Goal: Information Seeking & Learning: Learn about a topic

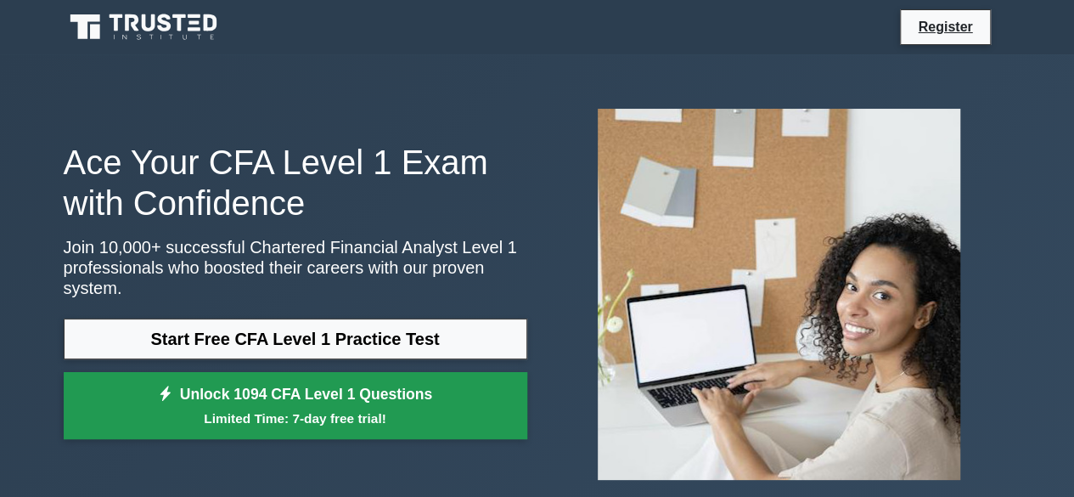
scroll to position [41, 0]
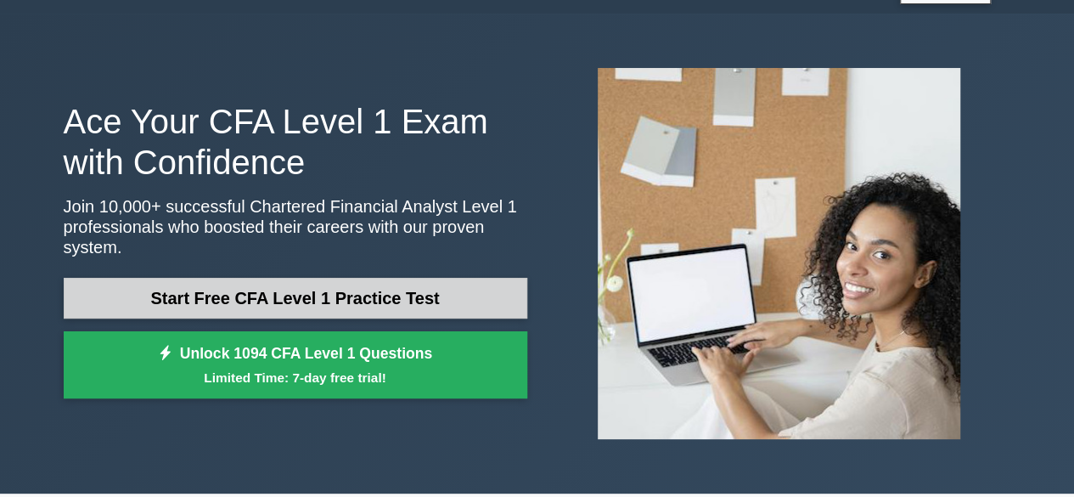
click at [379, 289] on link "Start Free CFA Level 1 Practice Test" at bounding box center [295, 298] width 463 height 41
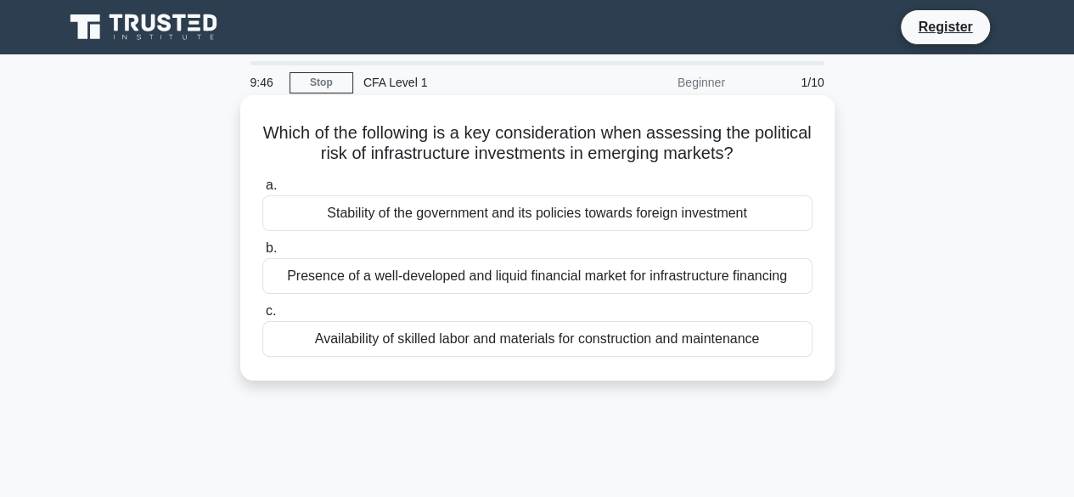
click at [480, 334] on div "Availability of skilled labor and materials for construction and maintenance" at bounding box center [537, 339] width 550 height 36
click at [262, 317] on input "c. Availability of skilled labor and materials for construction and maintenance" at bounding box center [262, 311] width 0 height 11
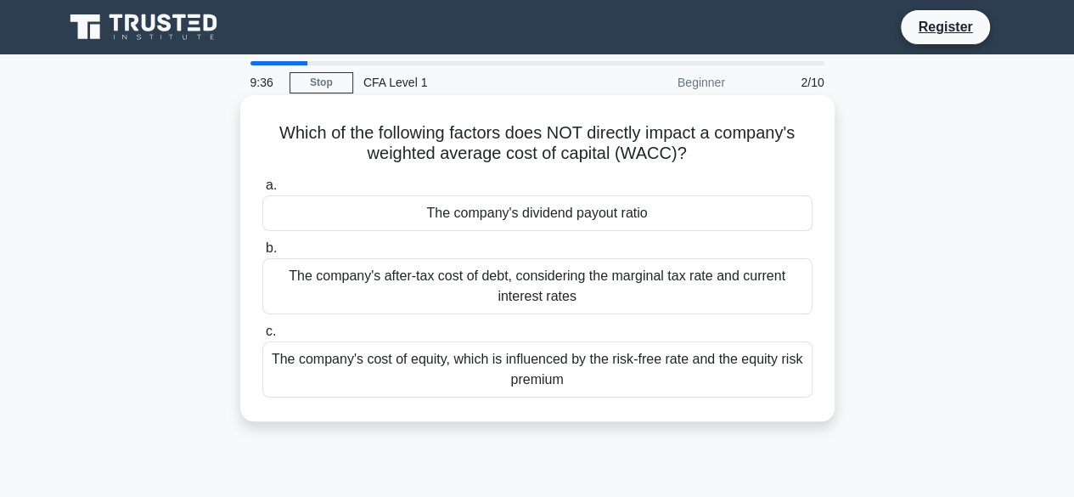
click at [418, 369] on div "The company's cost of equity, which is influenced by the risk-free rate and the…" at bounding box center [537, 369] width 550 height 56
click at [262, 337] on input "c. The company's cost of equity, which is influenced by the risk-free rate and …" at bounding box center [262, 331] width 0 height 11
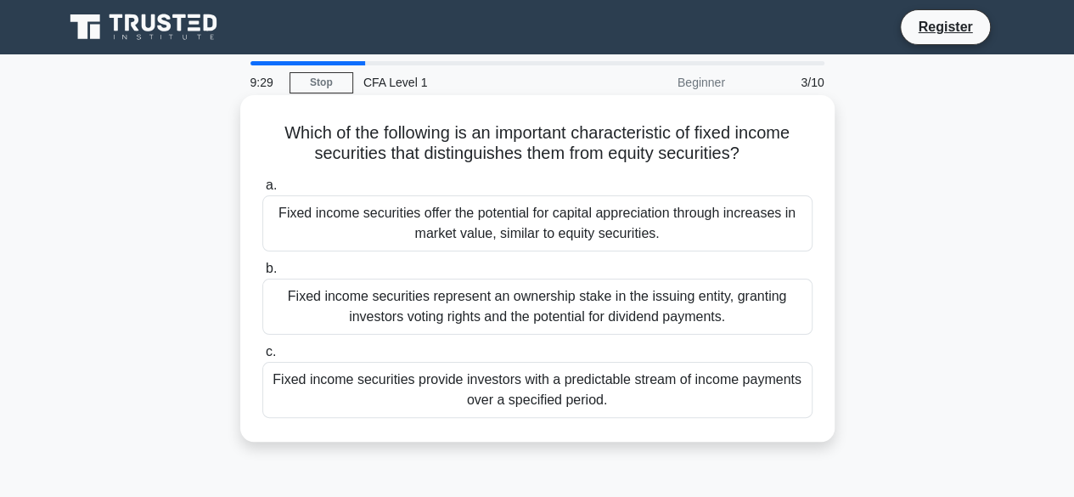
click at [429, 294] on div "Fixed income securities represent an ownership stake in the issuing entity, gra…" at bounding box center [537, 306] width 550 height 56
click at [262, 274] on input "b. Fixed income securities represent an ownership stake in the issuing entity, …" at bounding box center [262, 268] width 0 height 11
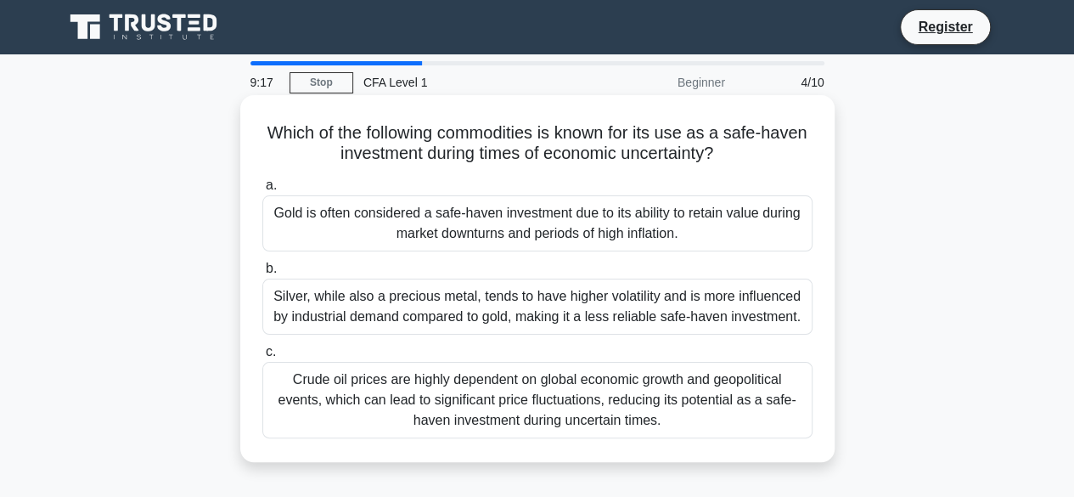
click at [408, 208] on div "Gold is often considered a safe-haven investment due to its ability to retain v…" at bounding box center [537, 223] width 550 height 56
click at [262, 191] on input "a. Gold is often considered a safe-haven investment due to its ability to retai…" at bounding box center [262, 185] width 0 height 11
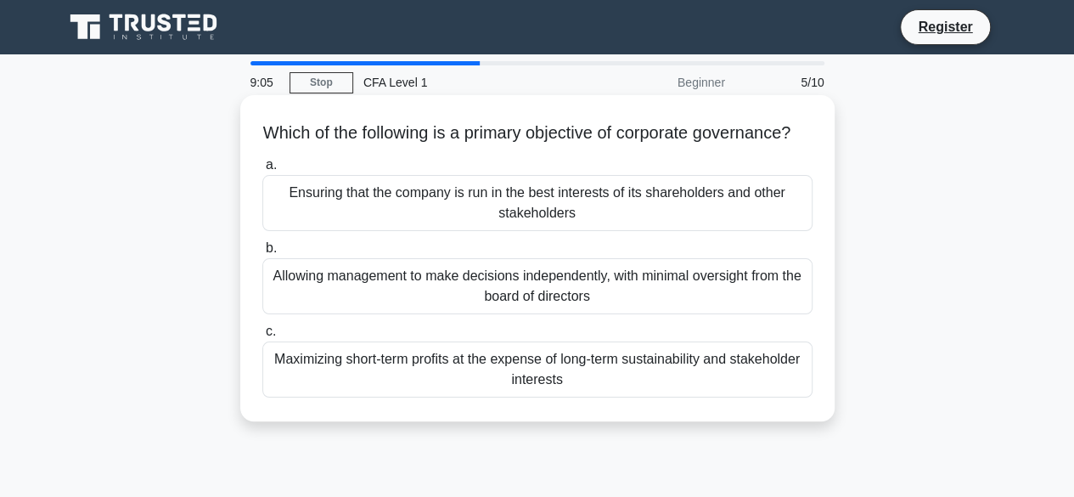
click at [502, 210] on div "Ensuring that the company is run in the best interests of its shareholders and …" at bounding box center [537, 203] width 550 height 56
click at [262, 171] on input "a. Ensuring that the company is run in the best interests of its shareholders a…" at bounding box center [262, 165] width 0 height 11
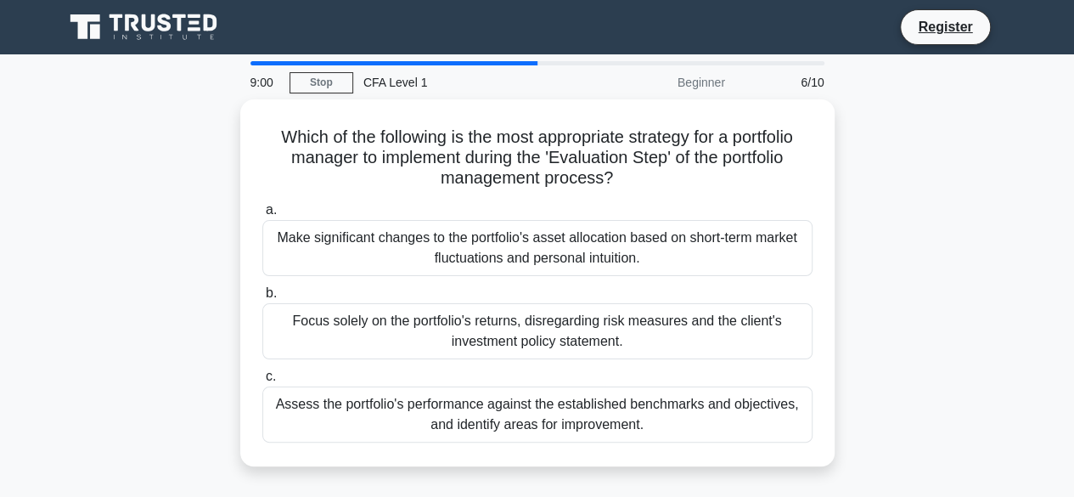
scroll to position [36, 0]
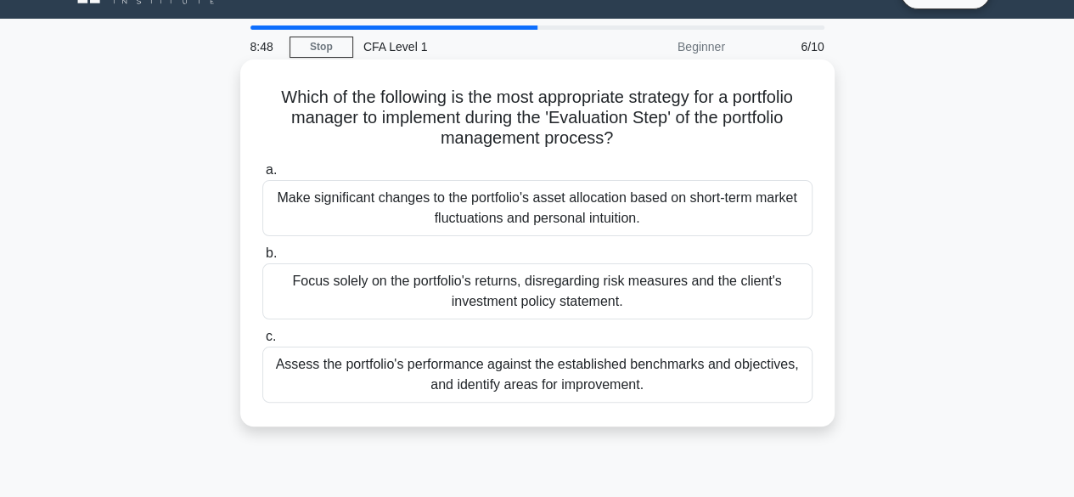
click at [480, 385] on div "Assess the portfolio's performance against the established benchmarks and objec…" at bounding box center [537, 374] width 550 height 56
click at [262, 342] on input "c. Assess the portfolio's performance against the established benchmarks and ob…" at bounding box center [262, 336] width 0 height 11
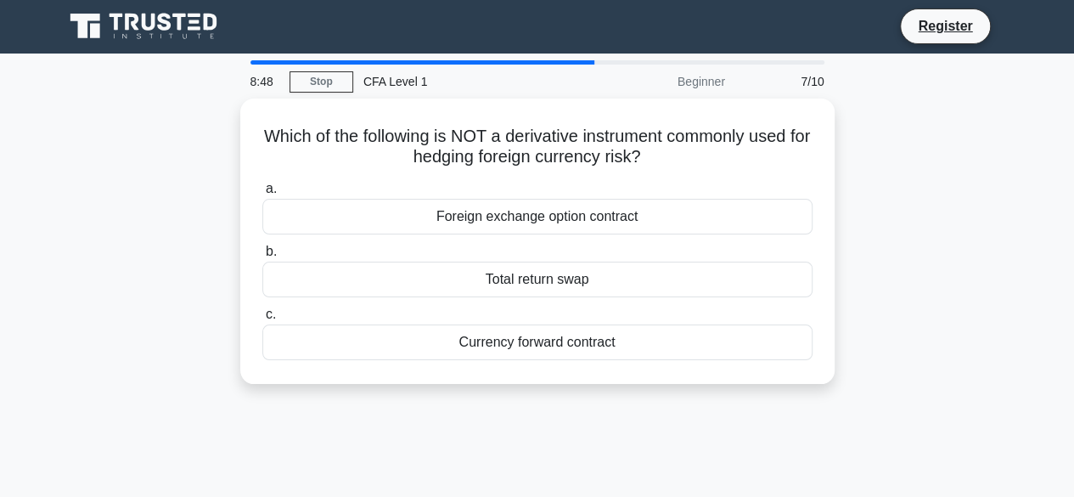
scroll to position [0, 0]
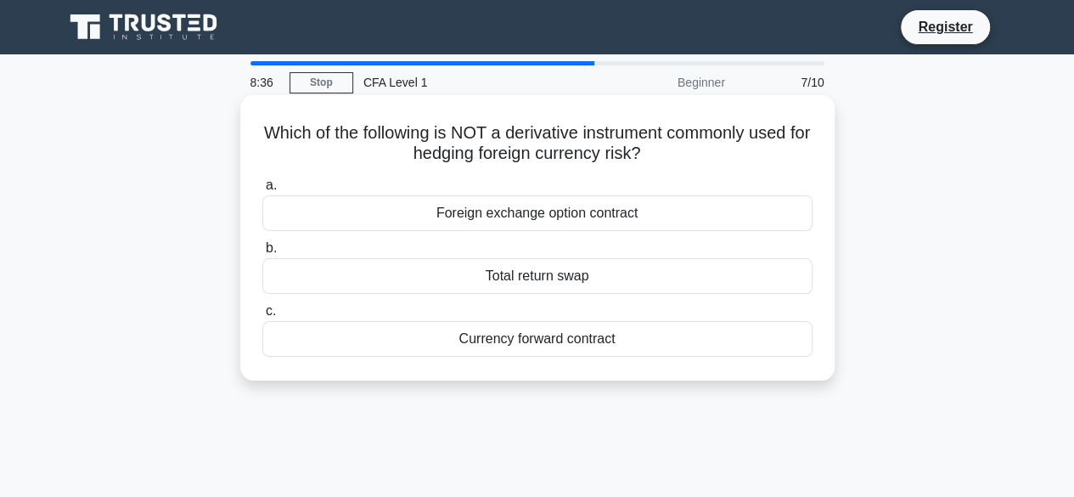
click at [587, 213] on div "Foreign exchange option contract" at bounding box center [537, 213] width 550 height 36
click at [262, 191] on input "a. Foreign exchange option contract" at bounding box center [262, 185] width 0 height 11
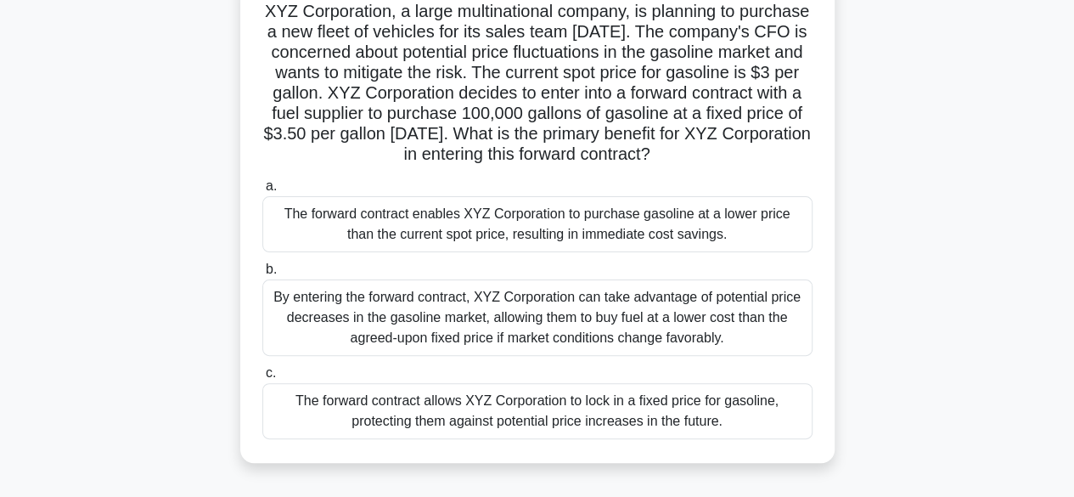
scroll to position [122, 0]
click at [548, 433] on div "The forward contract allows XYZ Corporation to lock in a fixed price for gasoli…" at bounding box center [537, 410] width 550 height 56
click at [262, 378] on input "c. The forward contract allows XYZ Corporation to lock in a fixed price for gas…" at bounding box center [262, 372] width 0 height 11
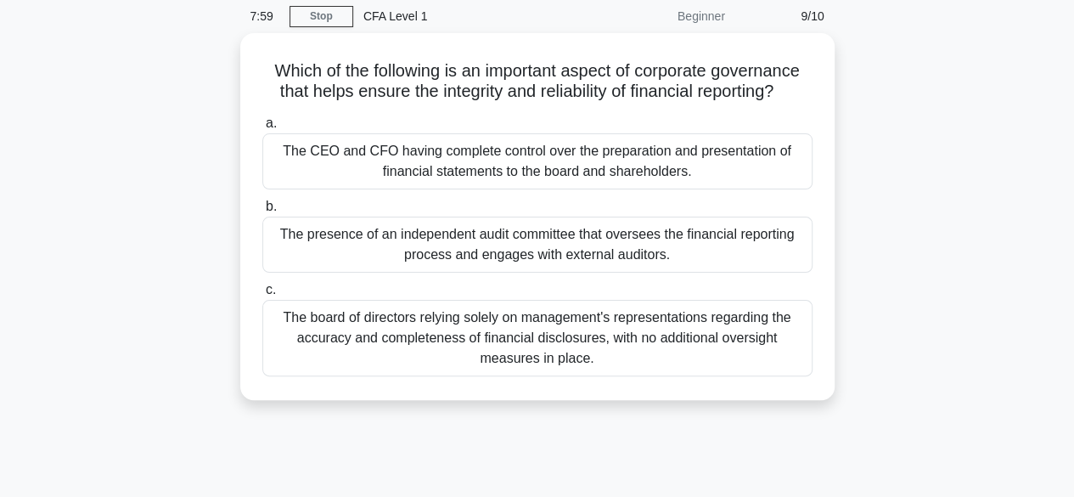
scroll to position [0, 0]
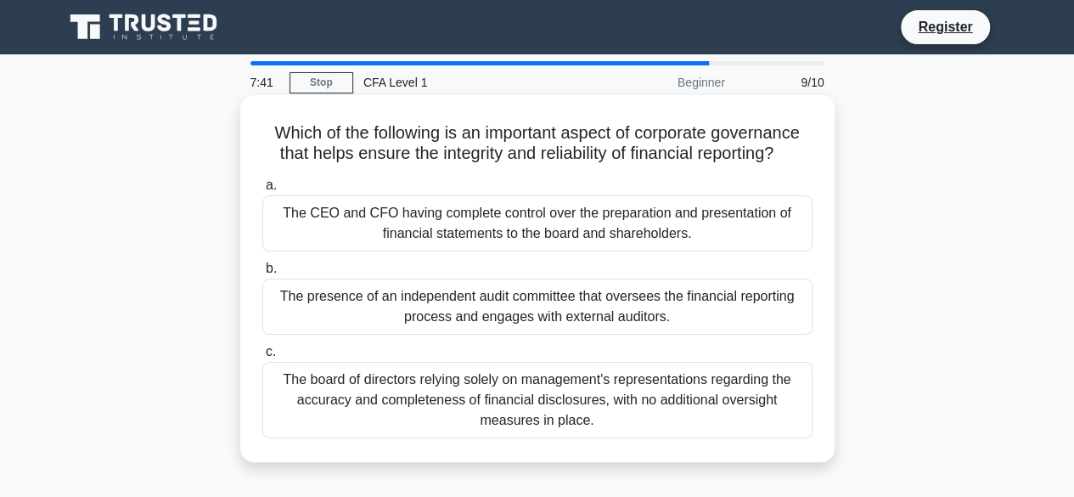
click at [591, 289] on div "The presence of an independent audit committee that oversees the financial repo…" at bounding box center [537, 306] width 550 height 56
click at [262, 274] on input "b. The presence of an independent audit committee that oversees the financial r…" at bounding box center [262, 268] width 0 height 11
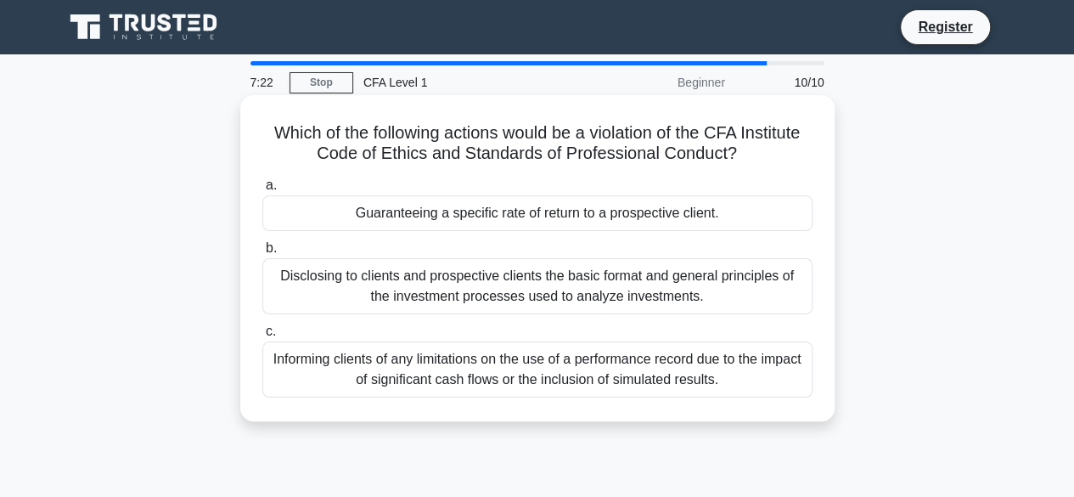
click at [580, 216] on div "Guaranteeing a specific rate of return to a prospective client." at bounding box center [537, 213] width 550 height 36
click at [262, 191] on input "a. Guaranteeing a specific rate of return to a prospective client." at bounding box center [262, 185] width 0 height 11
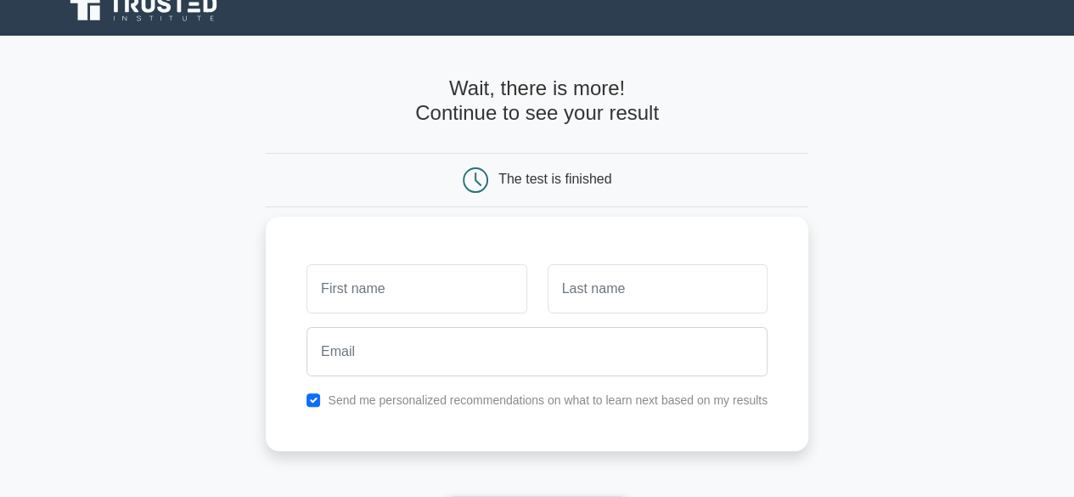
scroll to position [20, 0]
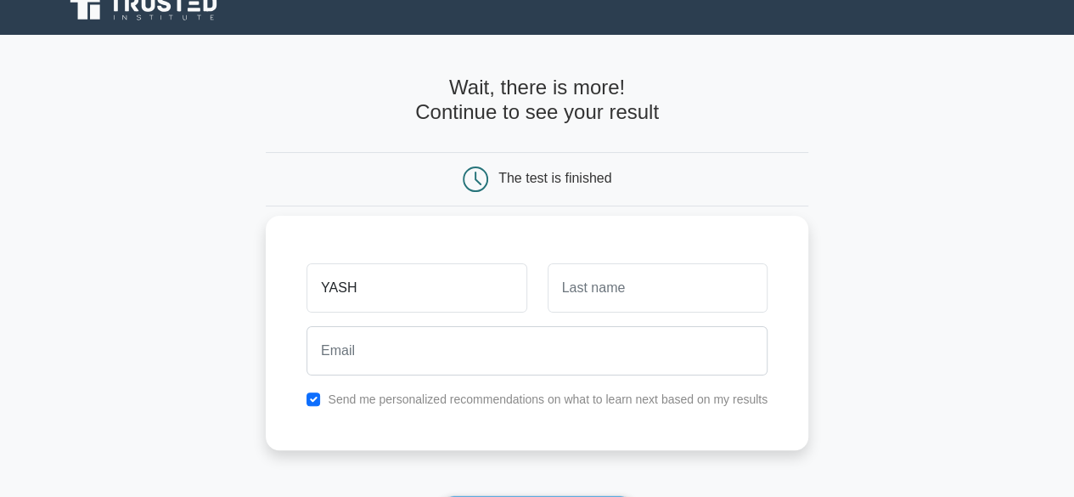
type input "YASH"
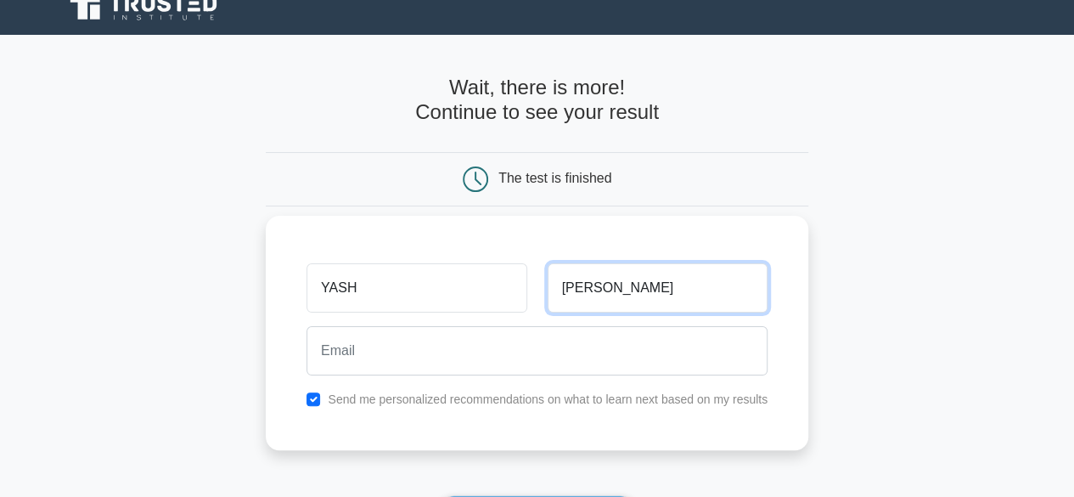
type input "PAKHARE"
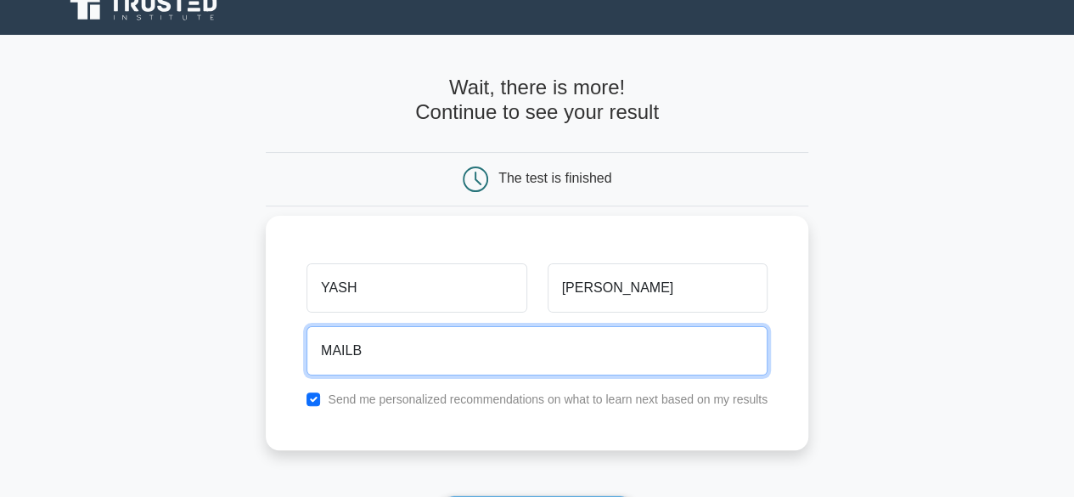
type input "mailbyyash54@gmail.com"
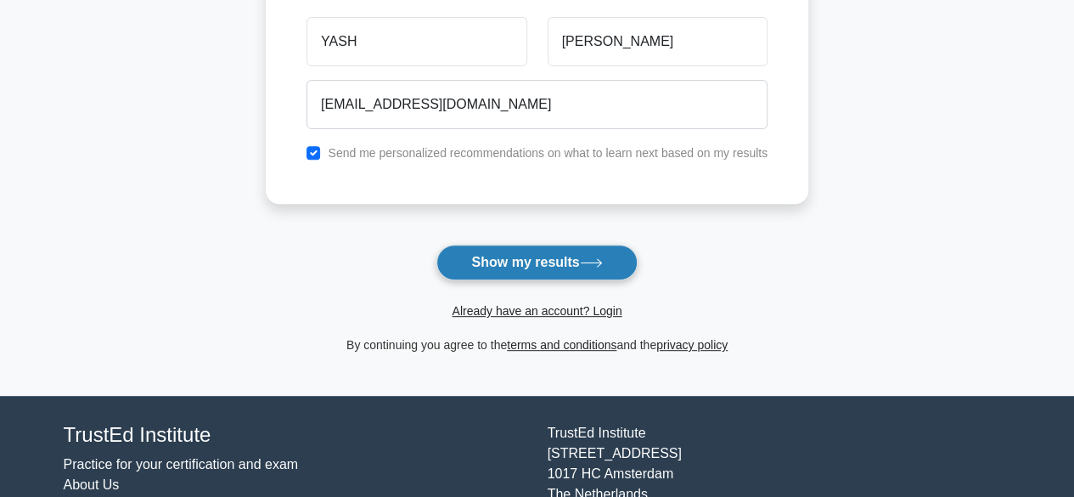
click at [527, 261] on button "Show my results" at bounding box center [536, 262] width 200 height 36
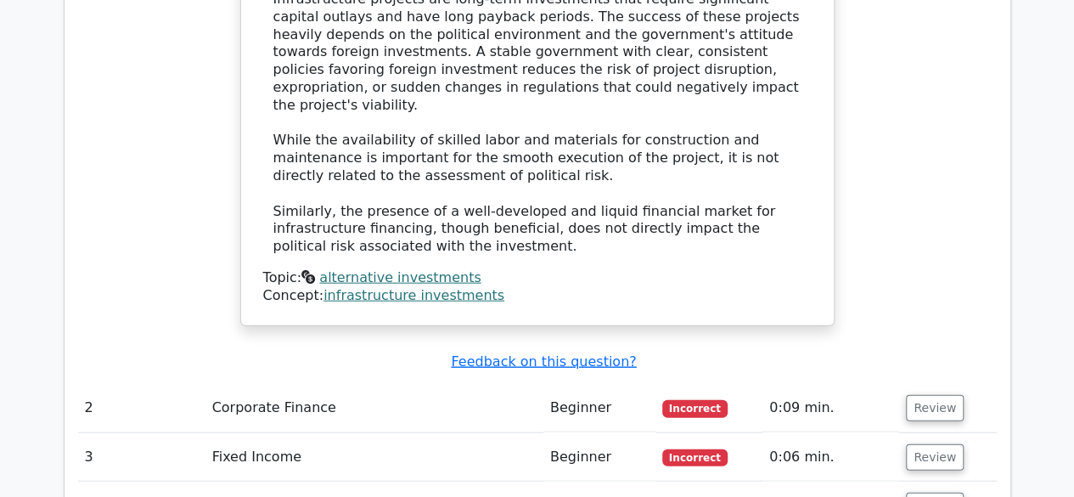
scroll to position [1827, 0]
click at [950, 396] on button "Review" at bounding box center [935, 409] width 58 height 26
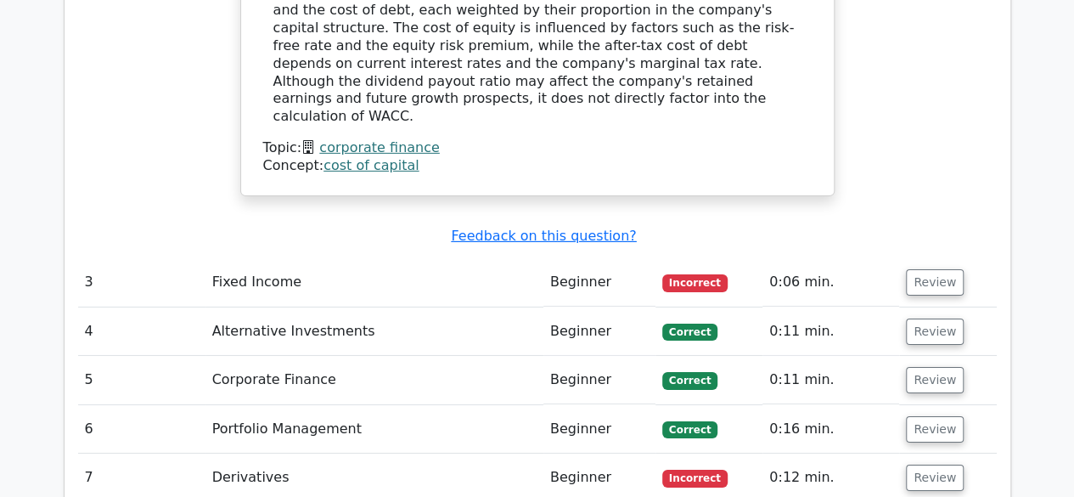
scroll to position [2644, 0]
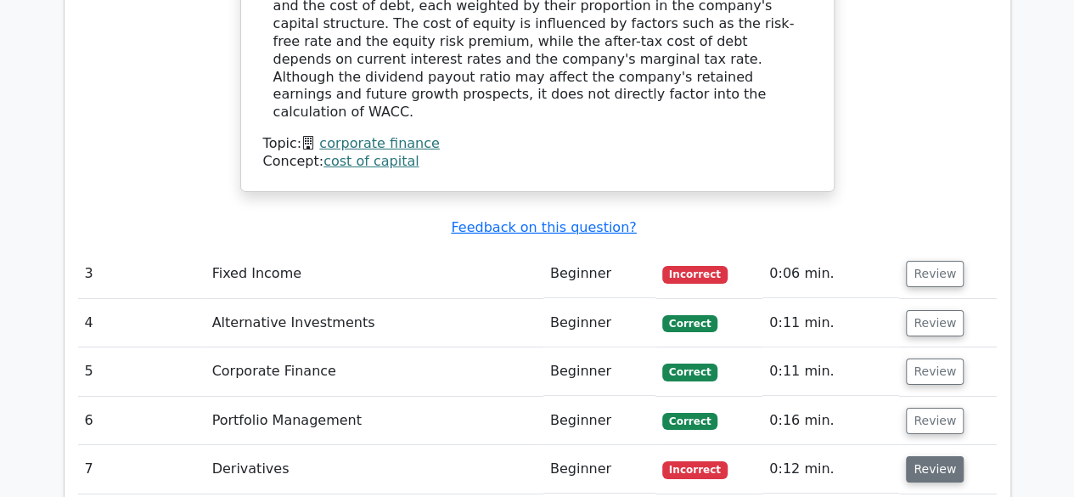
click at [933, 456] on button "Review" at bounding box center [935, 469] width 58 height 26
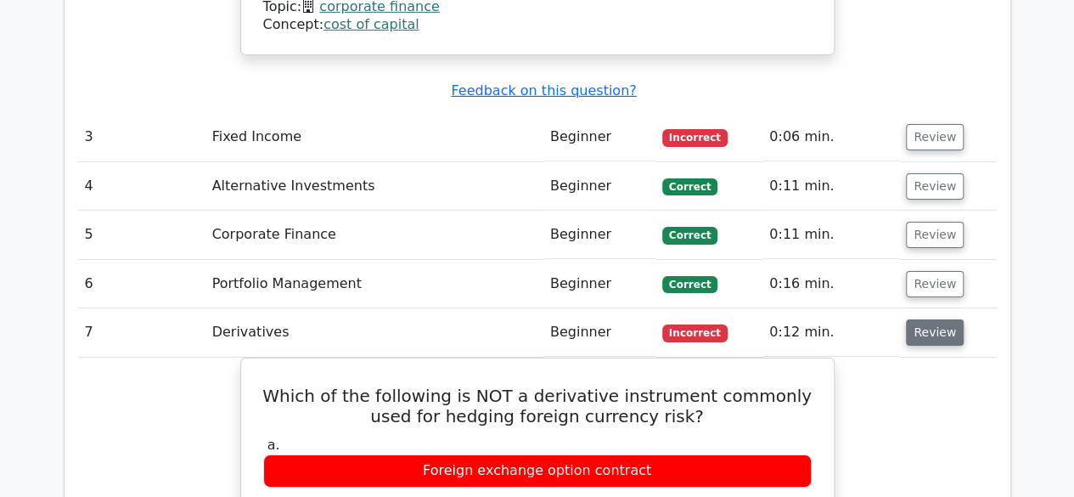
scroll to position [2783, 0]
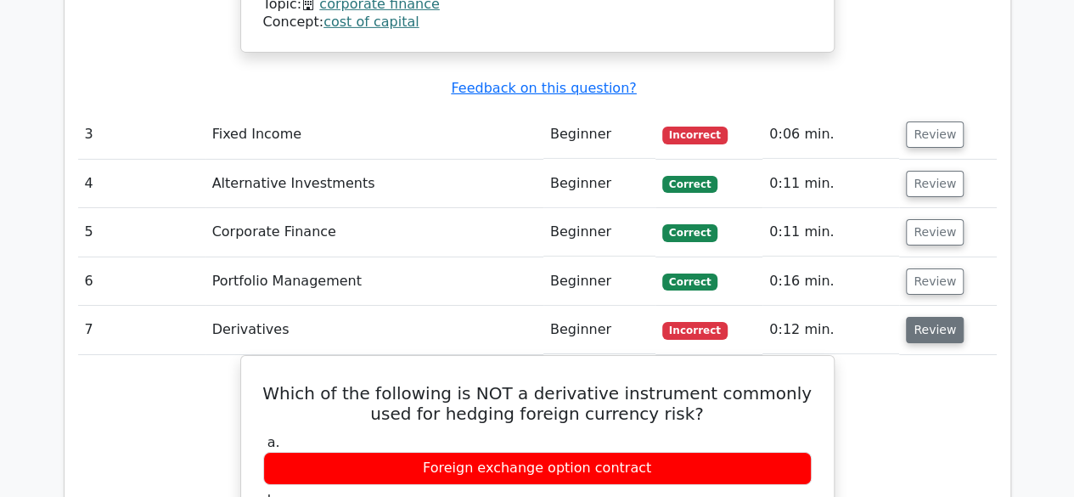
click at [936, 317] on button "Review" at bounding box center [935, 330] width 58 height 26
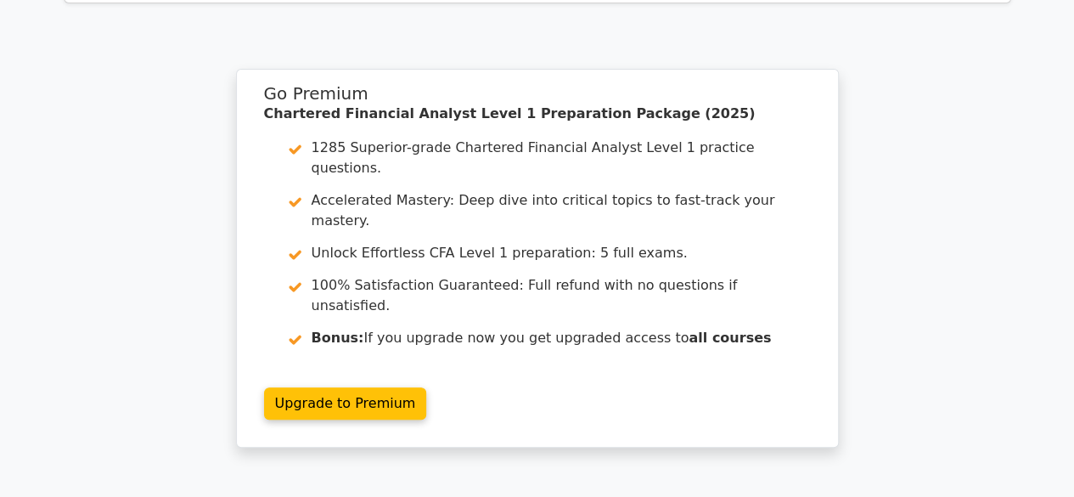
scroll to position [3307, 0]
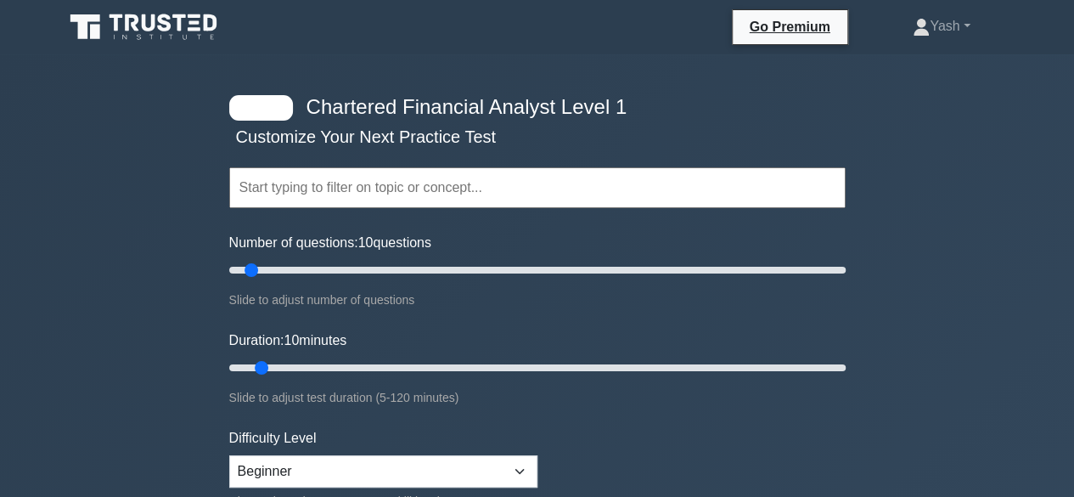
click at [365, 189] on input "text" at bounding box center [537, 187] width 616 height 41
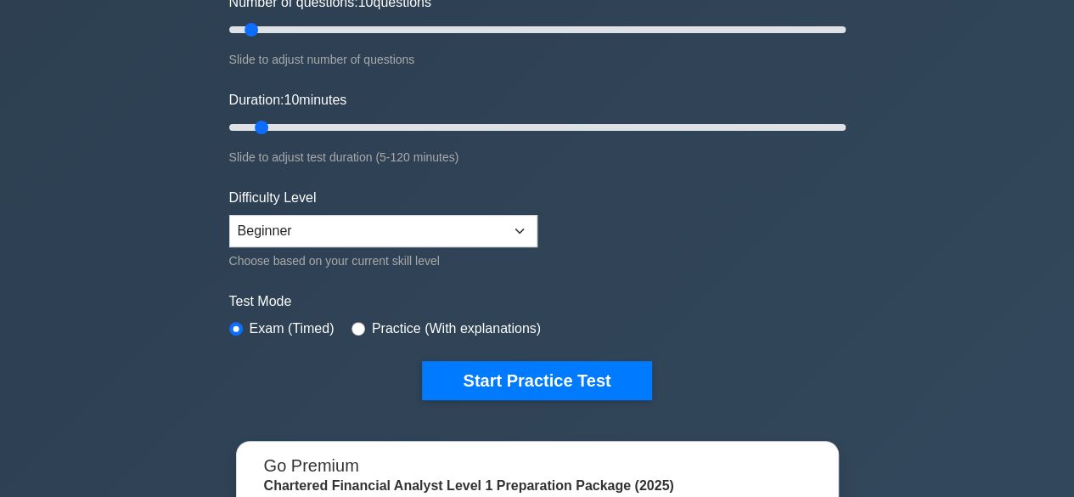
scroll to position [243, 0]
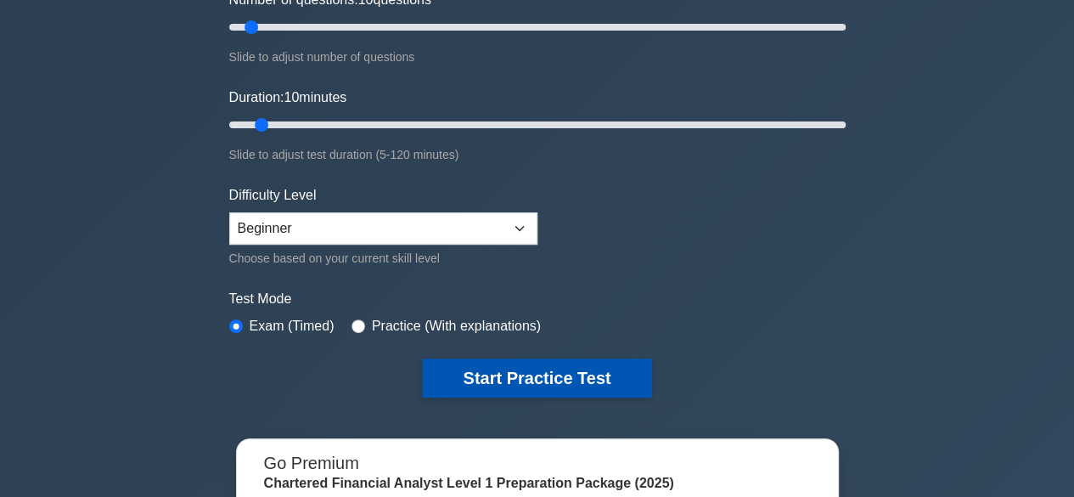
click at [464, 374] on button "Start Practice Test" at bounding box center [536, 377] width 229 height 39
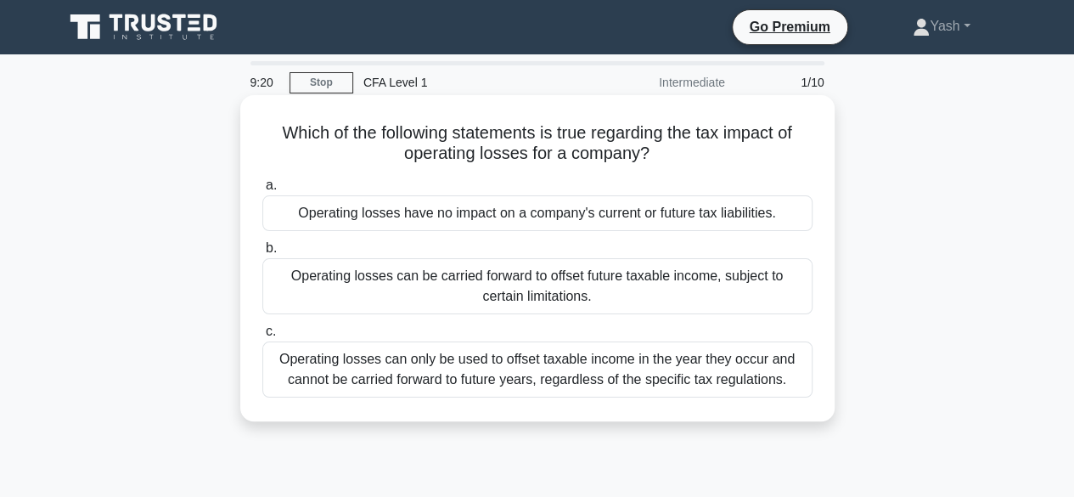
click at [506, 375] on div "Operating losses can only be used to offset taxable income in the year they occ…" at bounding box center [537, 369] width 550 height 56
click at [262, 337] on input "c. Operating losses can only be used to offset taxable income in the year they …" at bounding box center [262, 331] width 0 height 11
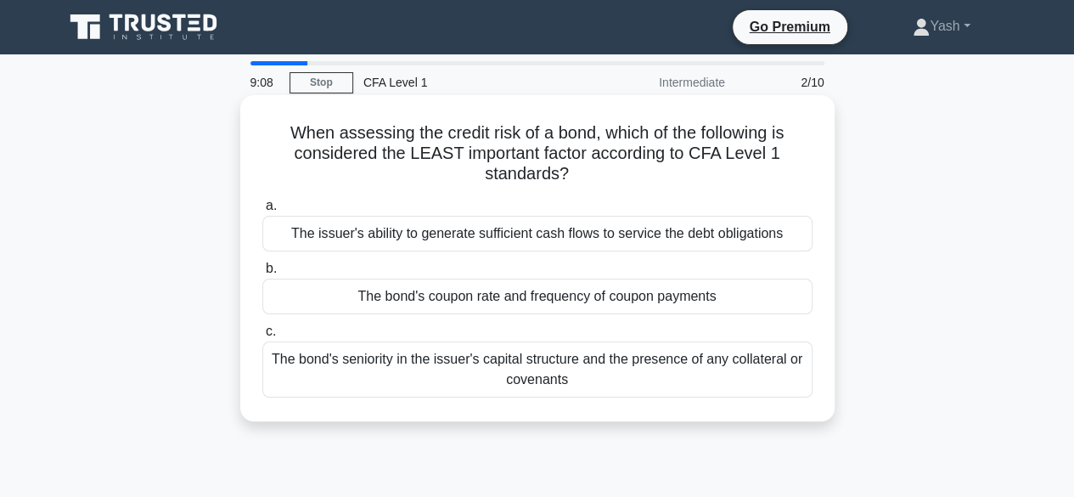
click at [510, 296] on div "The bond's coupon rate and frequency of coupon payments" at bounding box center [537, 296] width 550 height 36
click at [262, 274] on input "b. The bond's coupon rate and frequency of coupon payments" at bounding box center [262, 268] width 0 height 11
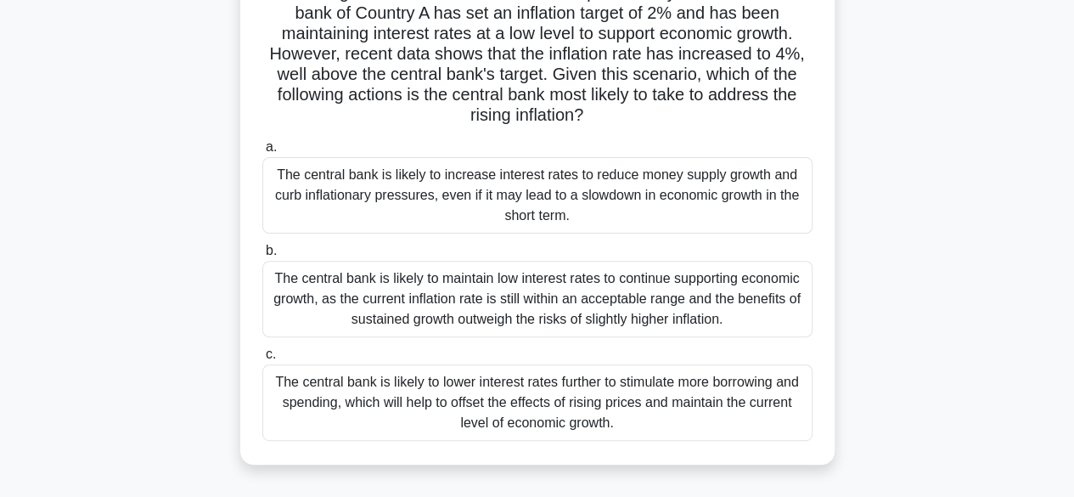
scroll to position [161, 0]
click at [540, 197] on div "The central bank is likely to increase interest rates to reduce money supply gr…" at bounding box center [537, 194] width 550 height 76
click at [262, 152] on input "a. The central bank is likely to increase interest rates to reduce money supply…" at bounding box center [262, 146] width 0 height 11
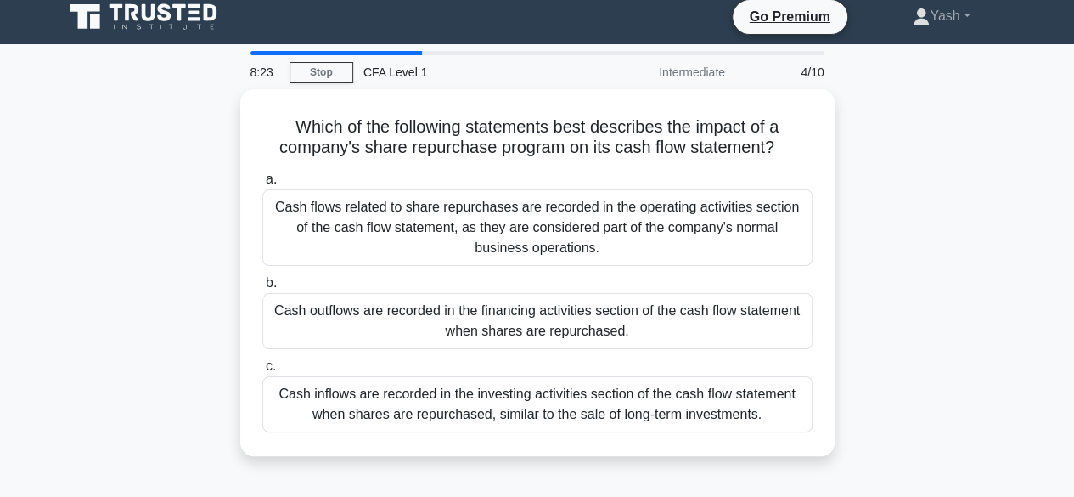
scroll to position [9, 0]
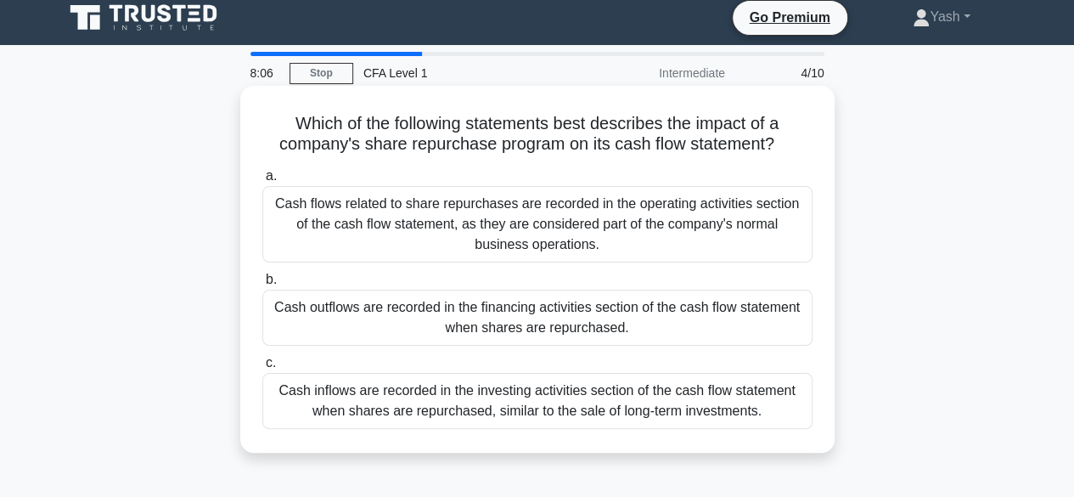
click at [553, 320] on div "Cash outflows are recorded in the financing activities section of the cash flow…" at bounding box center [537, 317] width 550 height 56
click at [262, 285] on input "b. Cash outflows are recorded in the financing activities section of the cash f…" at bounding box center [262, 279] width 0 height 11
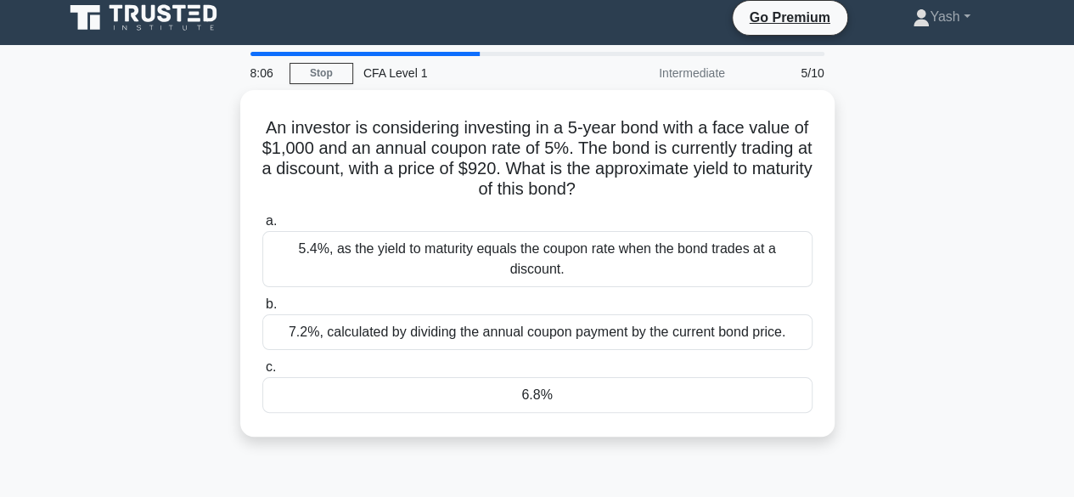
scroll to position [0, 0]
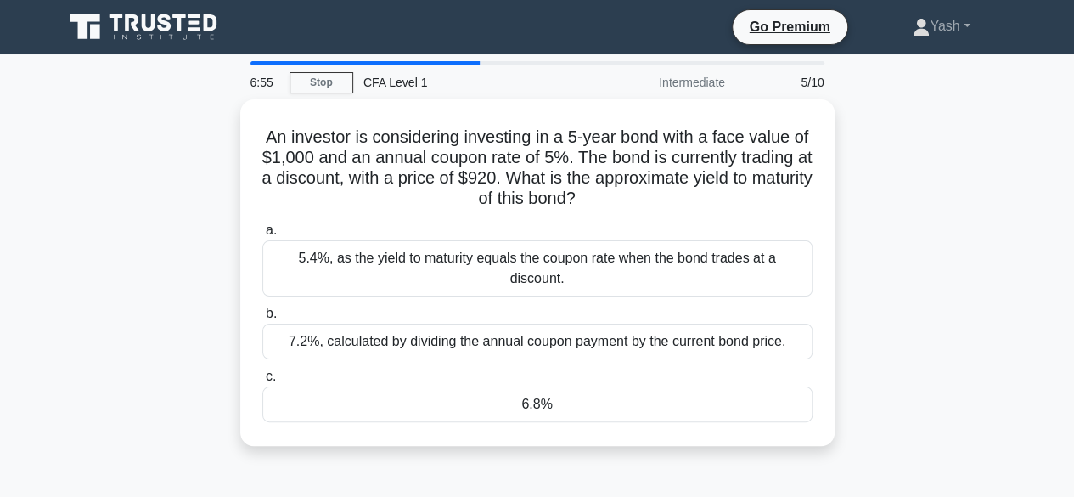
click at [553, 323] on div "7.2%, calculated by dividing the annual coupon payment by the current bond pric…" at bounding box center [537, 341] width 550 height 36
click at [262, 319] on input "b. 7.2%, calculated by dividing the annual coupon payment by the current bond p…" at bounding box center [262, 313] width 0 height 11
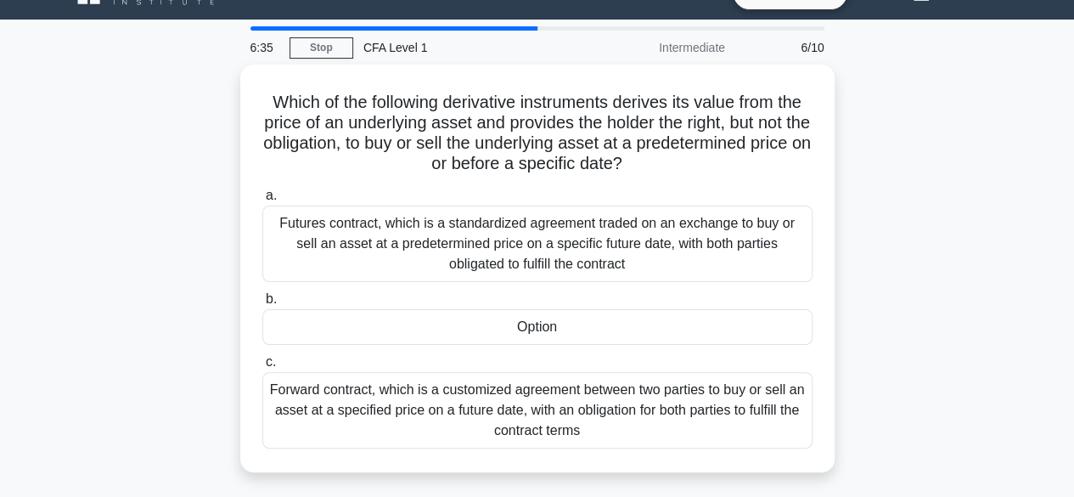
scroll to position [34, 0]
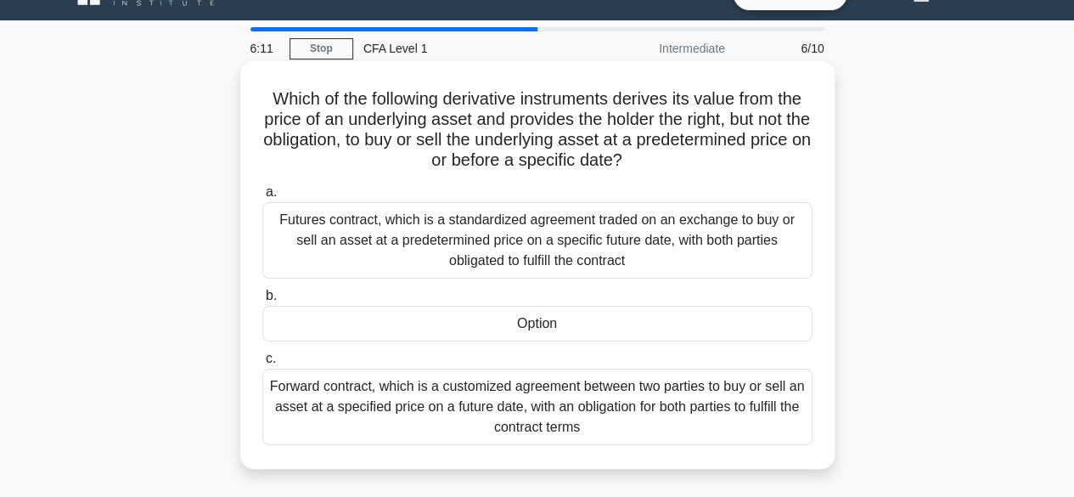
click at [541, 328] on div "Option" at bounding box center [537, 324] width 550 height 36
click at [262, 301] on input "b. Option" at bounding box center [262, 295] width 0 height 11
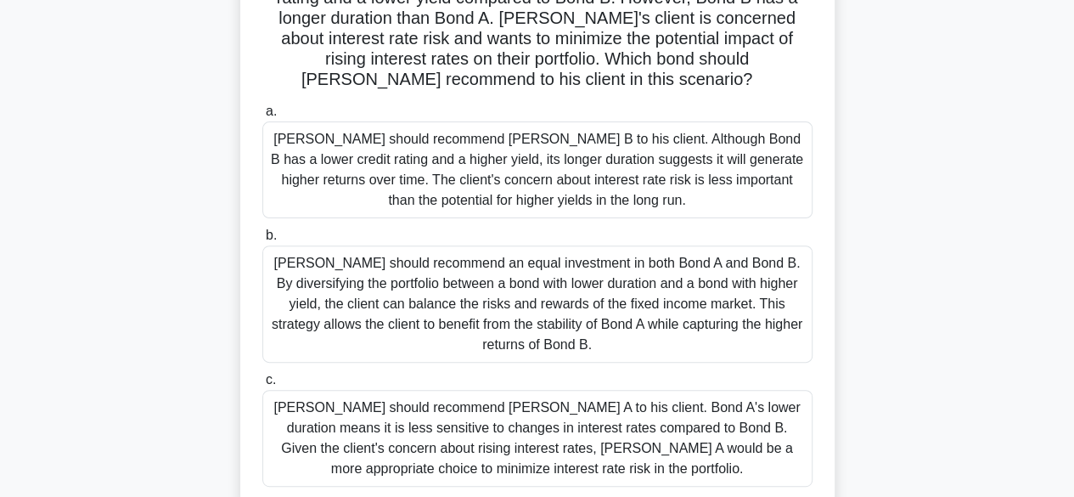
scroll to position [179, 0]
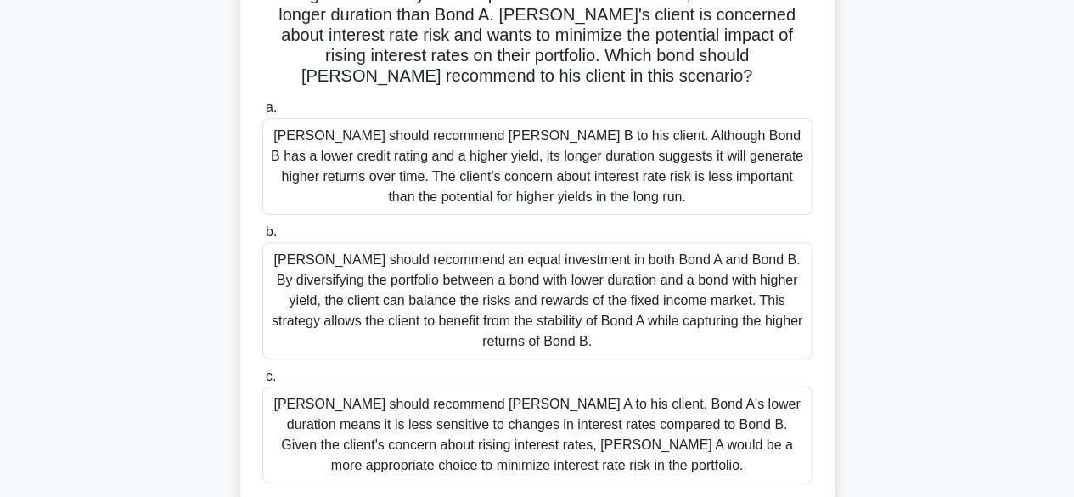
click at [535, 284] on div "Tom should recommend an equal investment in both Bond A and Bond B. By diversif…" at bounding box center [537, 300] width 550 height 117
click at [262, 238] on input "b. Tom should recommend an equal investment in both Bond A and Bond B. By diver…" at bounding box center [262, 232] width 0 height 11
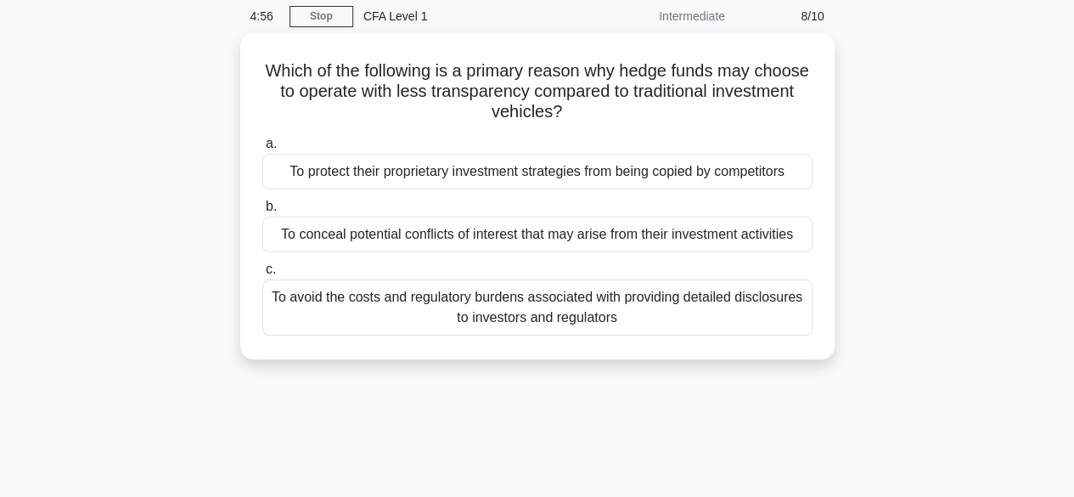
scroll to position [0, 0]
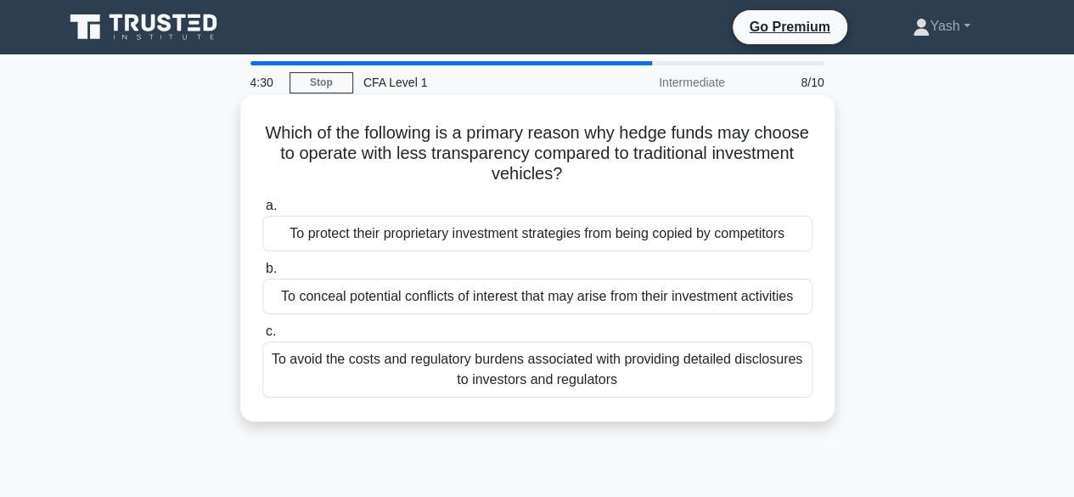
click at [519, 232] on div "To protect their proprietary investment strategies from being copied by competi…" at bounding box center [537, 234] width 550 height 36
click at [262, 211] on input "a. To protect their proprietary investment strategies from being copied by comp…" at bounding box center [262, 205] width 0 height 11
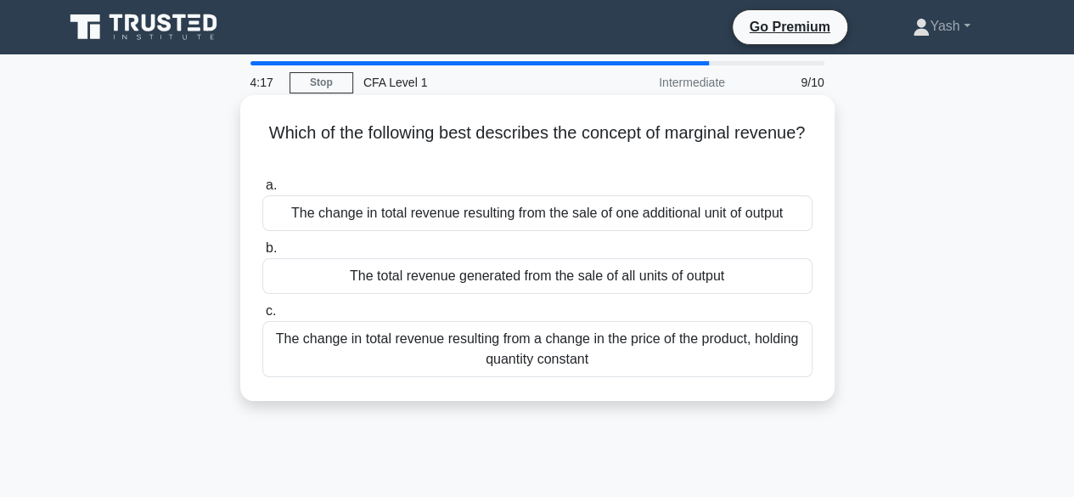
click at [583, 222] on div "The change in total revenue resulting from the sale of one additional unit of o…" at bounding box center [537, 213] width 550 height 36
click at [262, 191] on input "a. The change in total revenue resulting from the sale of one additional unit o…" at bounding box center [262, 185] width 0 height 11
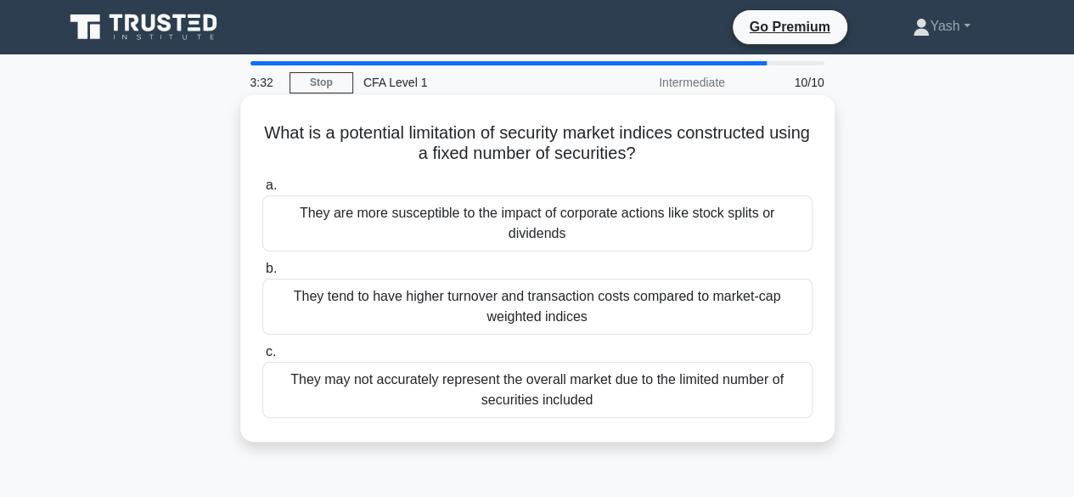
click at [365, 371] on div "They may not accurately represent the overall market due to the limited number …" at bounding box center [537, 390] width 550 height 56
click at [262, 357] on input "c. They may not accurately represent the overall market due to the limited numb…" at bounding box center [262, 351] width 0 height 11
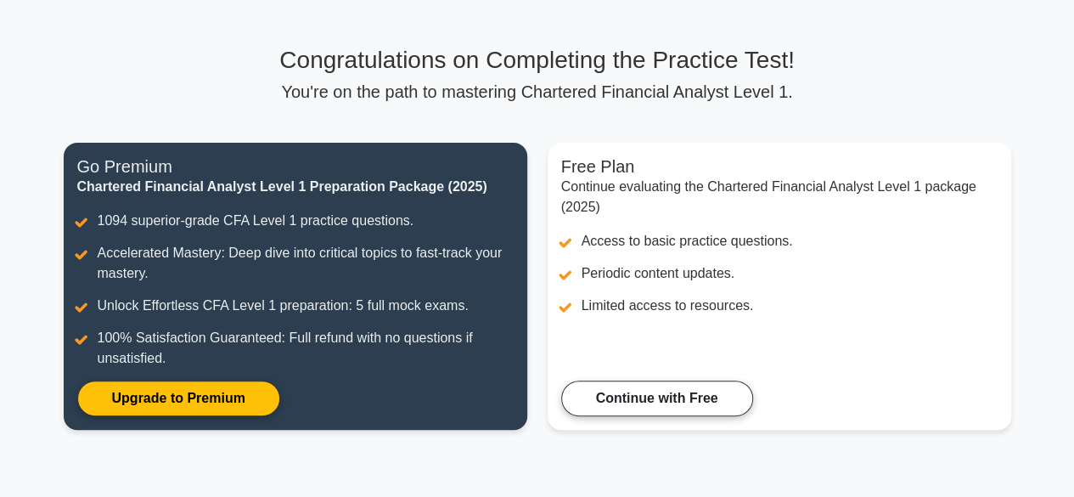
scroll to position [85, 0]
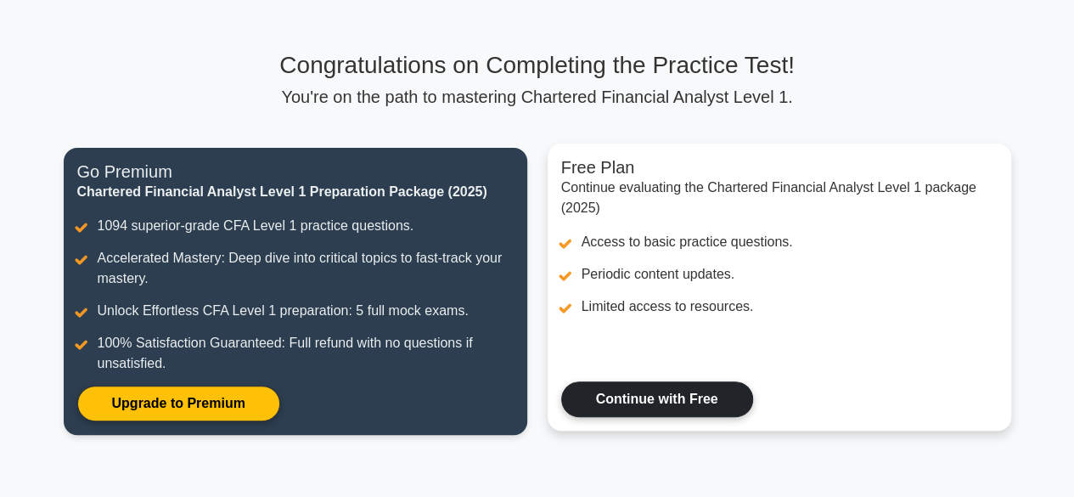
click at [668, 407] on link "Continue with Free" at bounding box center [657, 399] width 192 height 36
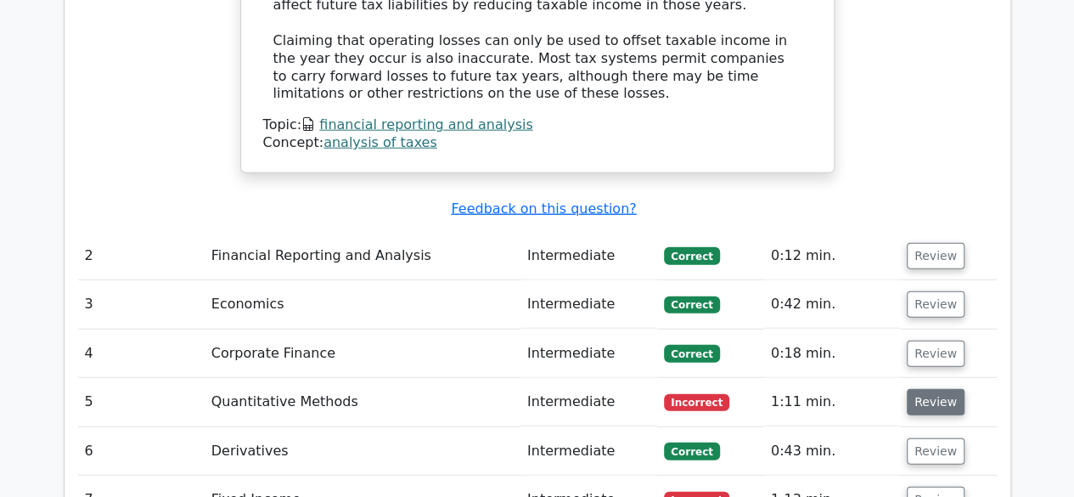
scroll to position [2035, 0]
click at [942, 388] on button "Review" at bounding box center [936, 401] width 58 height 26
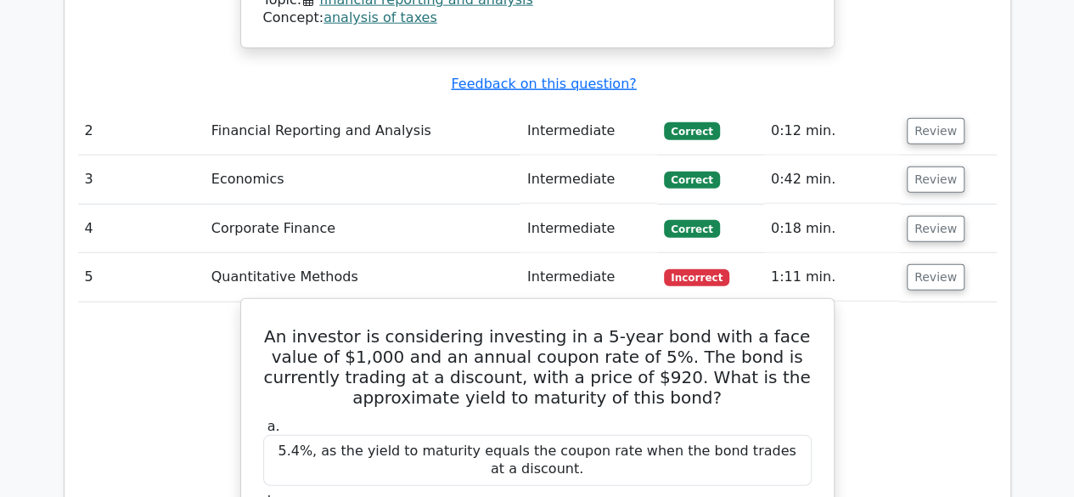
scroll to position [2155, 0]
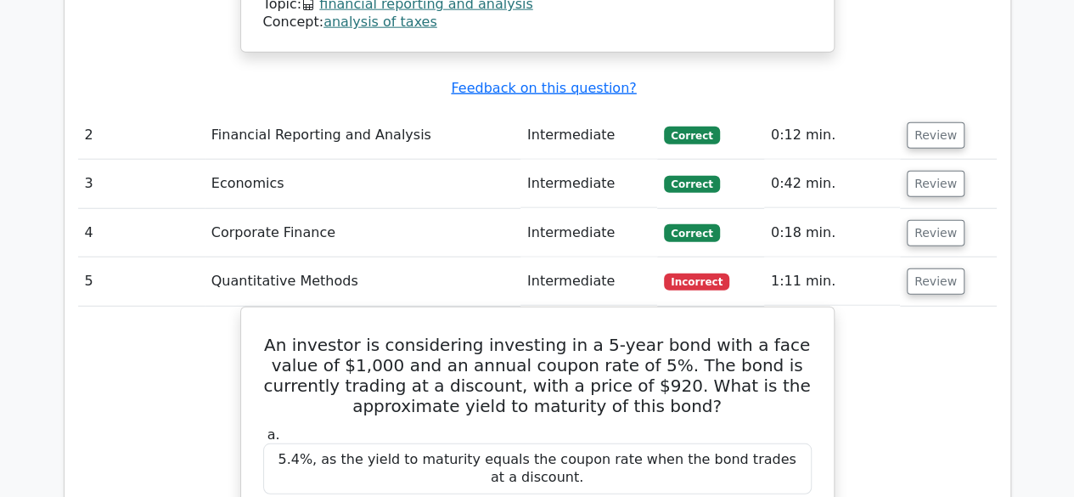
click at [934, 257] on td "Review" at bounding box center [948, 281] width 97 height 48
click at [925, 268] on button "Review" at bounding box center [936, 281] width 58 height 26
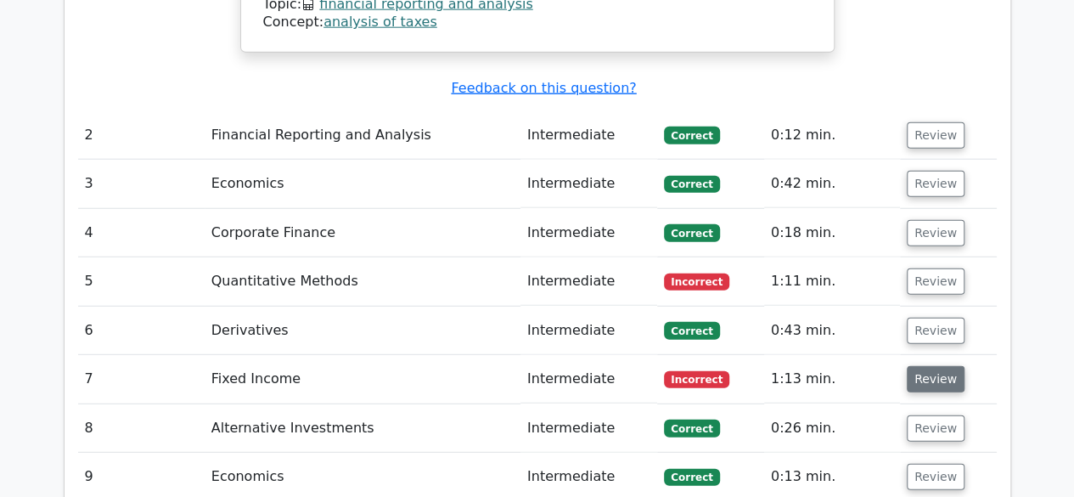
click at [927, 366] on button "Review" at bounding box center [936, 379] width 58 height 26
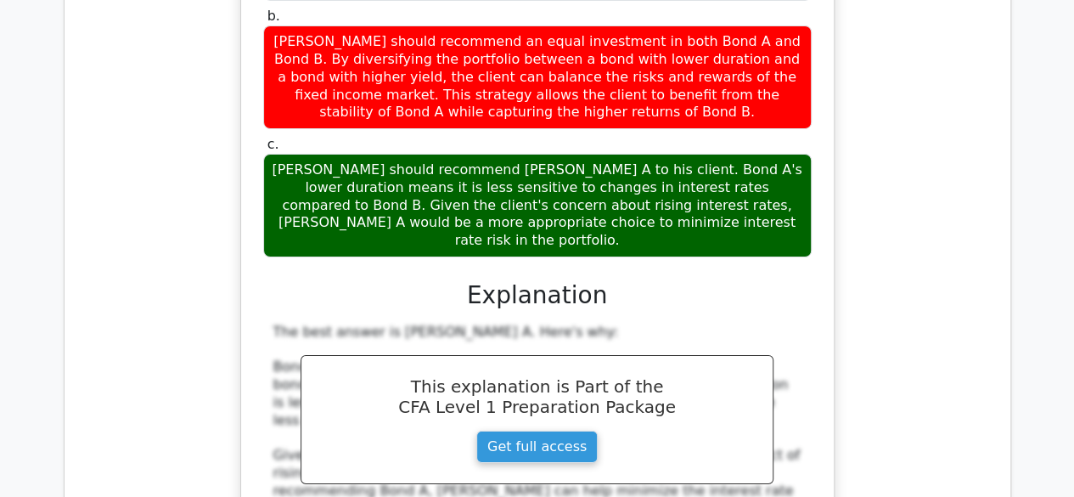
scroll to position [2882, 0]
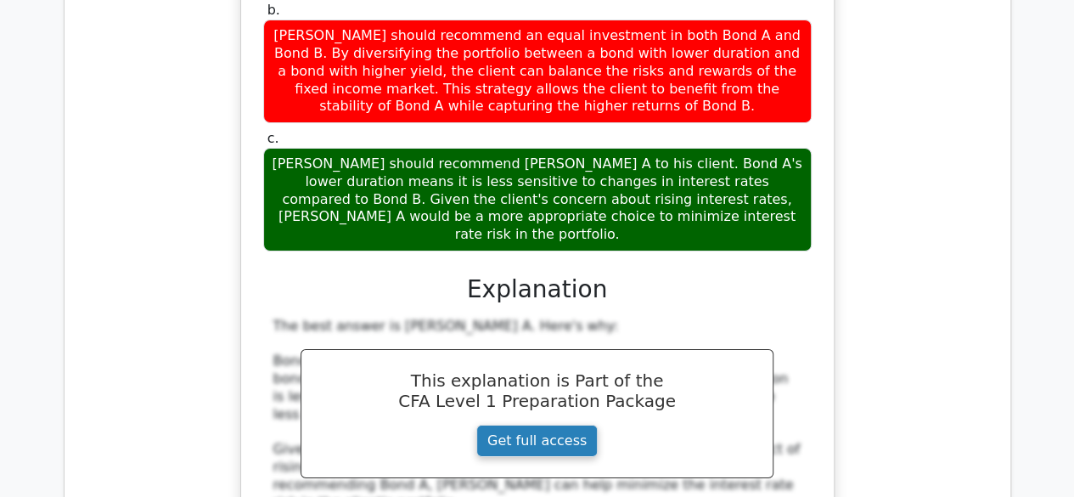
click at [552, 424] on link "Get full access" at bounding box center [536, 440] width 121 height 32
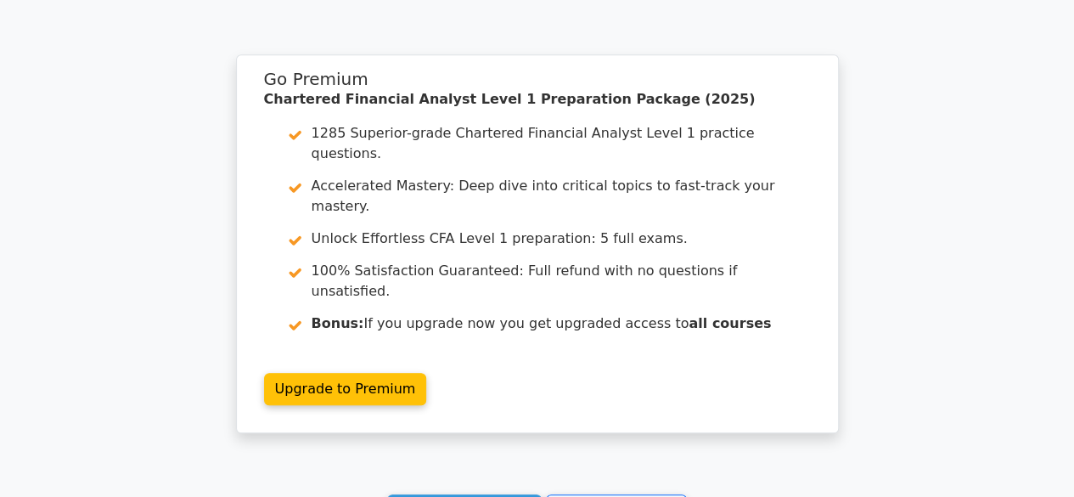
scroll to position [3903, 0]
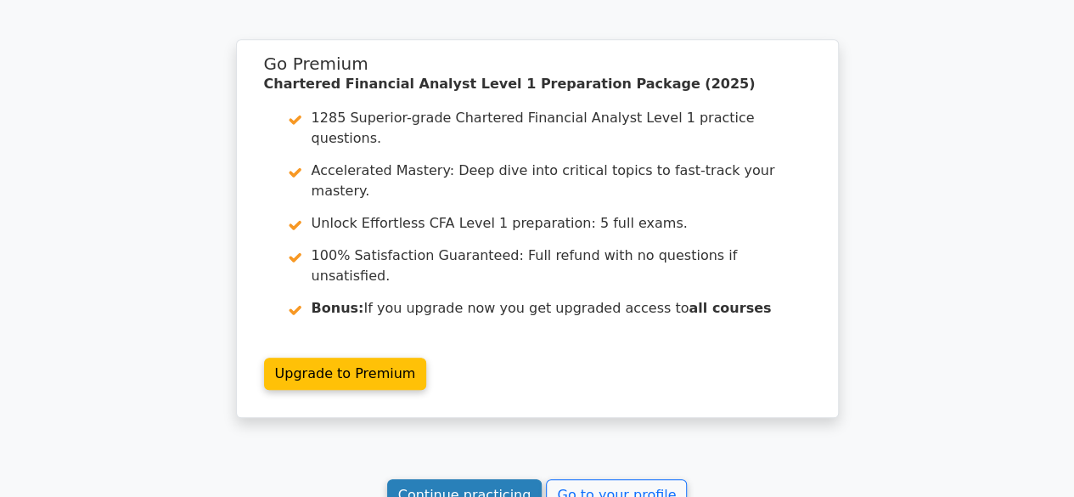
click at [485, 479] on link "Continue practicing" at bounding box center [464, 495] width 155 height 32
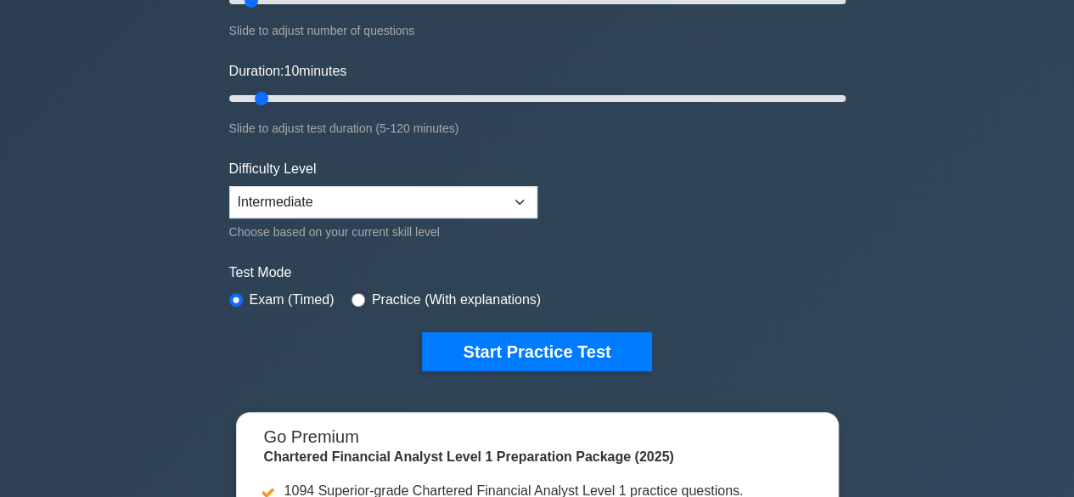
scroll to position [394, 0]
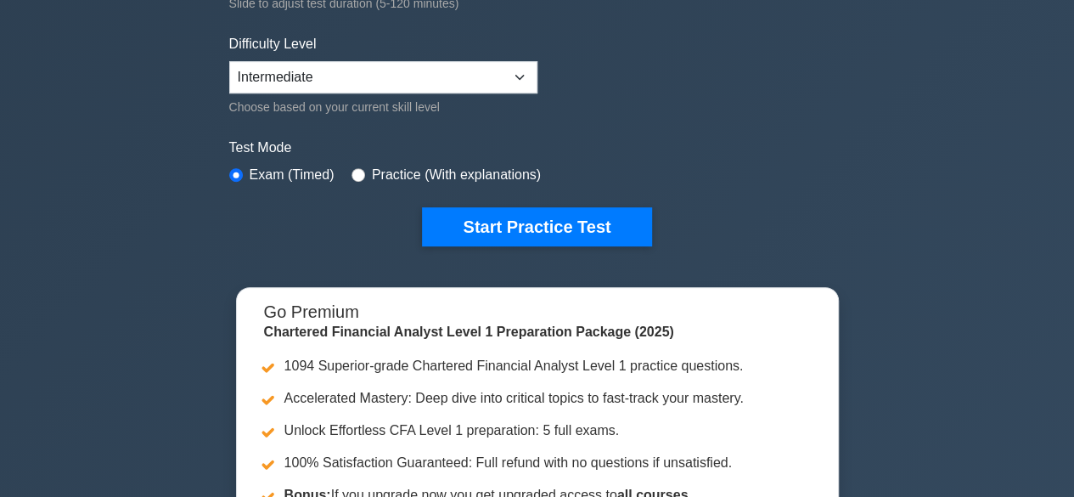
click at [485, 240] on button "Start Practice Test" at bounding box center [536, 226] width 229 height 39
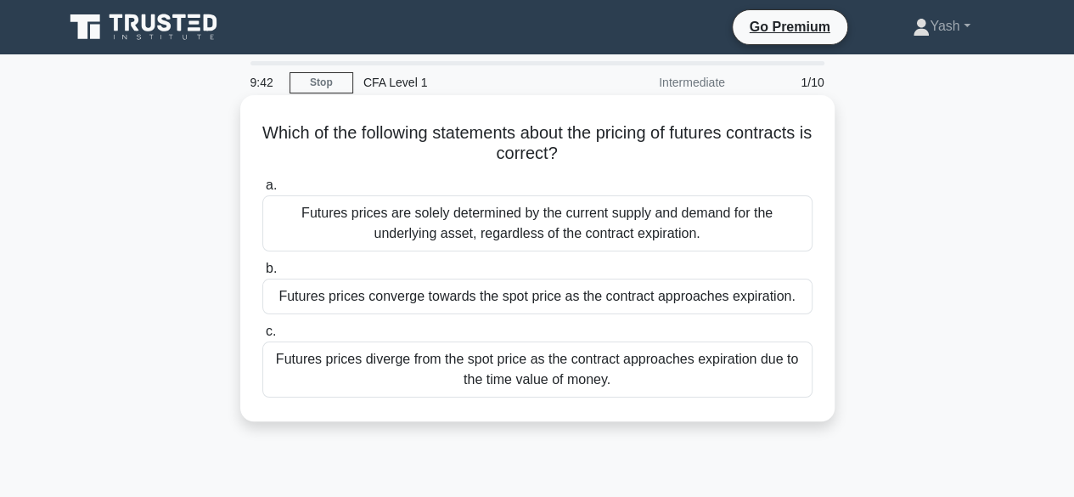
click at [433, 364] on div "Futures prices diverge from the spot price as the contract approaches expiratio…" at bounding box center [537, 369] width 550 height 56
click at [262, 337] on input "c. Futures prices diverge from the spot price as the contract approaches expira…" at bounding box center [262, 331] width 0 height 11
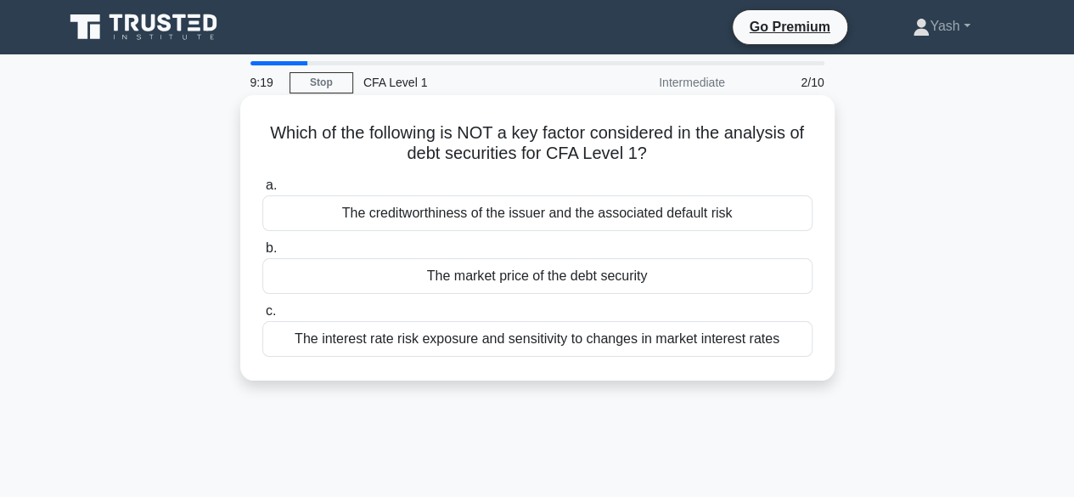
click at [497, 216] on div "The creditworthiness of the issuer and the associated default risk" at bounding box center [537, 213] width 550 height 36
click at [262, 191] on input "a. The creditworthiness of the issuer and the associated default risk" at bounding box center [262, 185] width 0 height 11
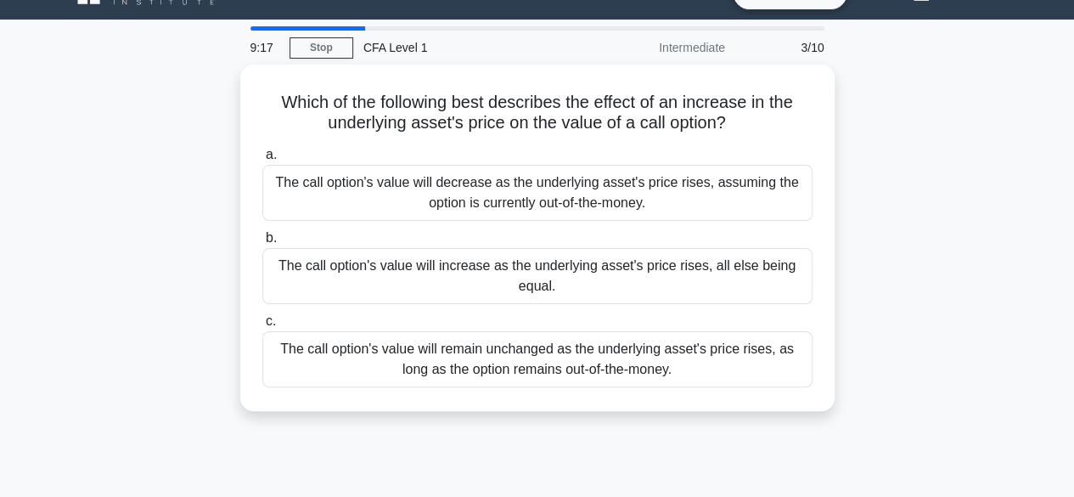
scroll to position [34, 0]
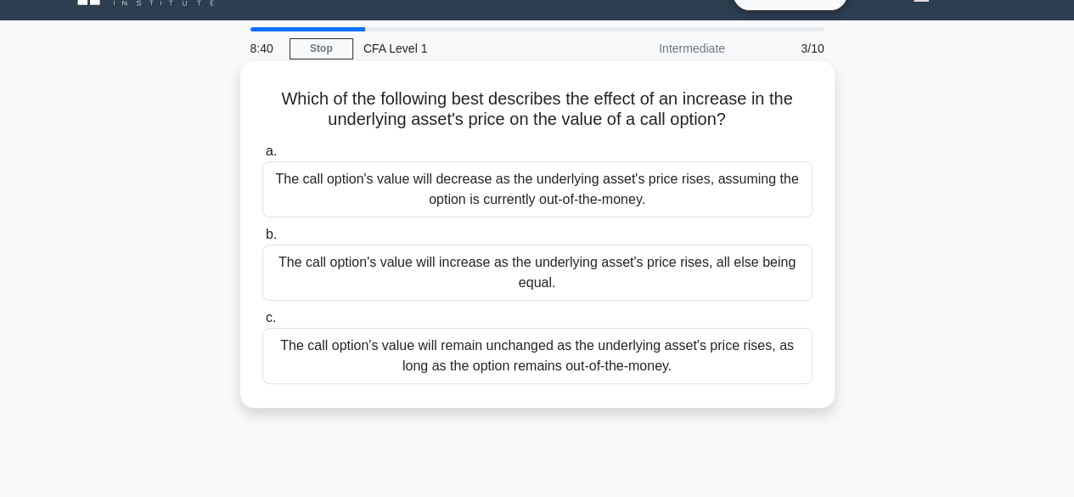
click at [484, 286] on div "The call option's value will increase as the underlying asset's price rises, al…" at bounding box center [537, 272] width 550 height 56
click at [262, 240] on input "b. The call option's value will increase as the underlying asset's price rises,…" at bounding box center [262, 234] width 0 height 11
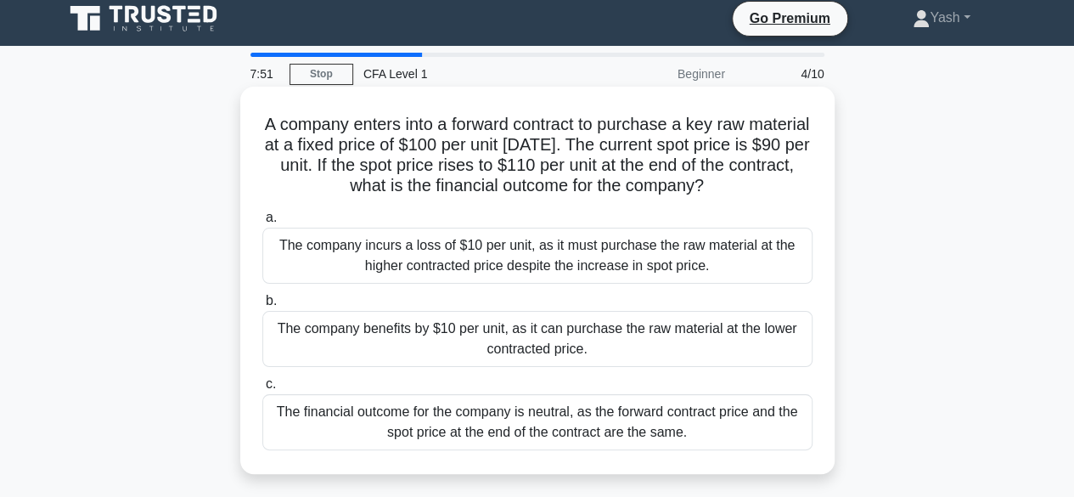
scroll to position [19, 0]
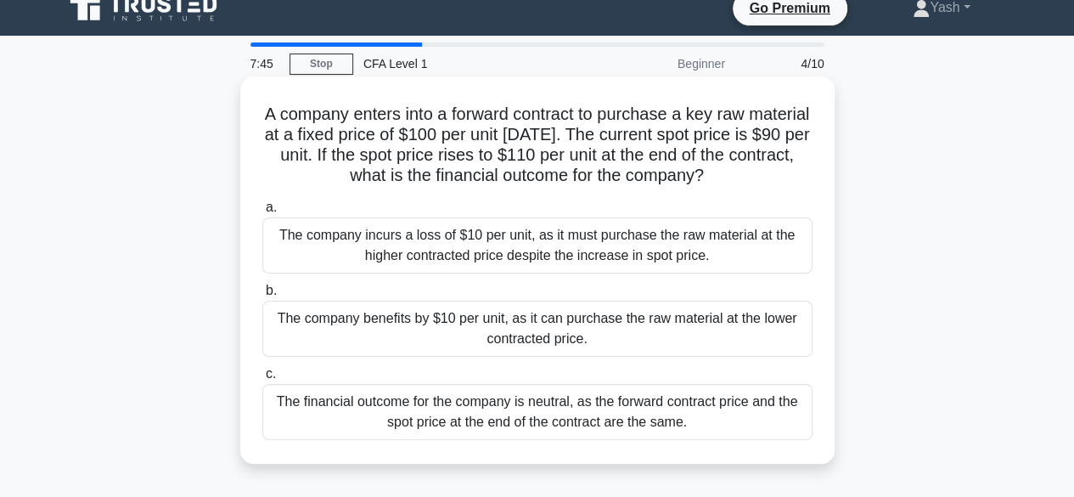
click at [354, 313] on div "The company benefits by $10 per unit, as it can purchase the raw material at th…" at bounding box center [537, 328] width 550 height 56
click at [262, 296] on input "b. The company benefits by $10 per unit, as it can purchase the raw material at…" at bounding box center [262, 290] width 0 height 11
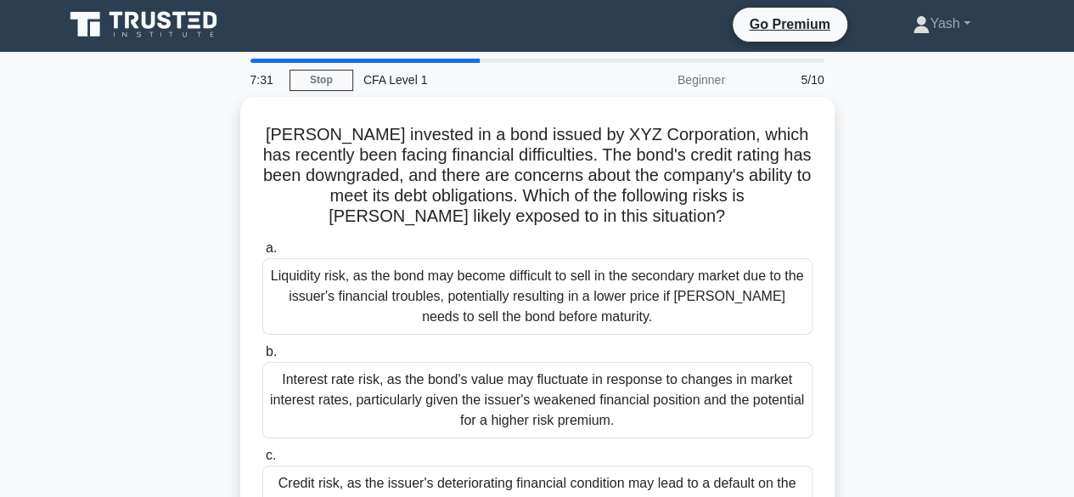
scroll to position [3, 0]
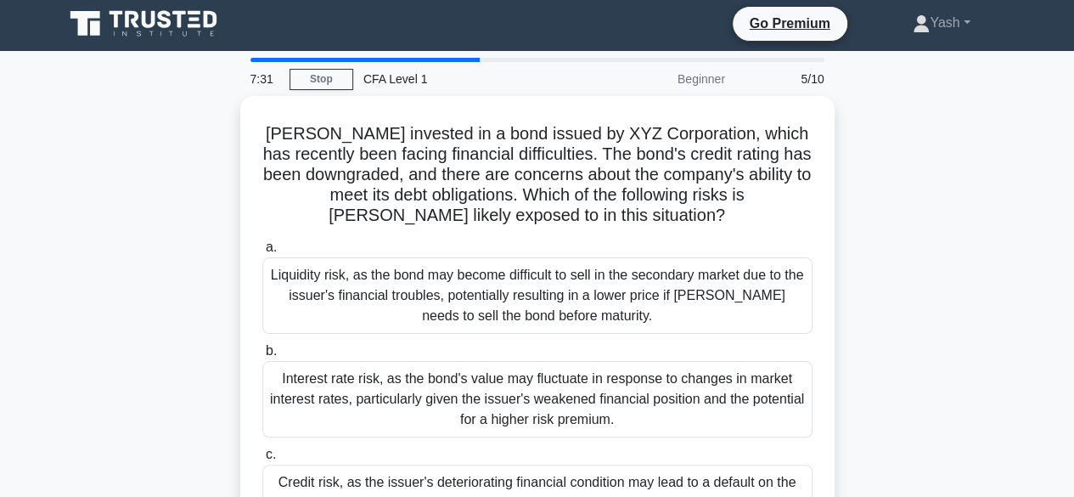
click at [354, 313] on div "Liquidity risk, as the bond may become difficult to sell in the secondary marke…" at bounding box center [537, 295] width 550 height 76
click at [262, 253] on input "a. Liquidity risk, as the bond may become difficult to sell in the secondary ma…" at bounding box center [262, 247] width 0 height 11
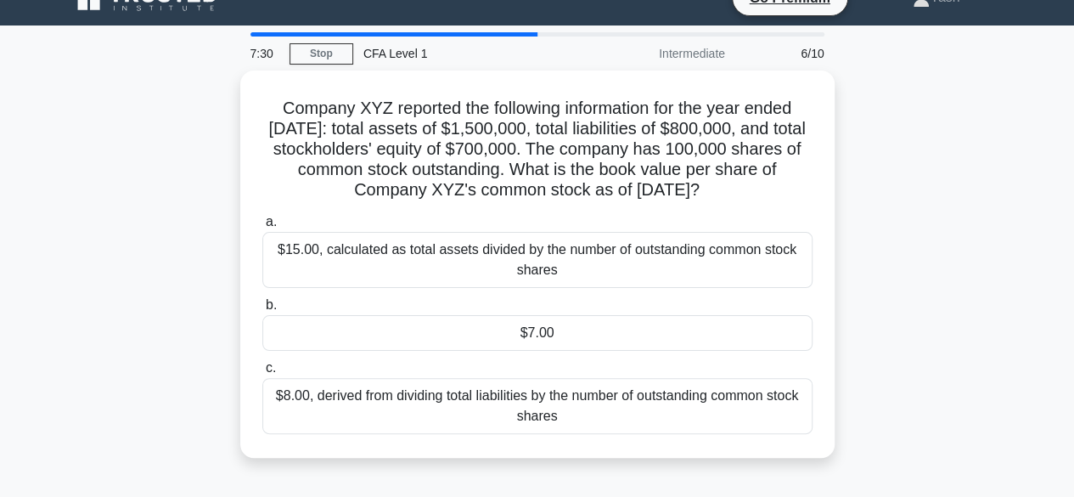
scroll to position [32, 0]
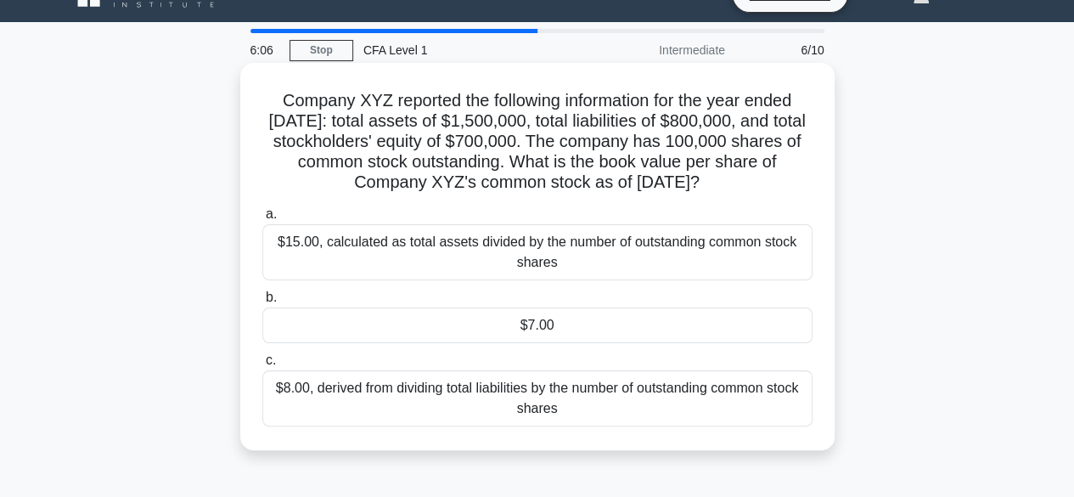
click at [536, 272] on div "$15.00, calculated as total assets divided by the number of outstanding common …" at bounding box center [537, 252] width 550 height 56
click at [262, 220] on input "a. $15.00, calculated as total assets divided by the number of outstanding comm…" at bounding box center [262, 214] width 0 height 11
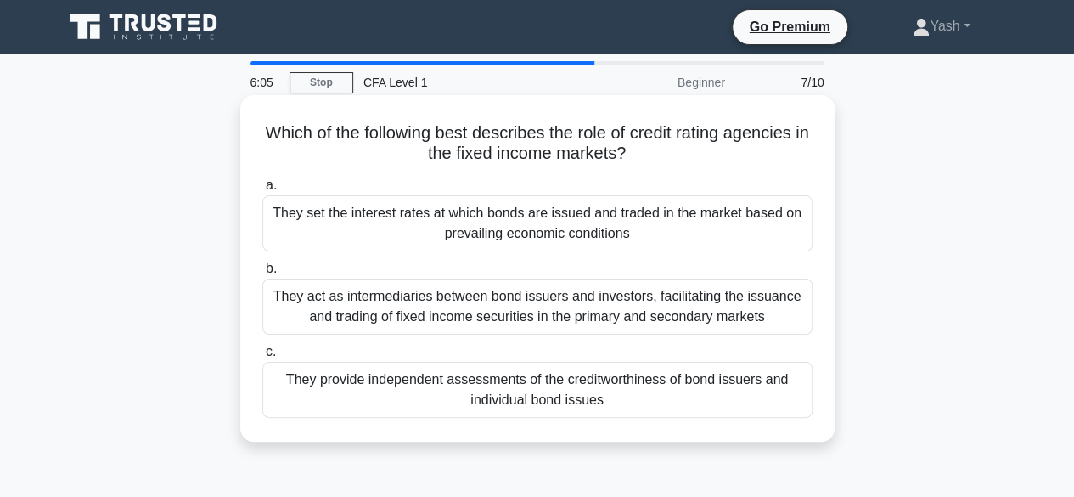
scroll to position [0, 0]
click at [617, 398] on div "They provide independent assessments of the creditworthiness of bond issuers an…" at bounding box center [537, 390] width 550 height 56
click at [262, 357] on input "c. They provide independent assessments of the creditworthiness of bond issuers…" at bounding box center [262, 351] width 0 height 11
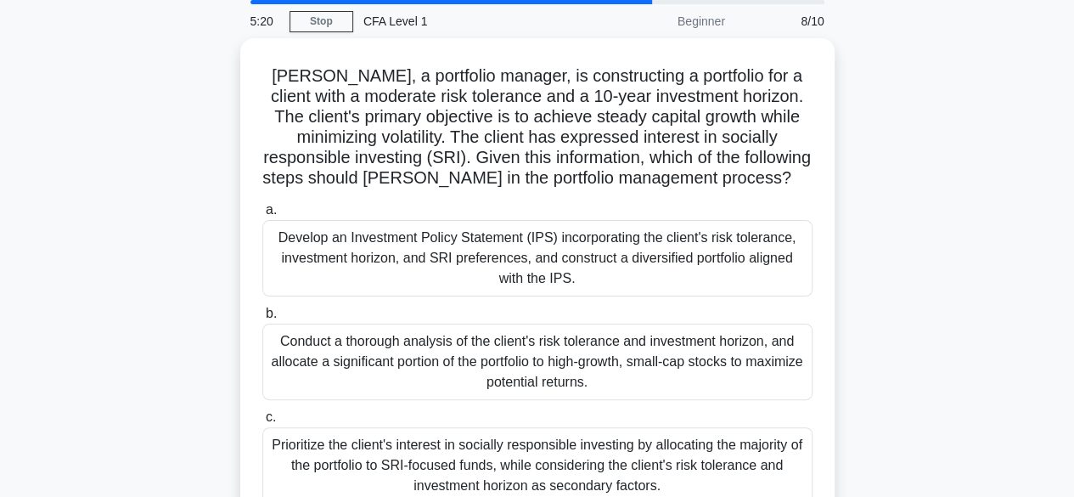
scroll to position [147, 0]
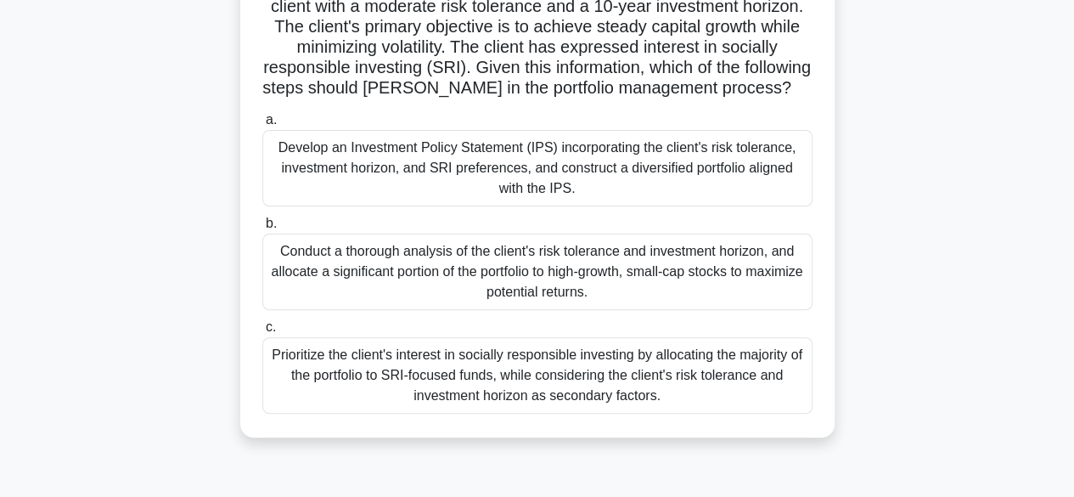
click at [660, 161] on div "Develop an Investment Policy Statement (IPS) incorporating the client's risk to…" at bounding box center [537, 168] width 550 height 76
click at [262, 126] on input "a. Develop an Investment Policy Statement (IPS) incorporating the client's risk…" at bounding box center [262, 120] width 0 height 11
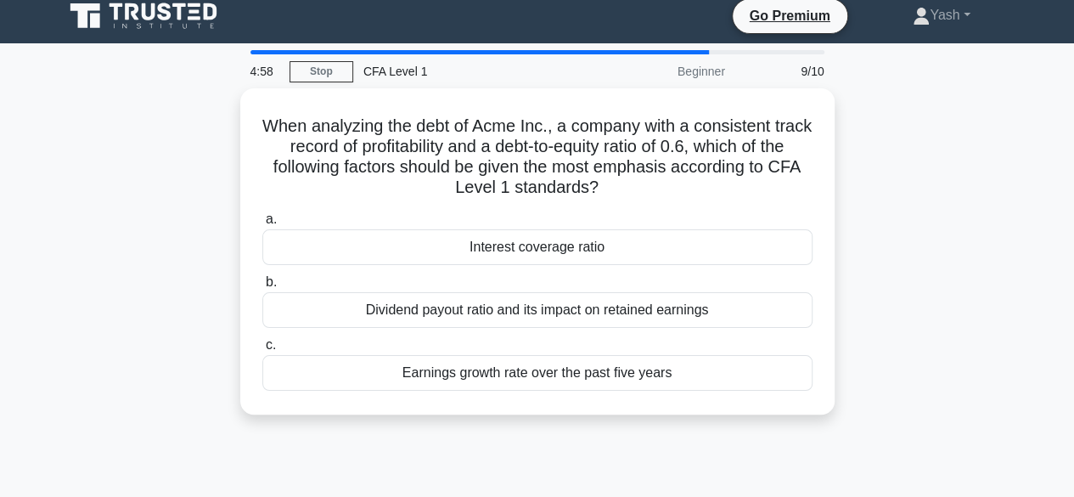
scroll to position [0, 0]
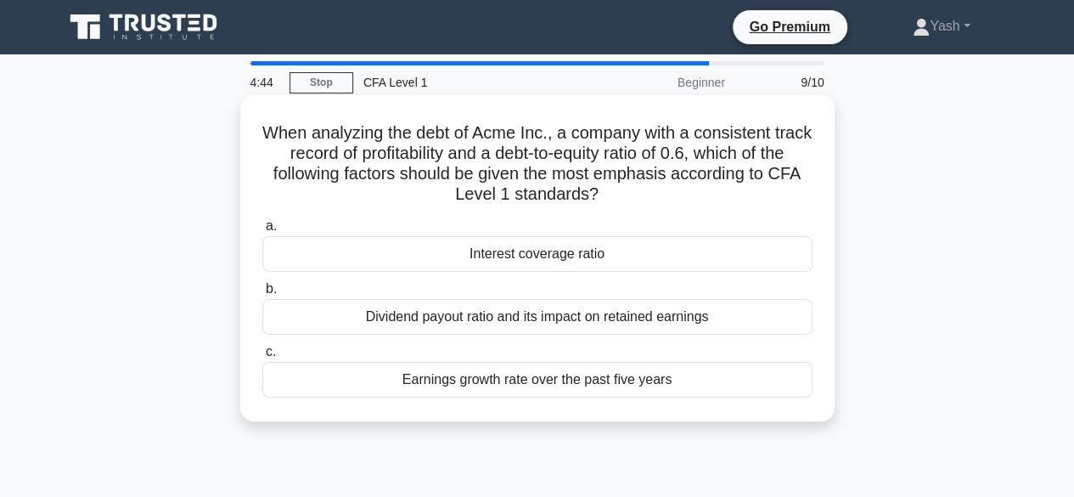
click at [664, 247] on div "Interest coverage ratio" at bounding box center [537, 254] width 550 height 36
click at [262, 232] on input "a. Interest coverage ratio" at bounding box center [262, 226] width 0 height 11
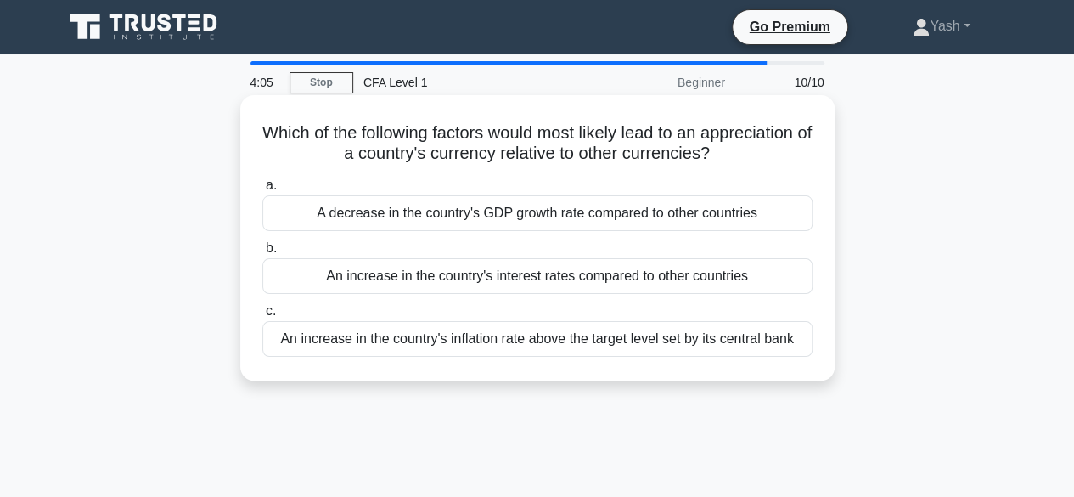
click at [595, 221] on div "A decrease in the country's GDP growth rate compared to other countries" at bounding box center [537, 213] width 550 height 36
click at [262, 191] on input "a. A decrease in the country's GDP growth rate compared to other countries" at bounding box center [262, 185] width 0 height 11
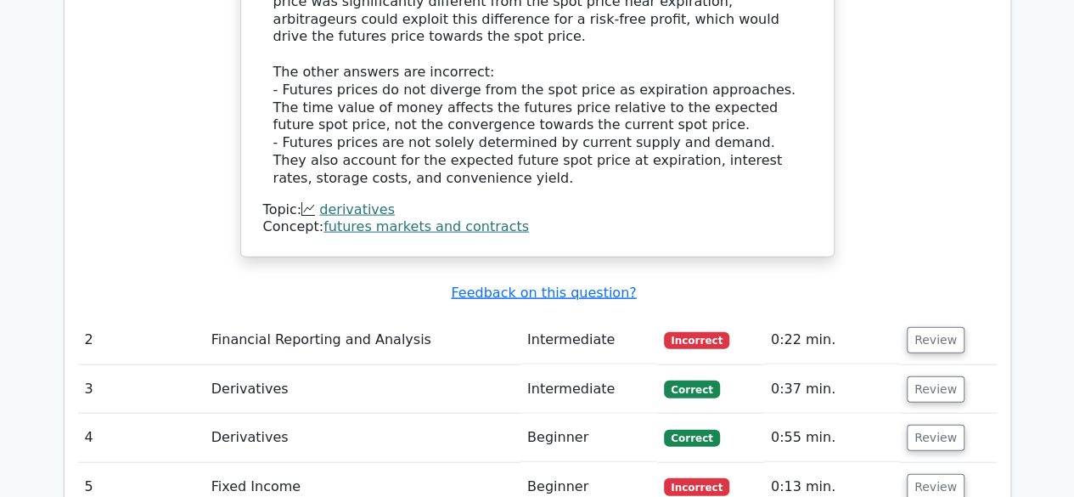
scroll to position [1785, 0]
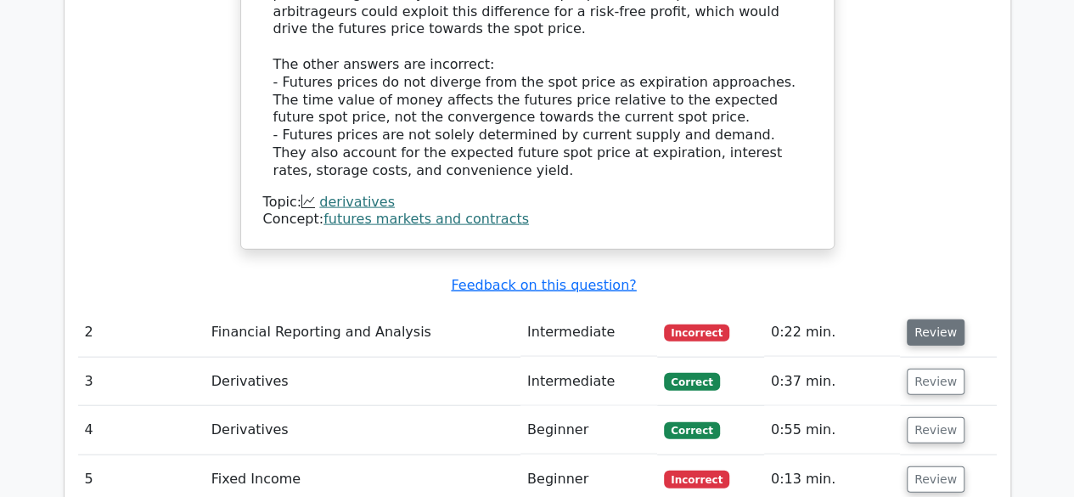
click at [935, 319] on button "Review" at bounding box center [936, 332] width 58 height 26
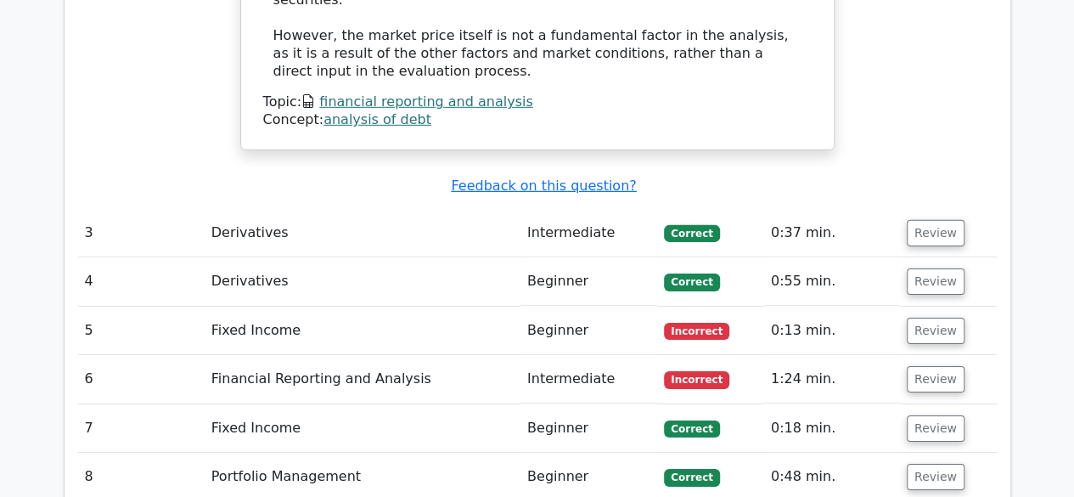
scroll to position [2585, 0]
click at [940, 317] on button "Review" at bounding box center [936, 330] width 58 height 26
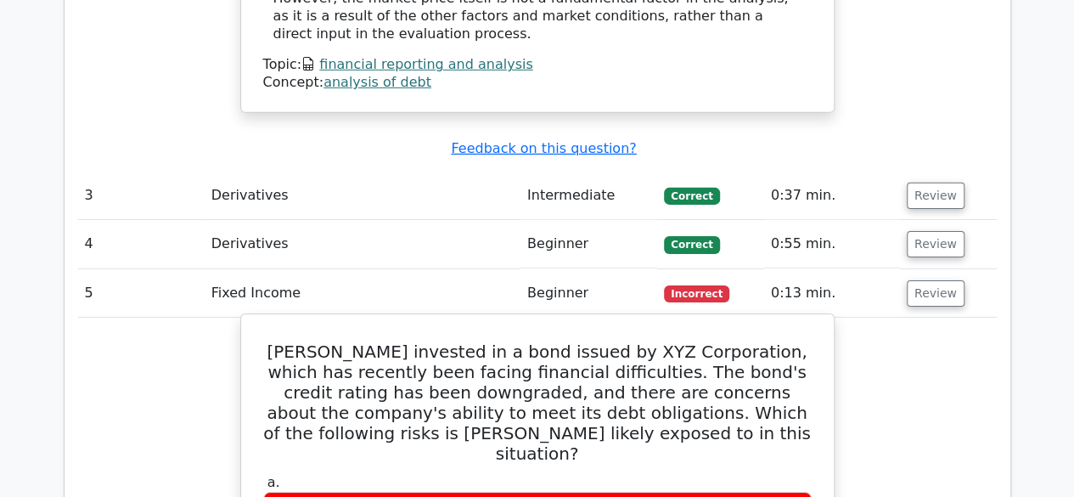
scroll to position [2622, 0]
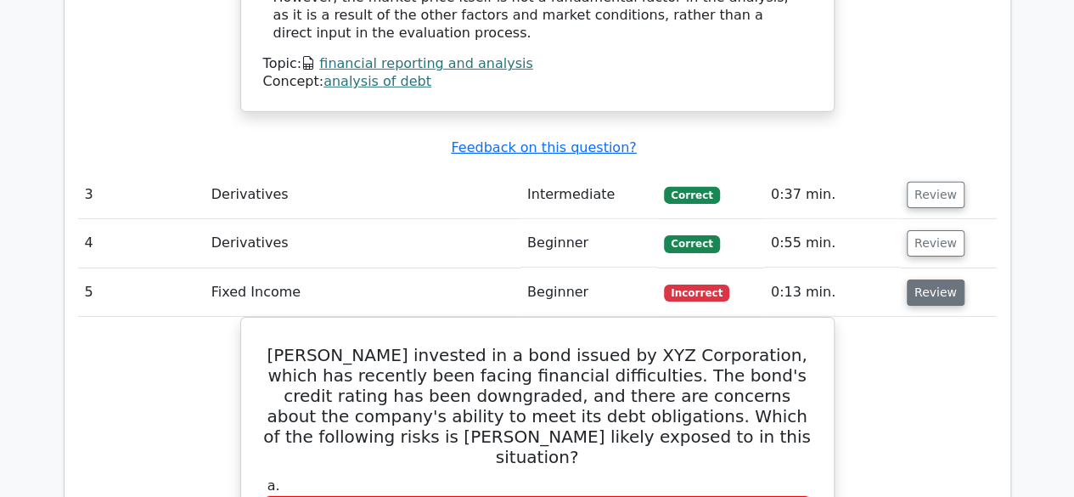
click at [930, 279] on button "Review" at bounding box center [936, 292] width 58 height 26
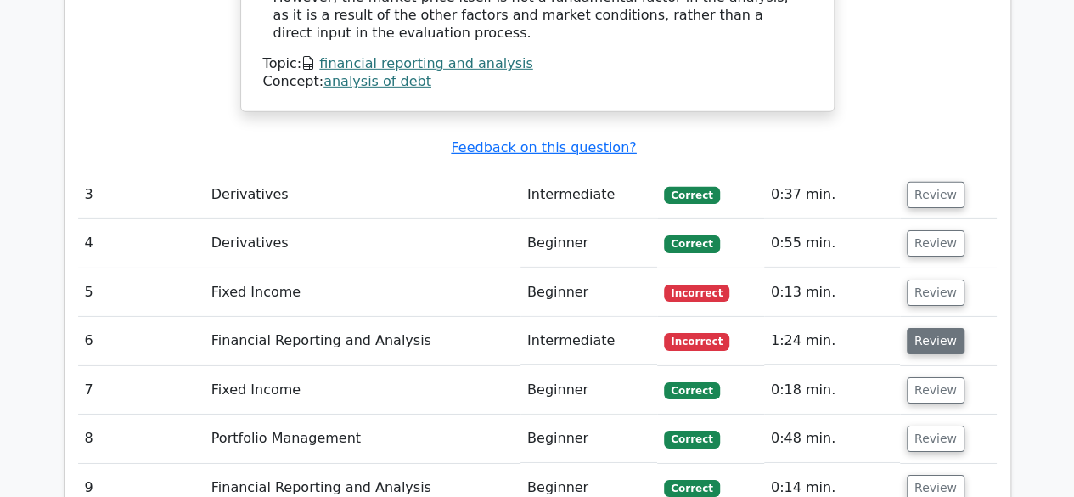
click at [929, 328] on button "Review" at bounding box center [936, 341] width 58 height 26
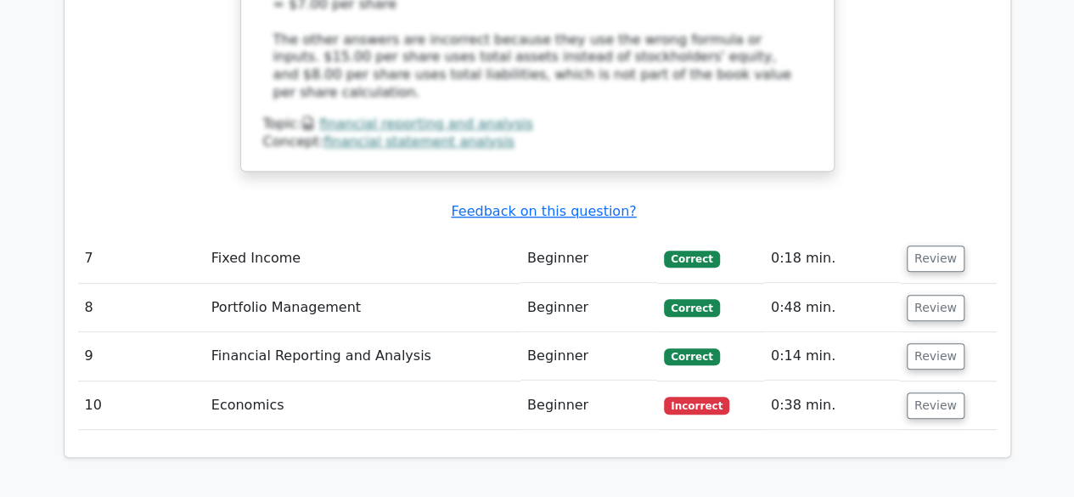
scroll to position [3669, 0]
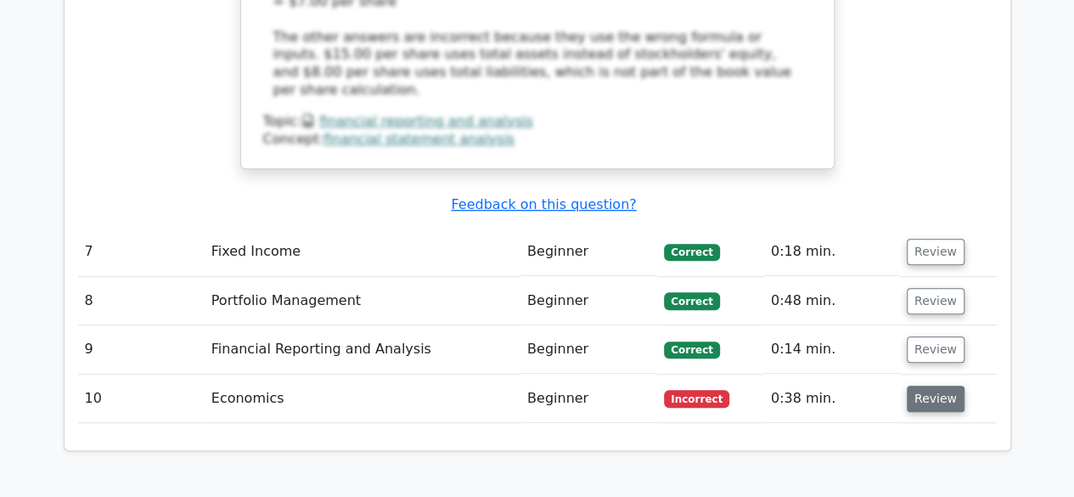
click at [924, 385] on button "Review" at bounding box center [936, 398] width 58 height 26
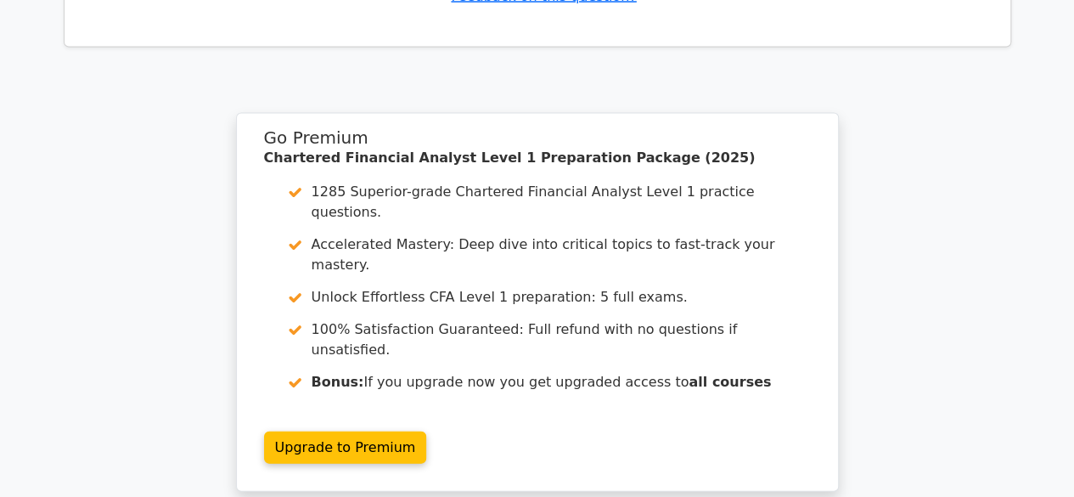
scroll to position [4882, 0]
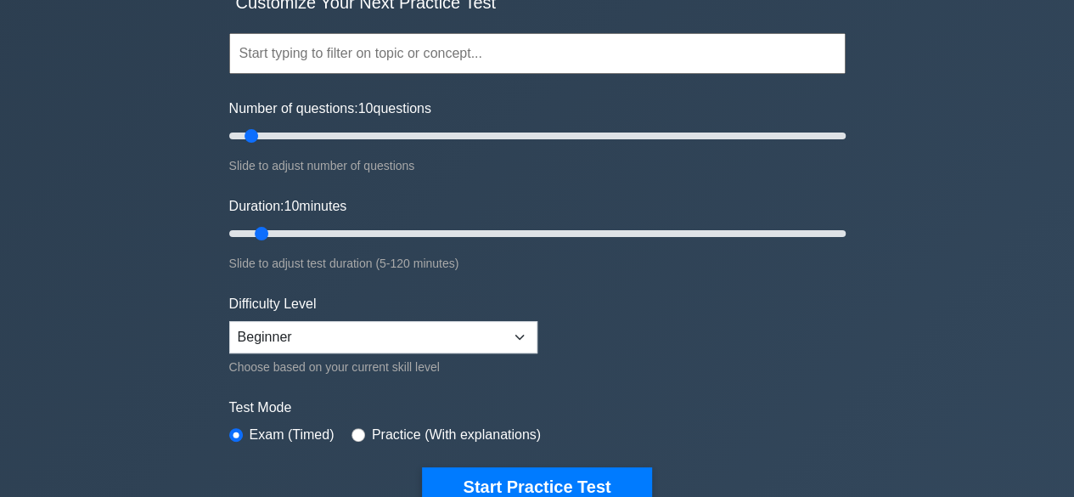
scroll to position [138, 0]
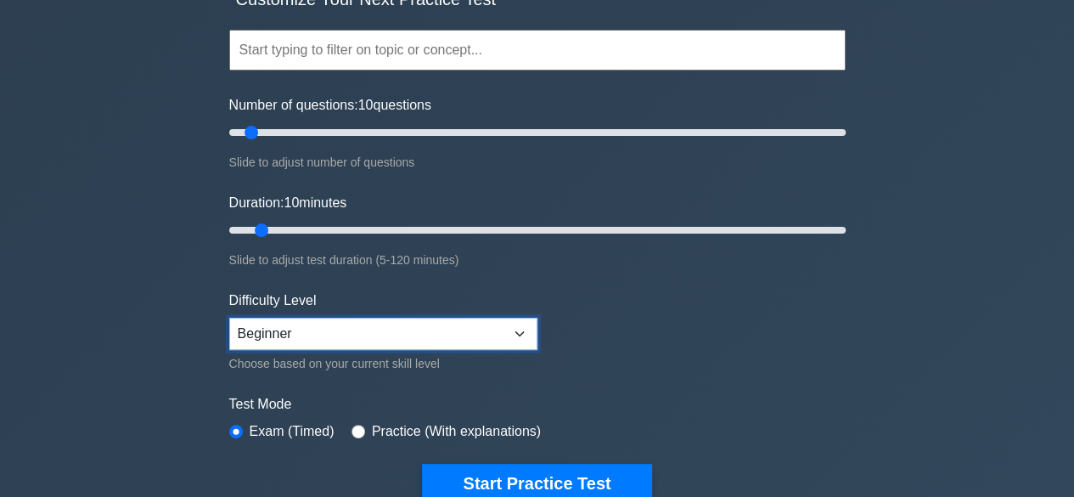
click at [373, 328] on select "Beginner Intermediate Expert" at bounding box center [383, 333] width 308 height 32
select select "expert"
click at [229, 317] on select "Beginner Intermediate Expert" at bounding box center [383, 333] width 308 height 32
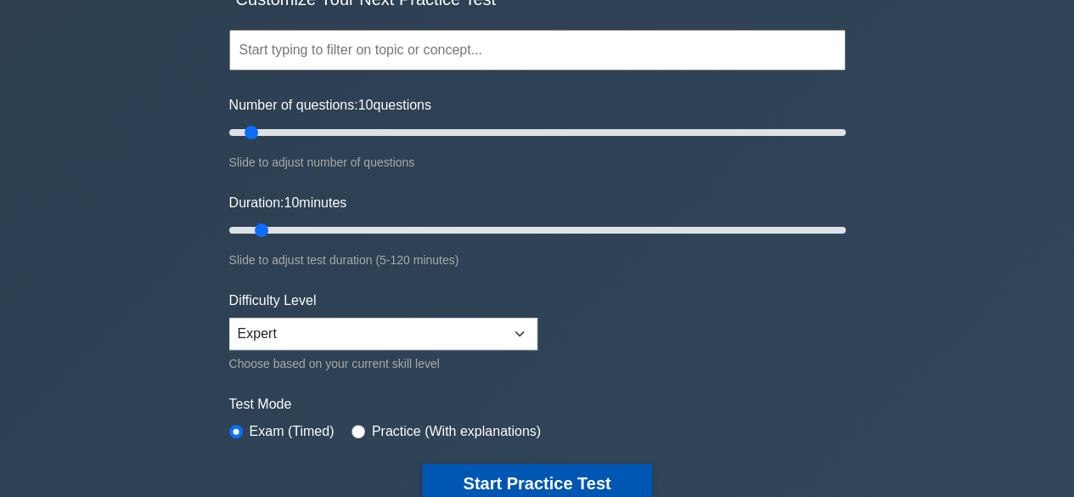
click at [577, 476] on button "Start Practice Test" at bounding box center [536, 482] width 229 height 39
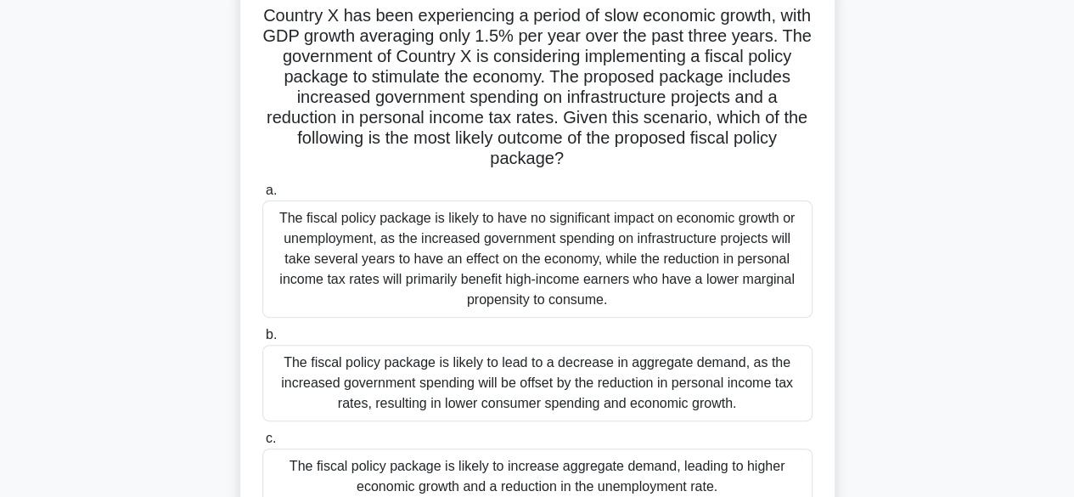
scroll to position [122, 0]
click at [577, 476] on div "The fiscal policy package is likely to increase aggregate demand, leading to hi…" at bounding box center [537, 475] width 550 height 56
click at [262, 443] on input "c. The fiscal policy package is likely to increase aggregate demand, leading to…" at bounding box center [262, 437] width 0 height 11
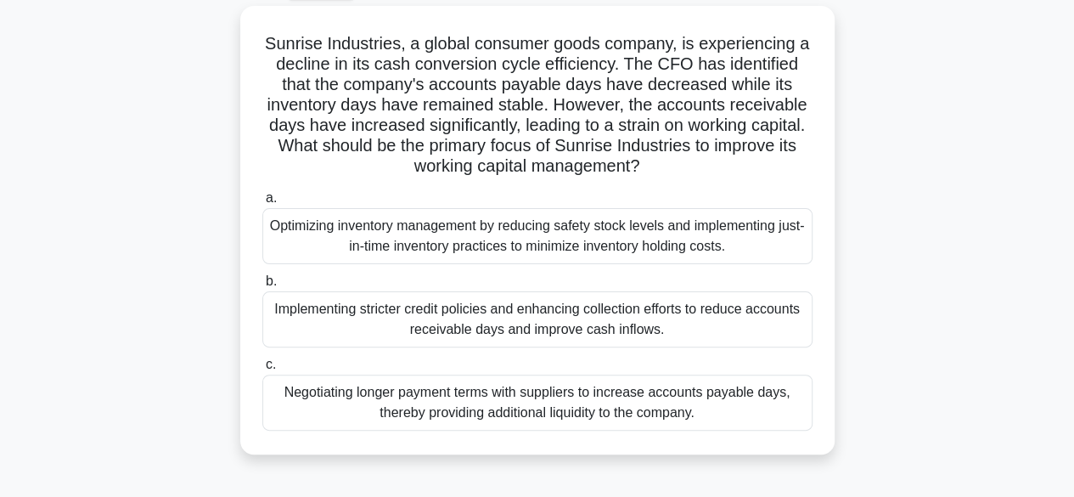
scroll to position [94, 0]
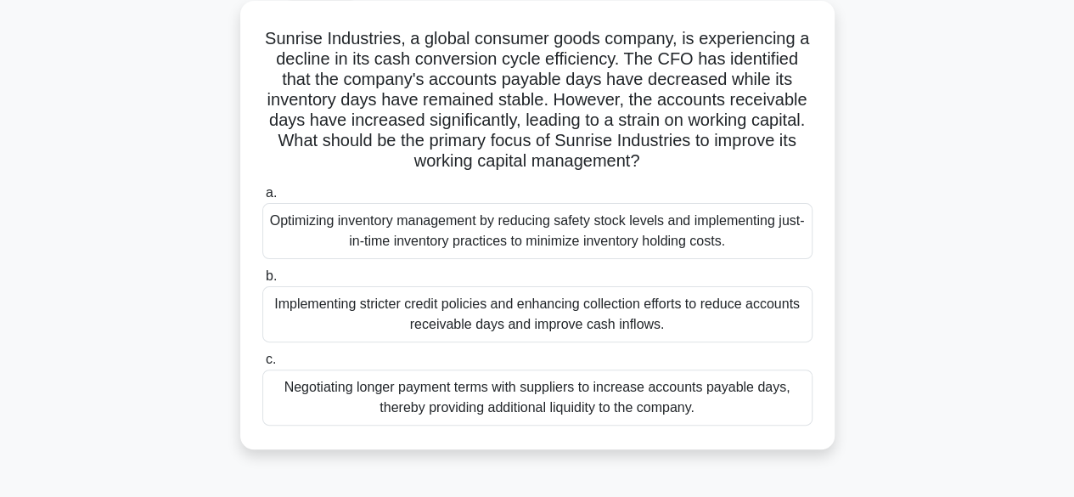
click at [595, 239] on div "Optimizing inventory management by reducing safety stock levels and implementin…" at bounding box center [537, 231] width 550 height 56
click at [262, 199] on input "a. Optimizing inventory management by reducing safety stock levels and implemen…" at bounding box center [262, 193] width 0 height 11
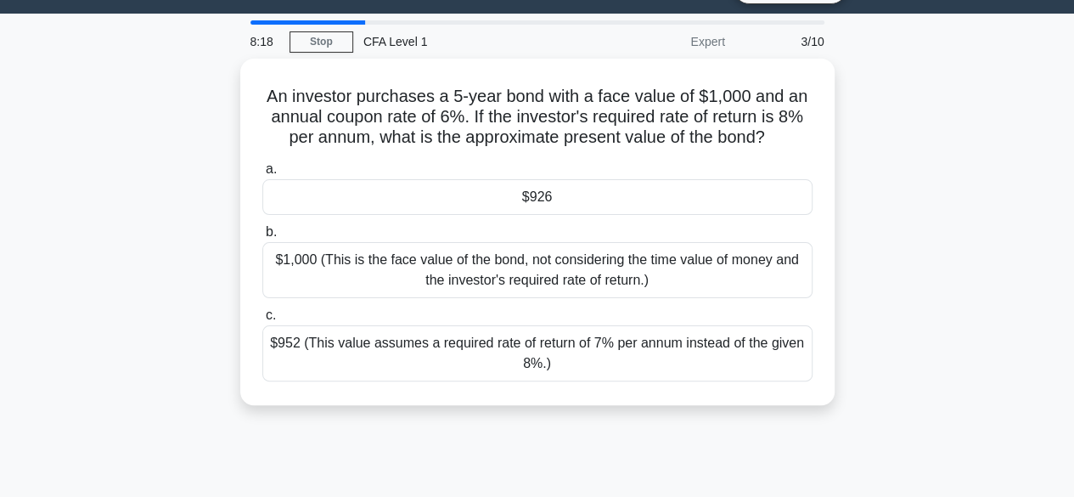
scroll to position [0, 0]
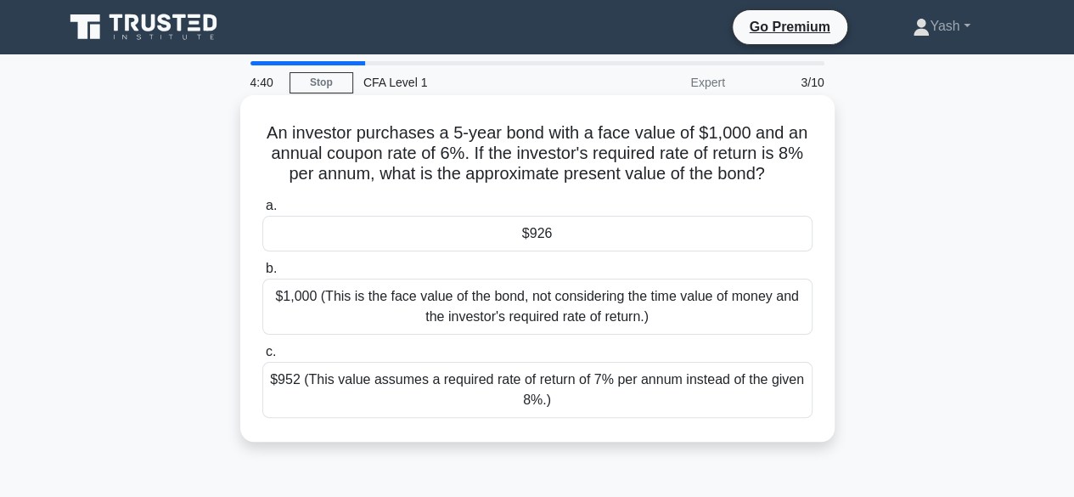
click at [732, 228] on div "$926" at bounding box center [537, 234] width 550 height 36
click at [262, 211] on input "a. $926" at bounding box center [262, 205] width 0 height 11
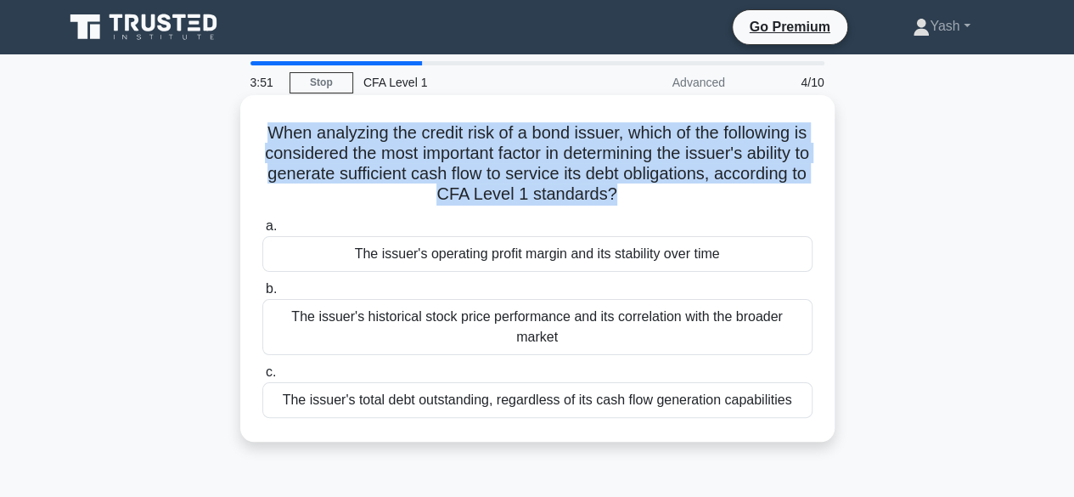
drag, startPoint x: 663, startPoint y: 193, endPoint x: 267, endPoint y: 128, distance: 401.6
click at [267, 128] on h5 "When analyzing the credit risk of a bond issuer, which of the following is cons…" at bounding box center [537, 163] width 553 height 83
click at [261, 132] on h5 "When analyzing the credit risk of a bond issuer, which of the following is cons…" at bounding box center [537, 163] width 553 height 83
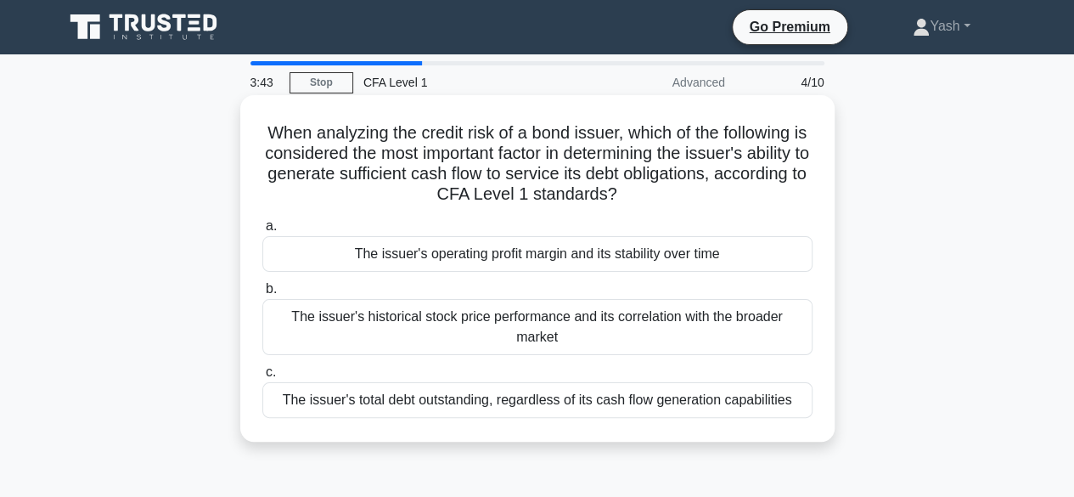
drag, startPoint x: 268, startPoint y: 130, endPoint x: 665, endPoint y: 188, distance: 401.4
click at [665, 188] on h5 "When analyzing the credit risk of a bond issuer, which of the following is cons…" at bounding box center [537, 163] width 553 height 83
click at [637, 195] on icon ".spinner_0XTQ{transform-origin:center;animation:spinner_y6GP .75s linear infini…" at bounding box center [627, 195] width 20 height 20
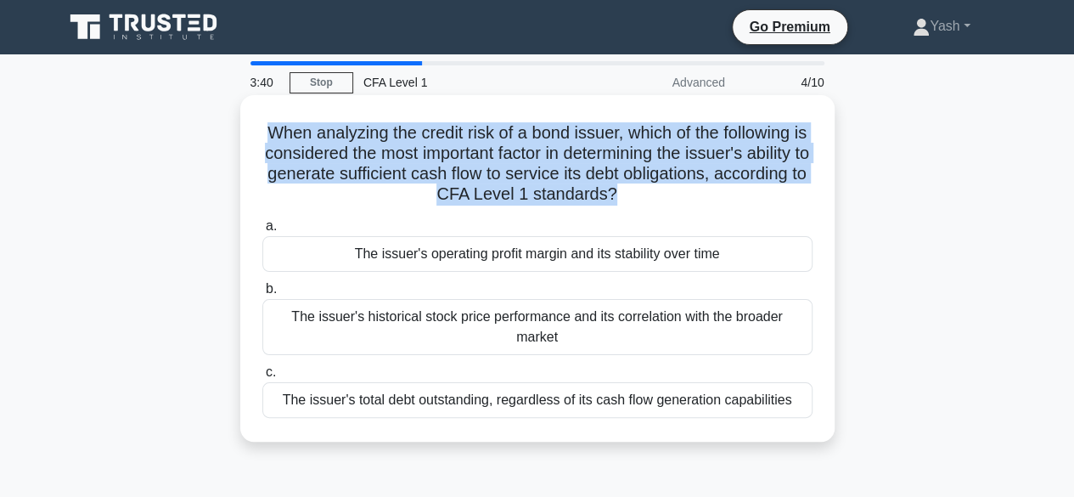
drag, startPoint x: 661, startPoint y: 193, endPoint x: 266, endPoint y: 128, distance: 400.8
click at [266, 128] on h5 "When analyzing the credit risk of a bond issuer, which of the following is cons…" at bounding box center [537, 163] width 553 height 83
drag, startPoint x: 266, startPoint y: 128, endPoint x: 659, endPoint y: 199, distance: 399.4
click at [659, 199] on h5 "When analyzing the credit risk of a bond issuer, which of the following is cons…" at bounding box center [537, 163] width 553 height 83
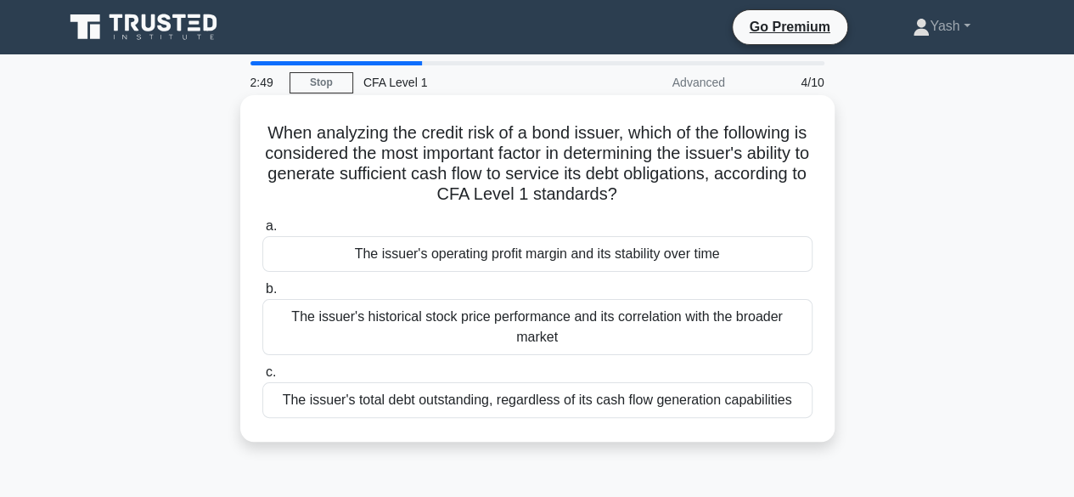
click at [676, 247] on div "The issuer's operating profit margin and its stability over time" at bounding box center [537, 254] width 550 height 36
click at [262, 232] on input "a. The issuer's operating profit margin and its stability over time" at bounding box center [262, 226] width 0 height 11
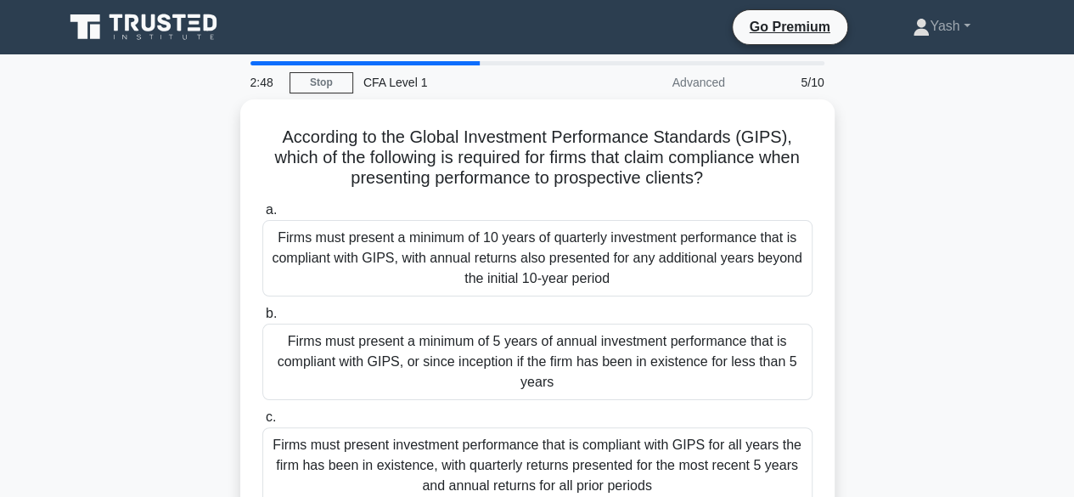
scroll to position [96, 0]
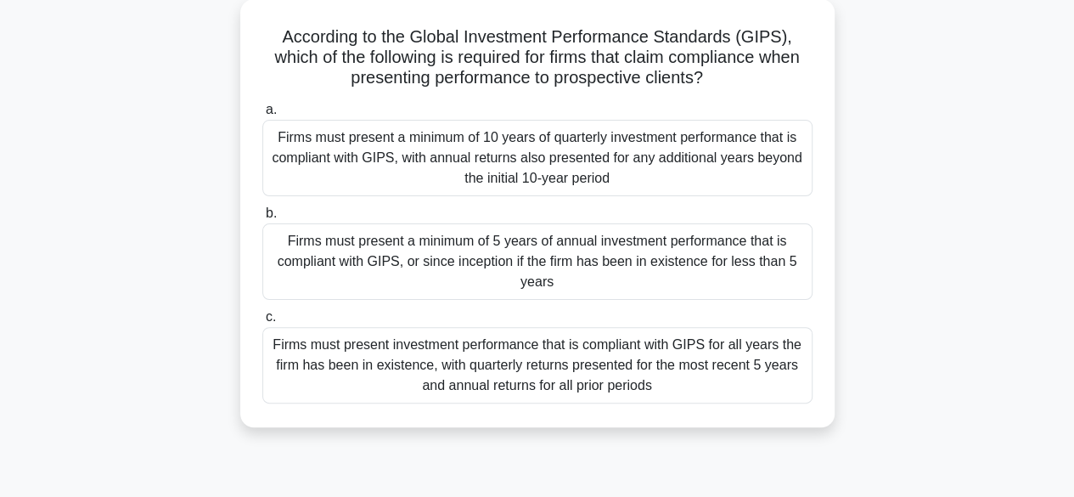
click at [695, 271] on div "Firms must present a minimum of 5 years of annual investment performance that i…" at bounding box center [537, 261] width 550 height 76
click at [262, 219] on input "b. Firms must present a minimum of 5 years of annual investment performance tha…" at bounding box center [262, 213] width 0 height 11
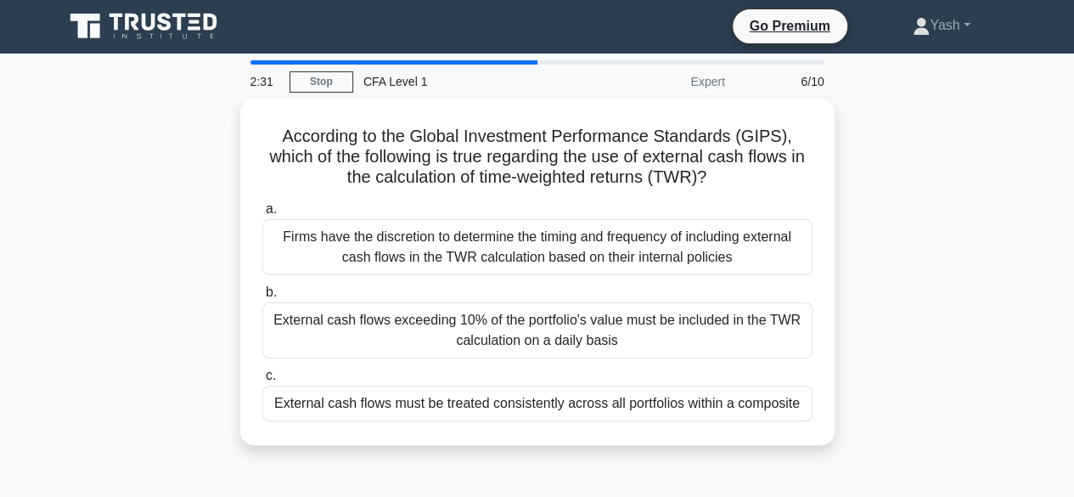
scroll to position [0, 0]
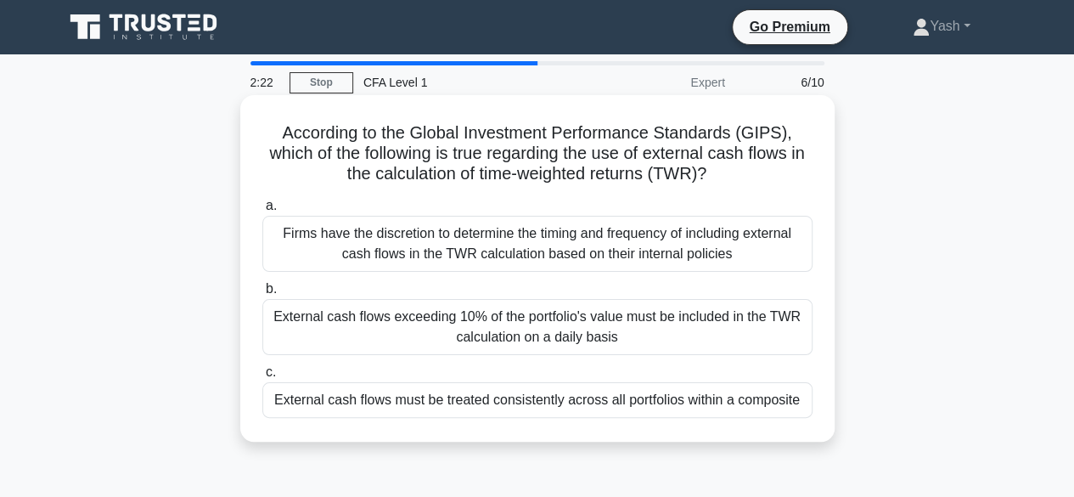
click at [729, 164] on h5 "According to the Global Investment Performance Standards (GIPS), which of the f…" at bounding box center [537, 153] width 553 height 63
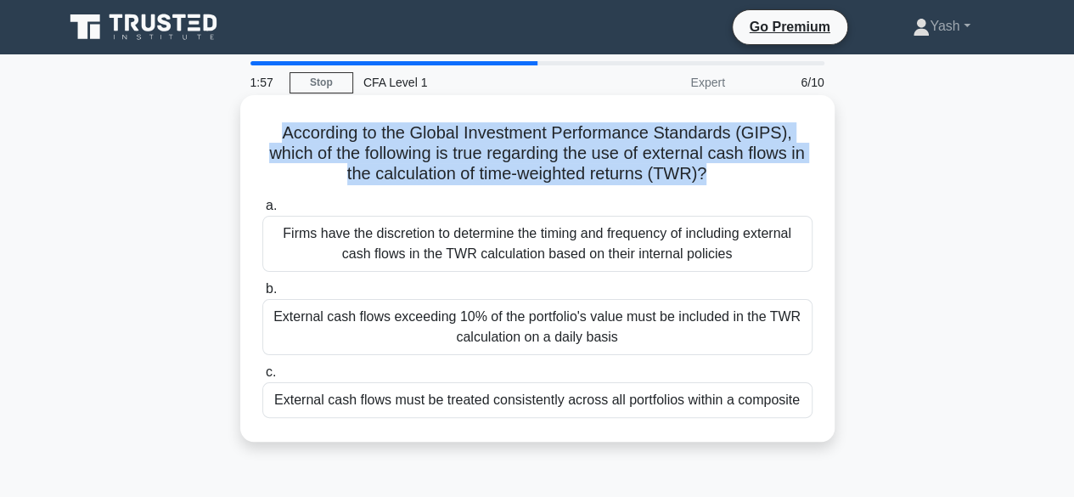
drag, startPoint x: 279, startPoint y: 138, endPoint x: 716, endPoint y: 184, distance: 439.6
click at [716, 184] on h5 "According to the Global Investment Performance Standards (GIPS), which of the f…" at bounding box center [537, 153] width 553 height 63
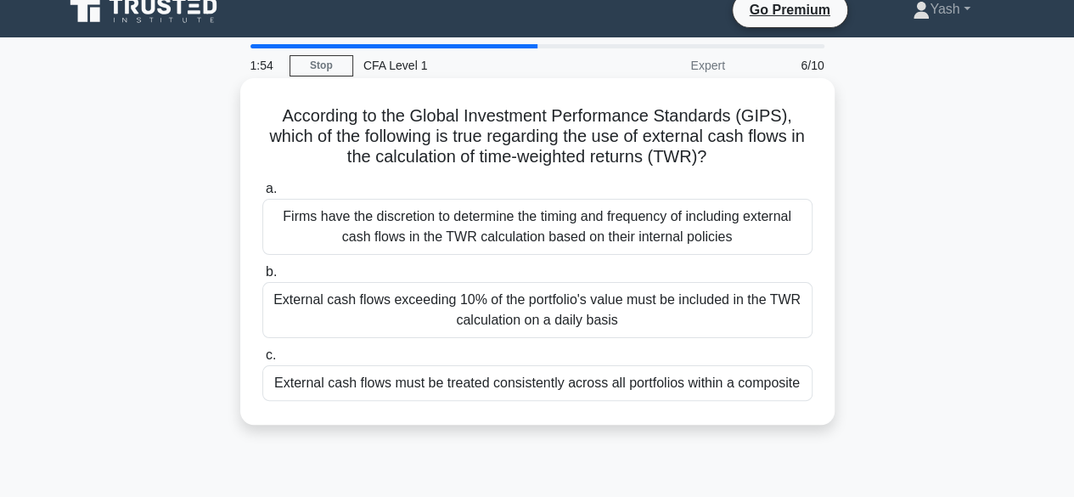
scroll to position [18, 0]
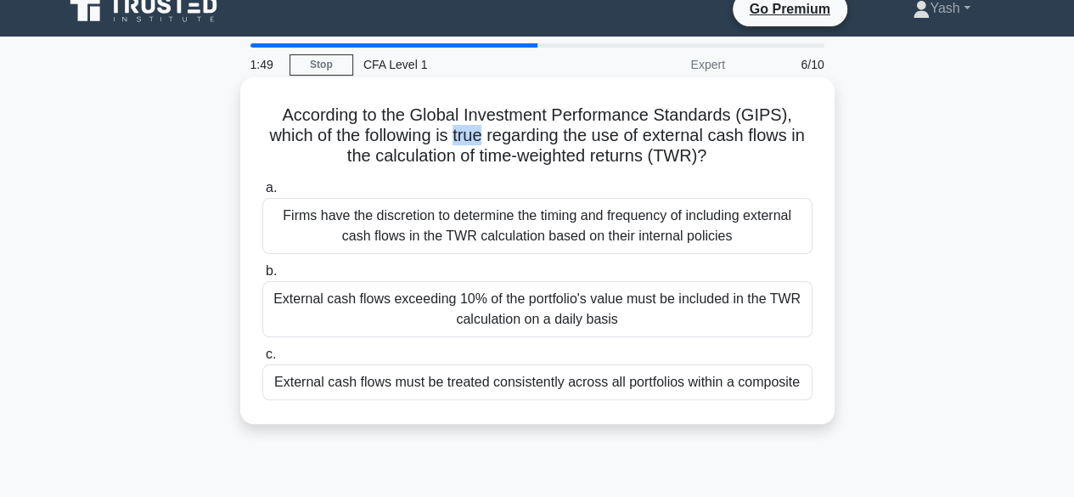
drag, startPoint x: 463, startPoint y: 138, endPoint x: 491, endPoint y: 135, distance: 27.3
click at [491, 135] on h5 "According to the Global Investment Performance Standards (GIPS), which of the f…" at bounding box center [537, 135] width 553 height 63
click at [533, 144] on h5 "According to the Global Investment Performance Standards (GIPS), which of the f…" at bounding box center [537, 135] width 553 height 63
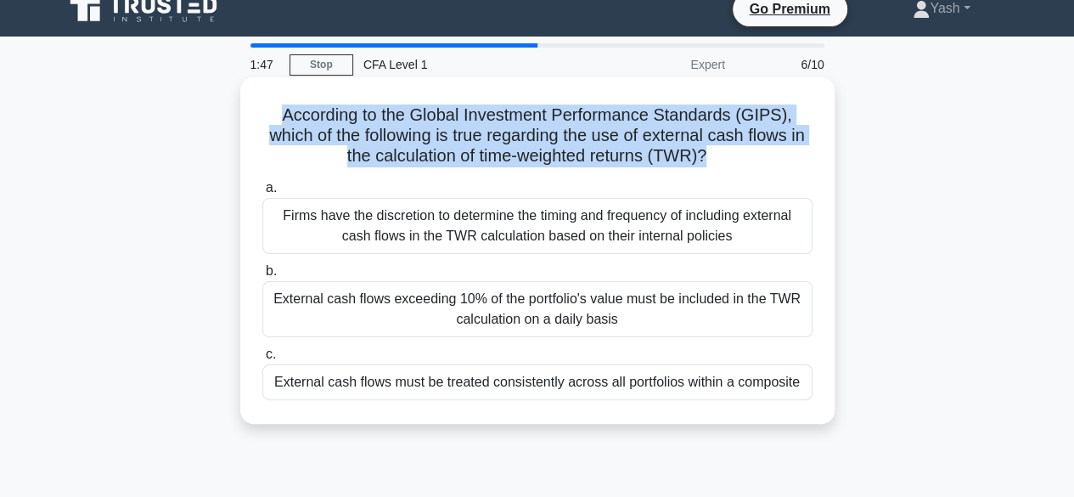
click at [533, 144] on h5 "According to the Global Investment Performance Standards (GIPS), which of the f…" at bounding box center [537, 135] width 553 height 63
click at [810, 158] on h5 "According to the Global Investment Performance Standards (GIPS), which of the f…" at bounding box center [537, 135] width 553 height 63
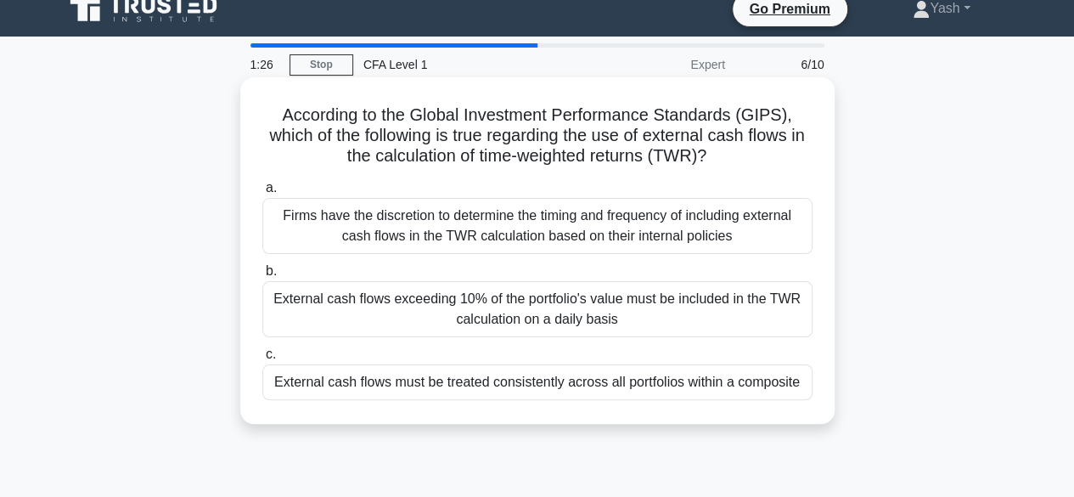
click at [579, 226] on div "Firms have the discretion to determine the timing and frequency of including ex…" at bounding box center [537, 226] width 550 height 56
click at [262, 194] on input "a. Firms have the discretion to determine the timing and frequency of including…" at bounding box center [262, 187] width 0 height 11
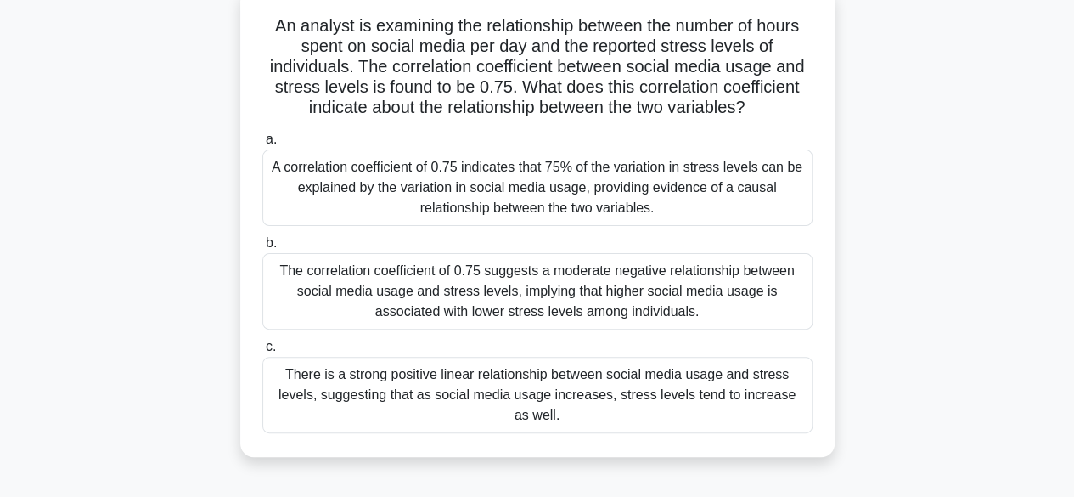
scroll to position [116, 0]
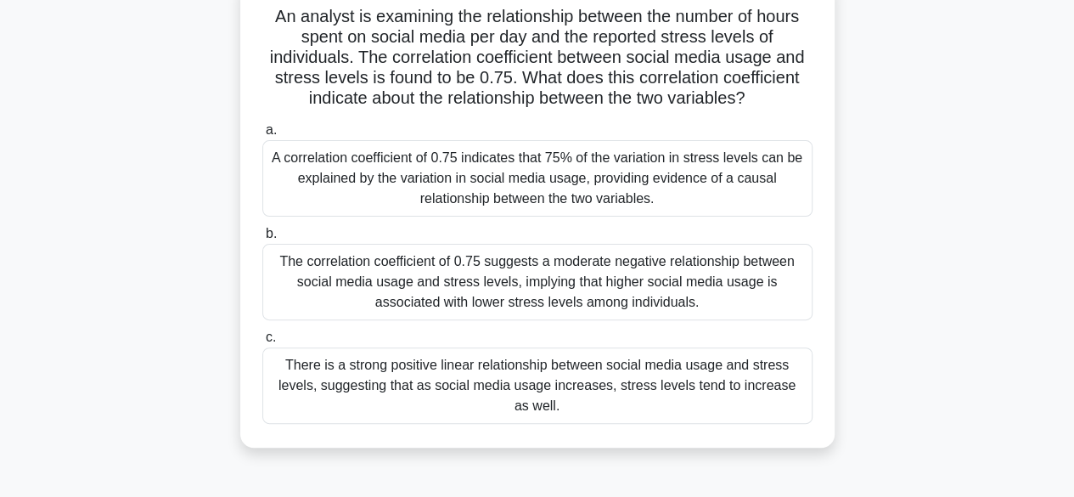
click at [568, 387] on div "There is a strong positive linear relationship between social media usage and s…" at bounding box center [537, 385] width 550 height 76
click at [262, 343] on input "c. There is a strong positive linear relationship between social media usage an…" at bounding box center [262, 337] width 0 height 11
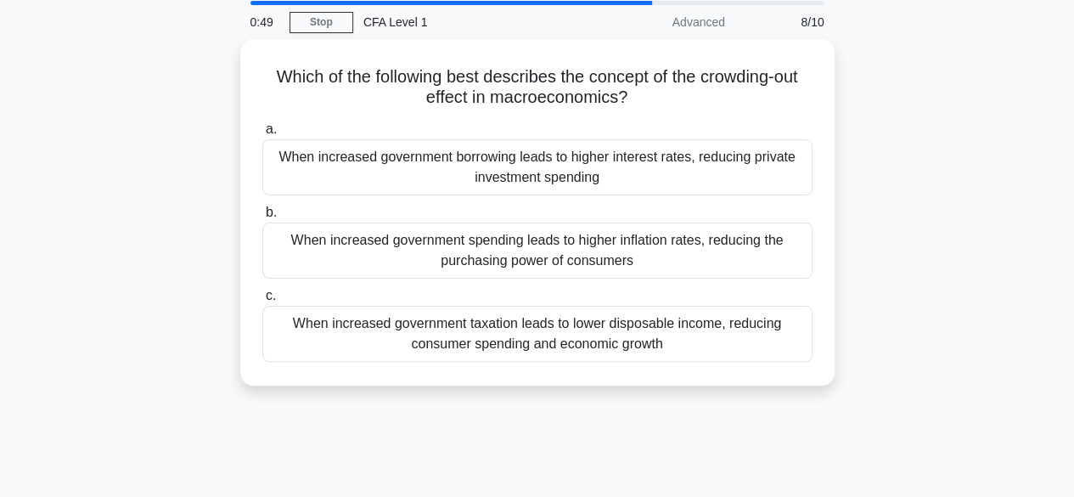
scroll to position [0, 0]
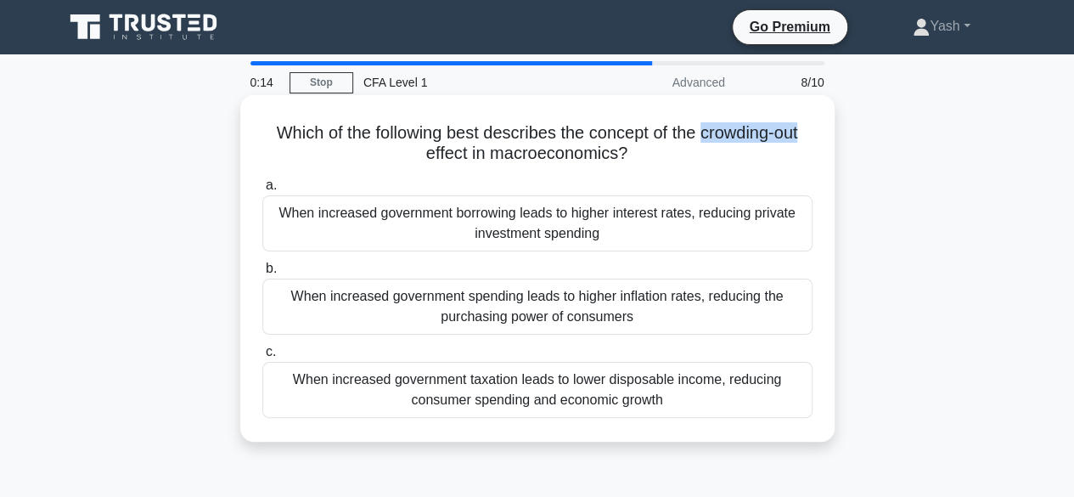
drag, startPoint x: 705, startPoint y: 138, endPoint x: 811, endPoint y: 133, distance: 106.2
click at [811, 133] on h5 "Which of the following best describes the concept of the crowding-out effect in…" at bounding box center [537, 143] width 553 height 42
copy h5 "crowding-out"
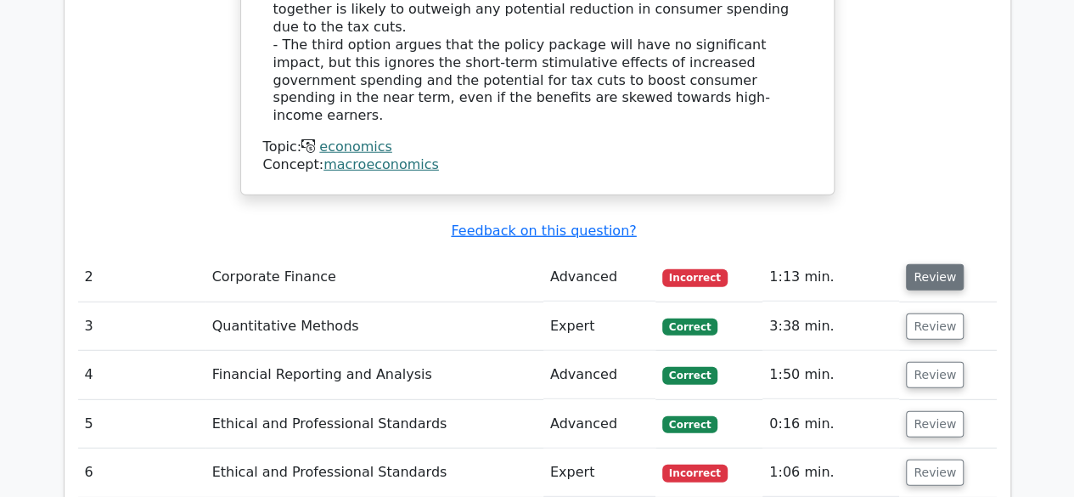
scroll to position [2266, 0]
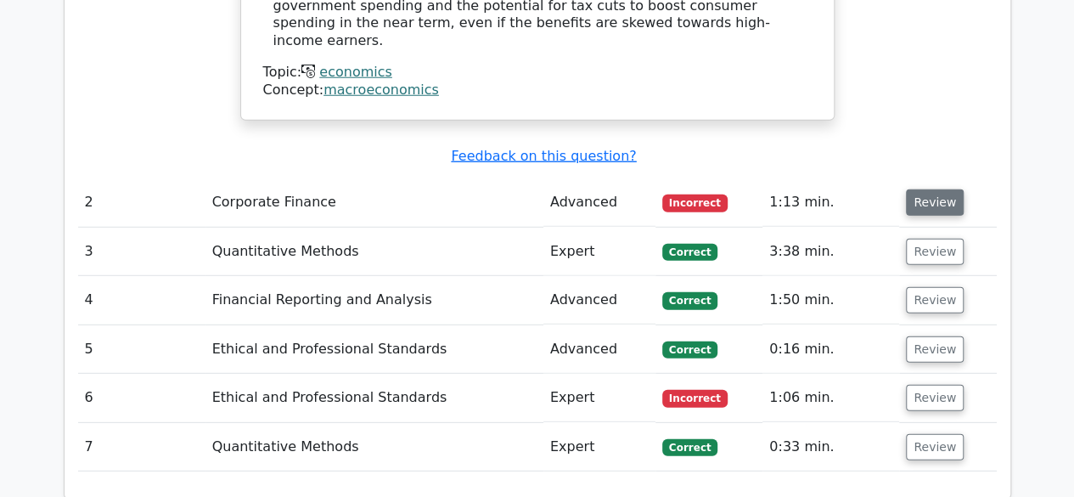
click at [943, 189] on button "Review" at bounding box center [935, 202] width 58 height 26
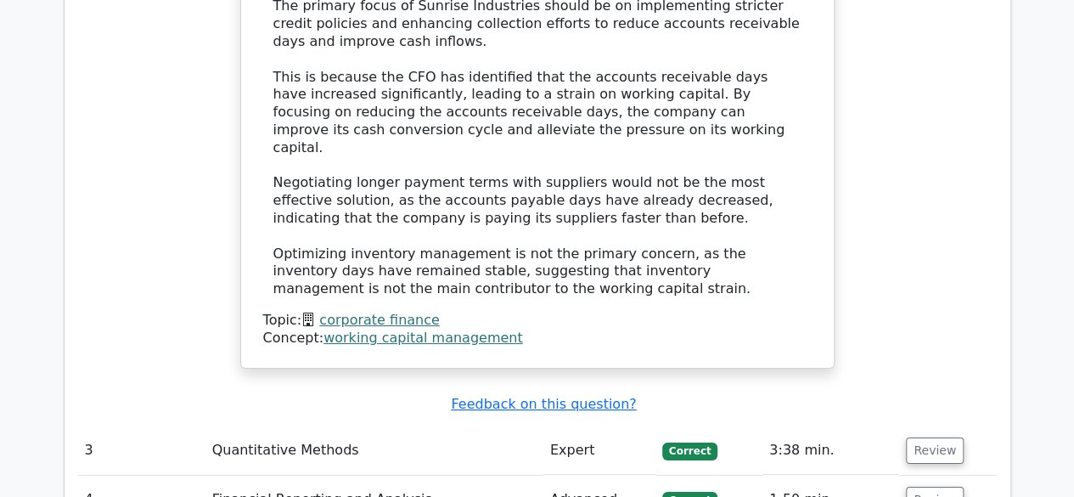
scroll to position [3001, 0]
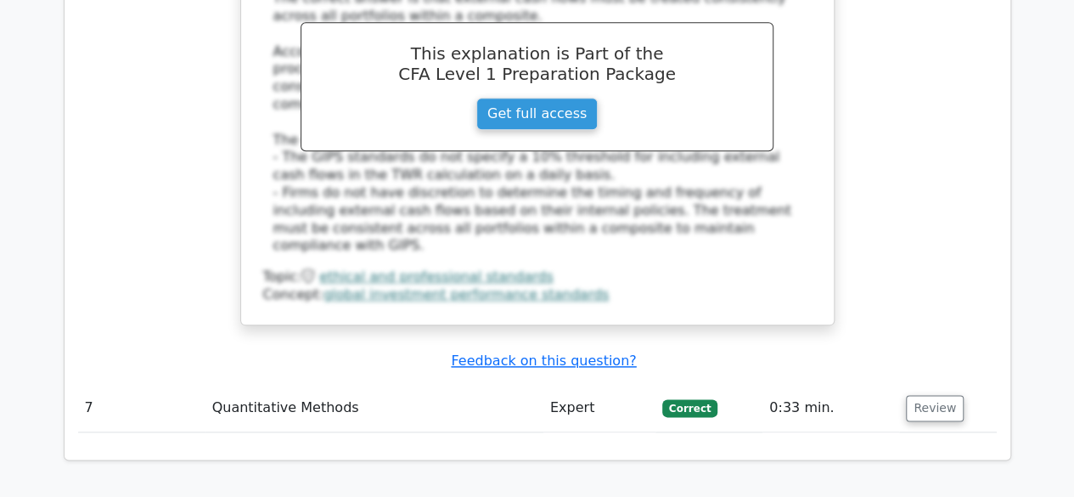
scroll to position [4453, 0]
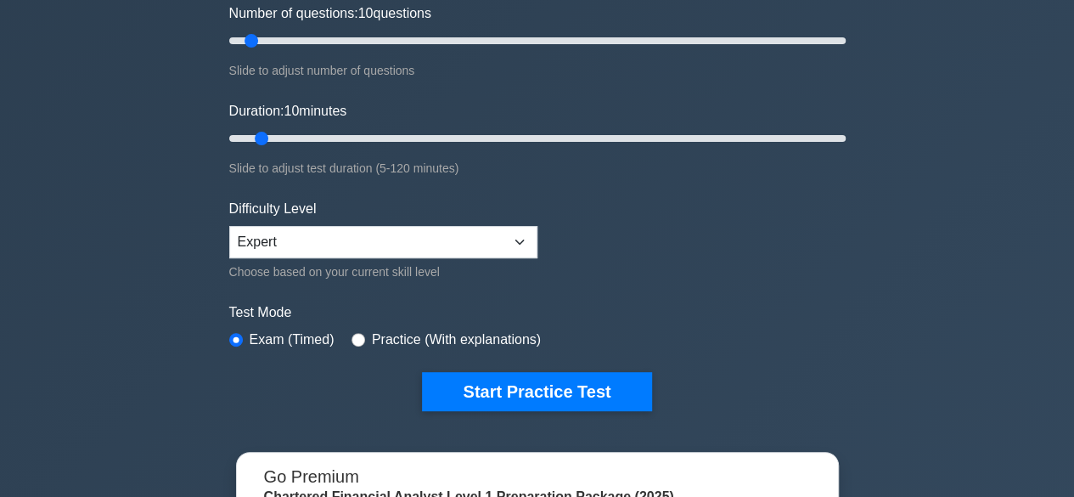
scroll to position [231, 0]
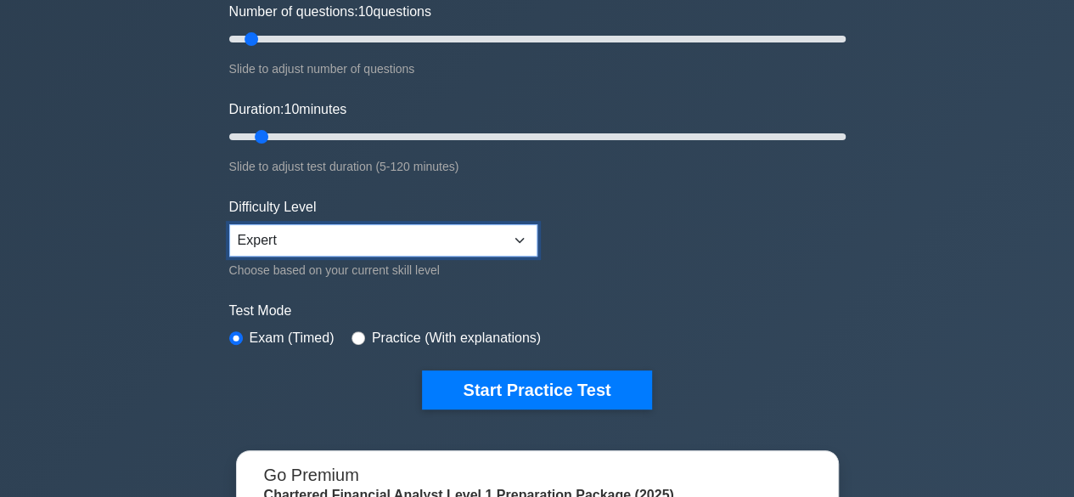
drag, startPoint x: 0, startPoint y: 0, endPoint x: 486, endPoint y: 229, distance: 536.9
click at [486, 229] on select "Beginner Intermediate Expert" at bounding box center [383, 240] width 308 height 32
click at [229, 224] on select "Beginner Intermediate Expert" at bounding box center [383, 240] width 308 height 32
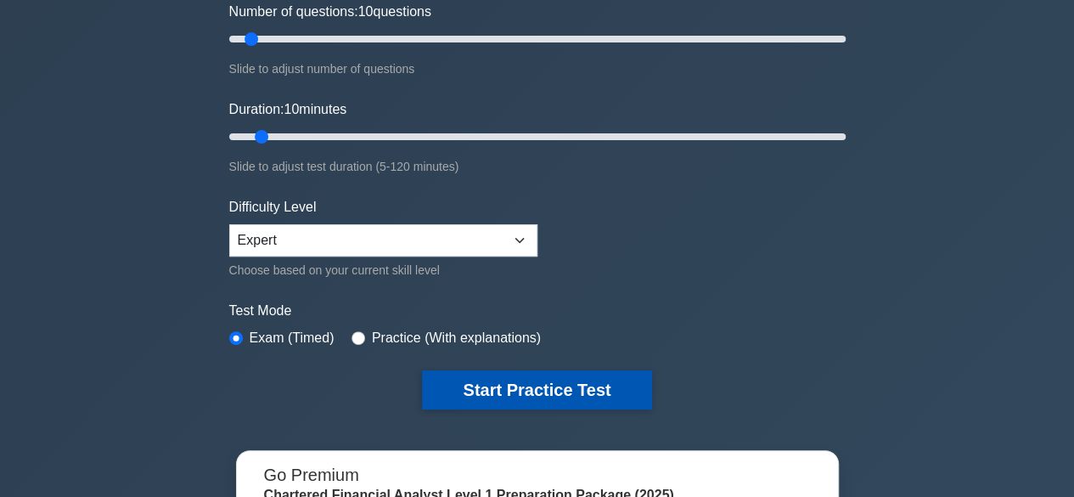
click at [480, 376] on button "Start Practice Test" at bounding box center [536, 389] width 229 height 39
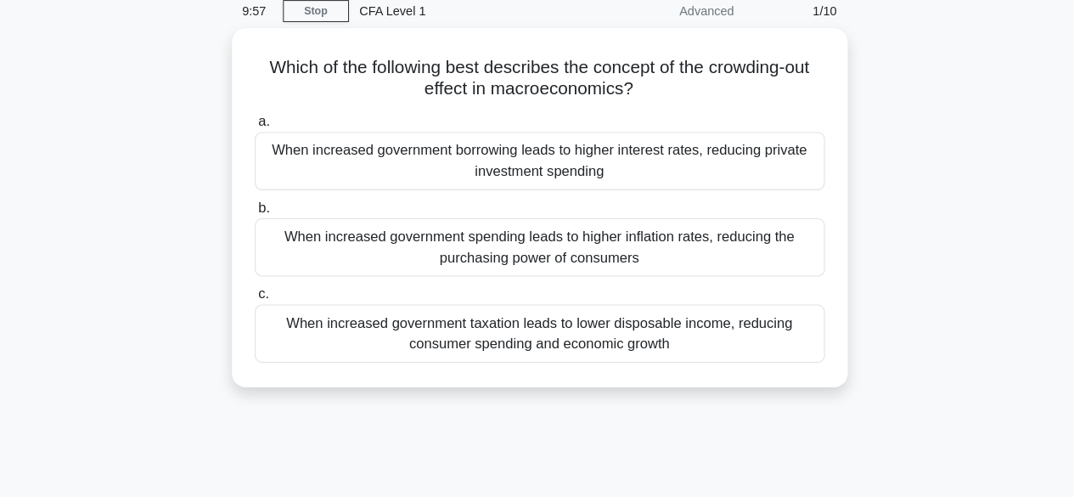
scroll to position [59, 0]
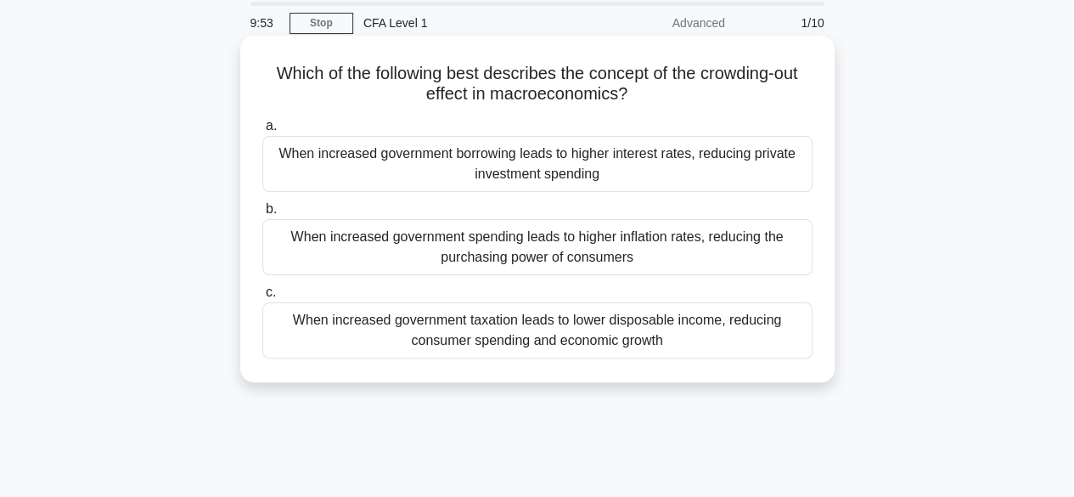
drag, startPoint x: 267, startPoint y: 79, endPoint x: 632, endPoint y: 89, distance: 365.1
click at [632, 89] on h5 "Which of the following best describes the concept of the crowding-out effect in…" at bounding box center [537, 84] width 553 height 42
click at [632, 89] on icon ".spinner_0XTQ{transform-origin:center;animation:spinner_y6GP .75s linear infini…" at bounding box center [637, 95] width 20 height 20
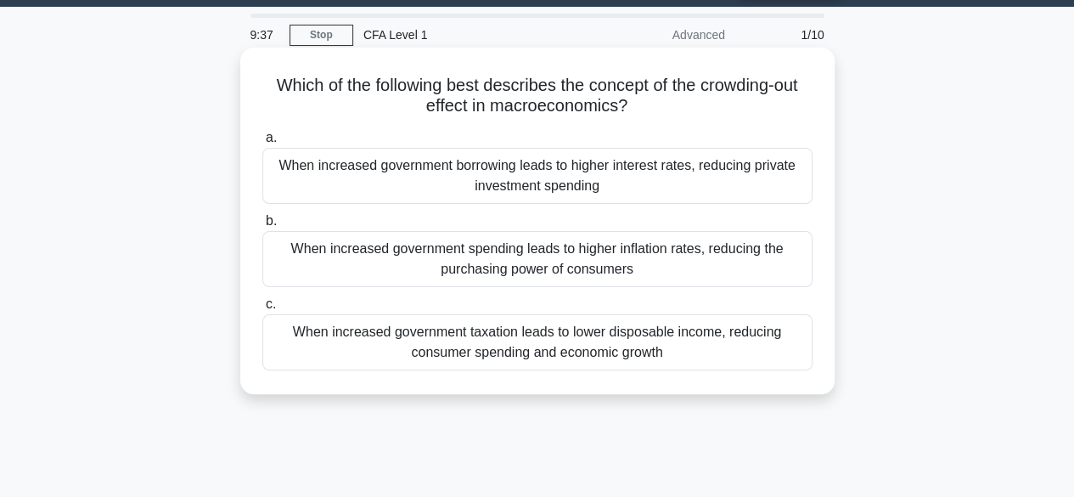
scroll to position [48, 0]
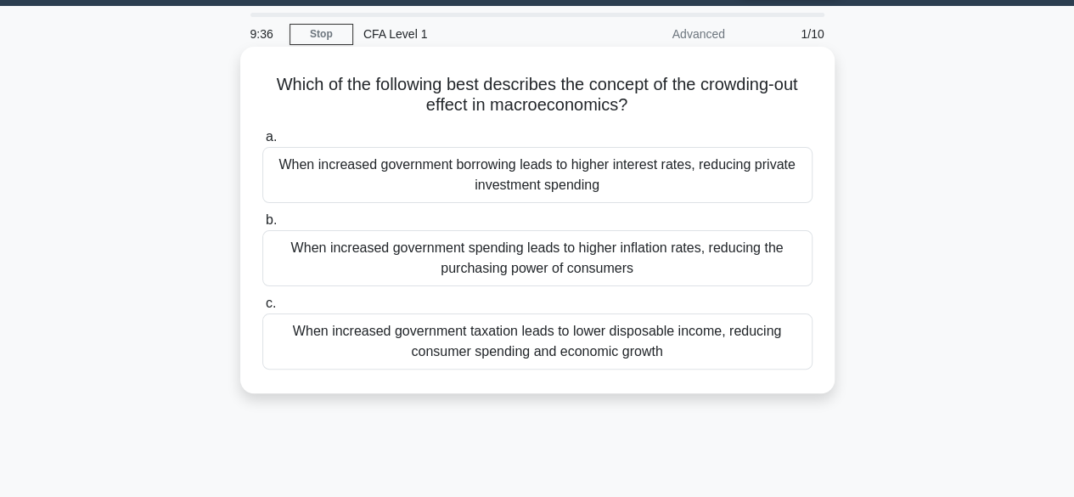
click at [568, 269] on div "When increased government spending leads to higher inflation rates, reducing th…" at bounding box center [537, 258] width 550 height 56
click at [262, 226] on input "b. When increased government spending leads to higher inflation rates, reducing…" at bounding box center [262, 220] width 0 height 11
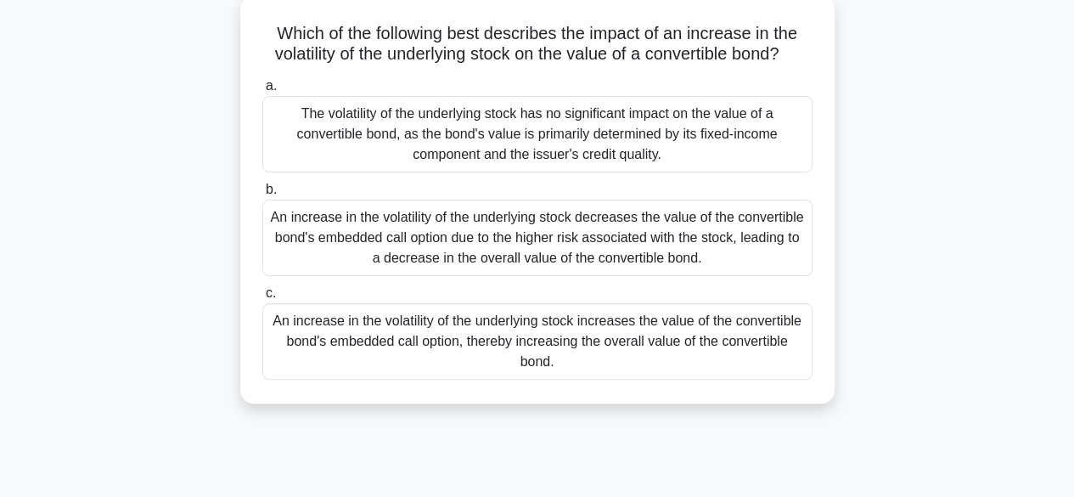
scroll to position [123, 0]
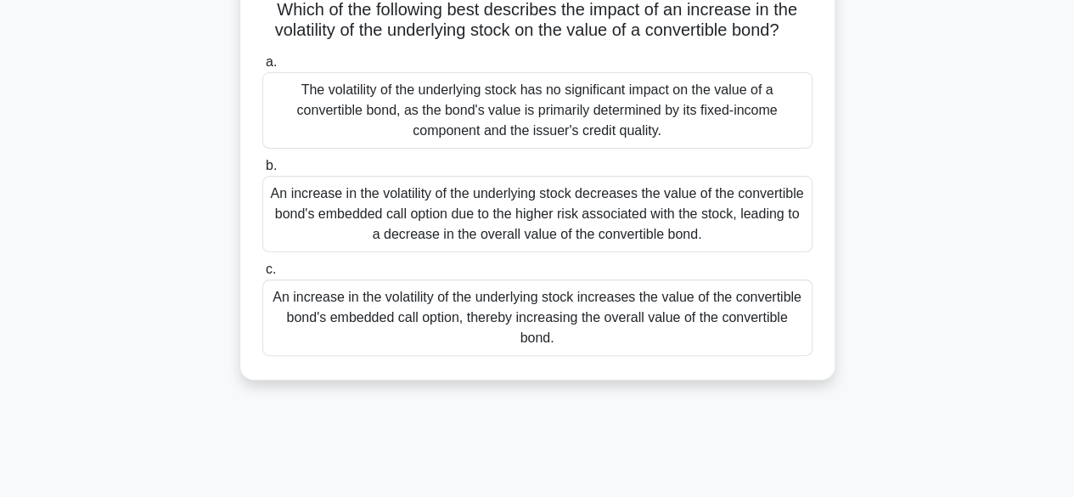
click at [428, 88] on div "The volatility of the underlying stock has no significant impact on the value o…" at bounding box center [537, 110] width 550 height 76
click at [262, 68] on input "a. The volatility of the underlying stock has no significant impact on the valu…" at bounding box center [262, 62] width 0 height 11
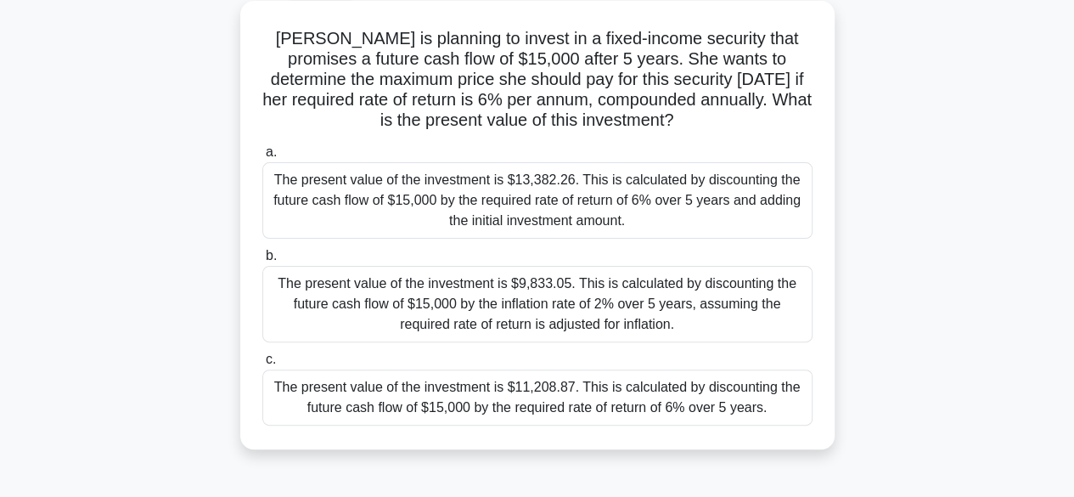
scroll to position [99, 0]
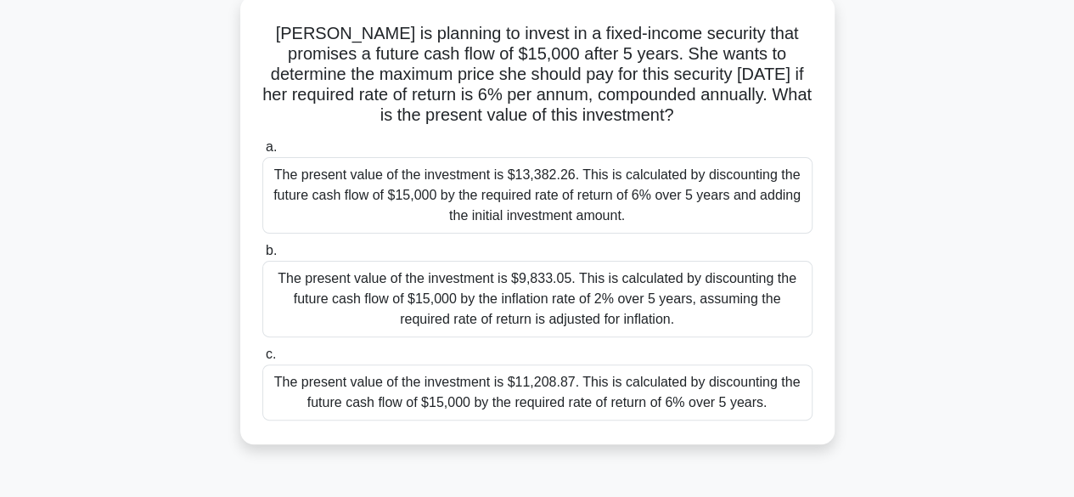
click at [521, 386] on div "The present value of the investment is $11,208.87. This is calculated by discou…" at bounding box center [537, 392] width 550 height 56
click at [262, 360] on input "c. The present value of the investment is $11,208.87. This is calculated by dis…" at bounding box center [262, 354] width 0 height 11
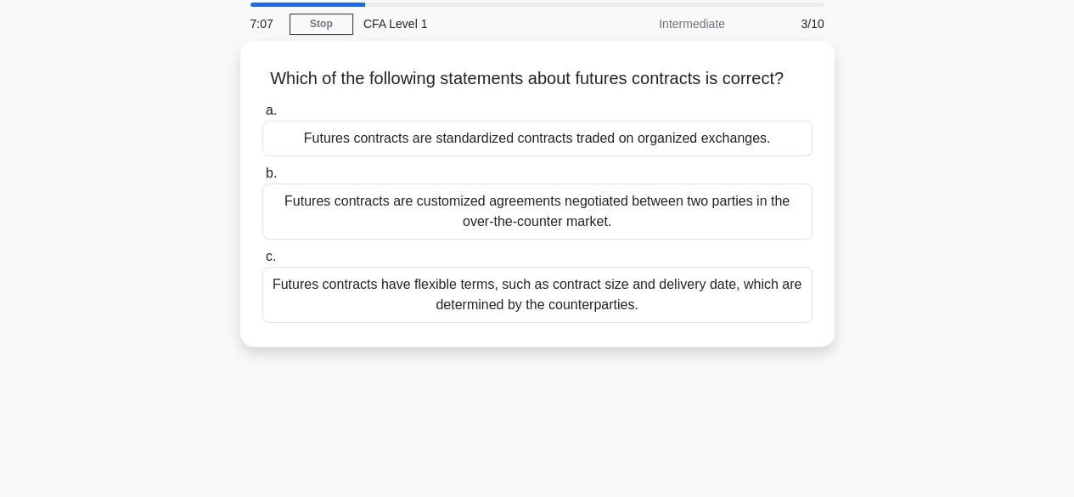
scroll to position [0, 0]
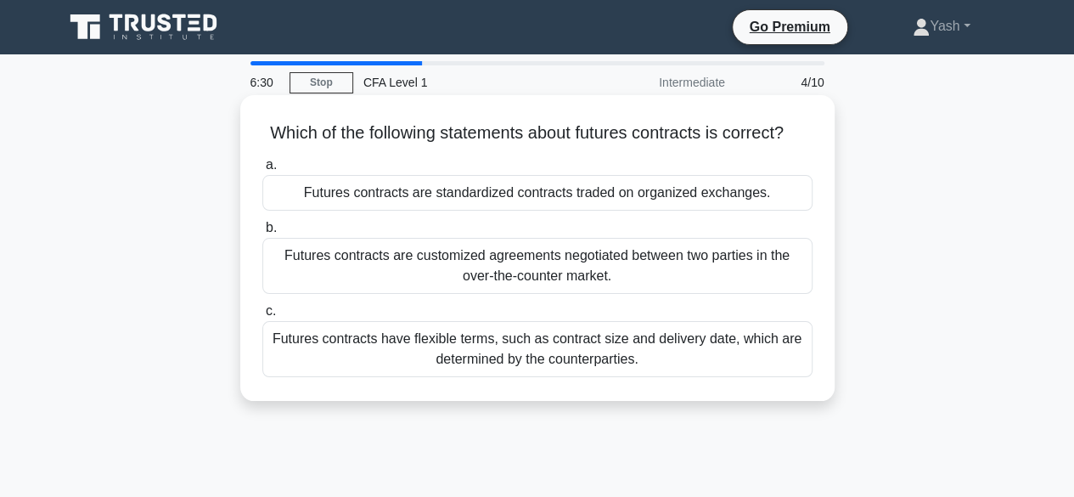
click at [501, 211] on div "Futures contracts are standardized contracts traded on organized exchanges." at bounding box center [537, 193] width 550 height 36
click at [262, 171] on input "a. Futures contracts are standardized contracts traded on organized exchanges." at bounding box center [262, 165] width 0 height 11
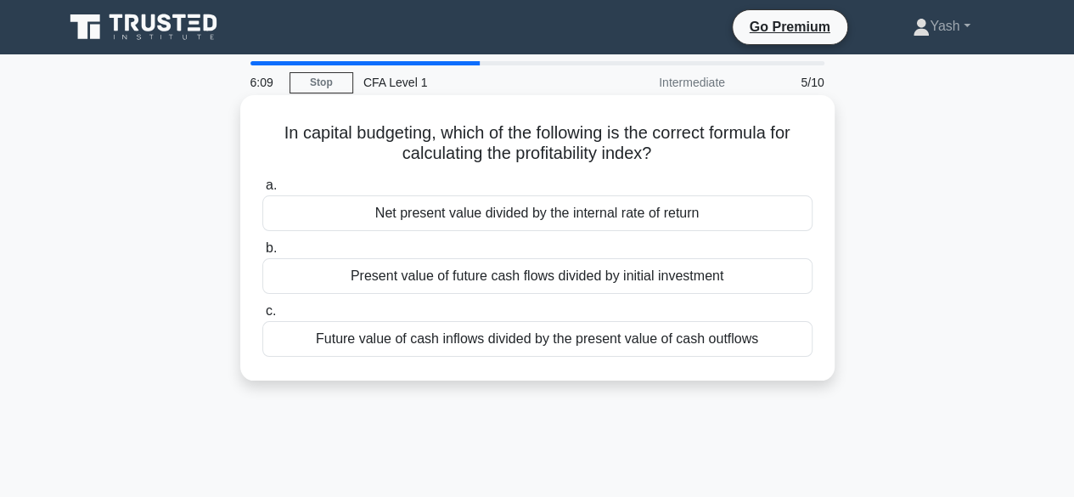
click at [523, 276] on div "Present value of future cash flows divided by initial investment" at bounding box center [537, 276] width 550 height 36
click at [262, 254] on input "b. Present value of future cash flows divided by initial investment" at bounding box center [262, 248] width 0 height 11
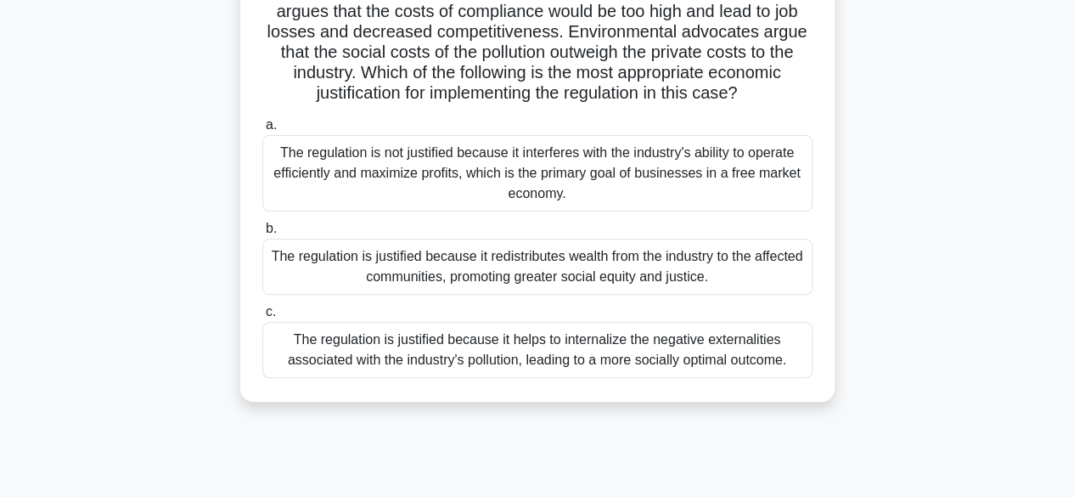
scroll to position [190, 0]
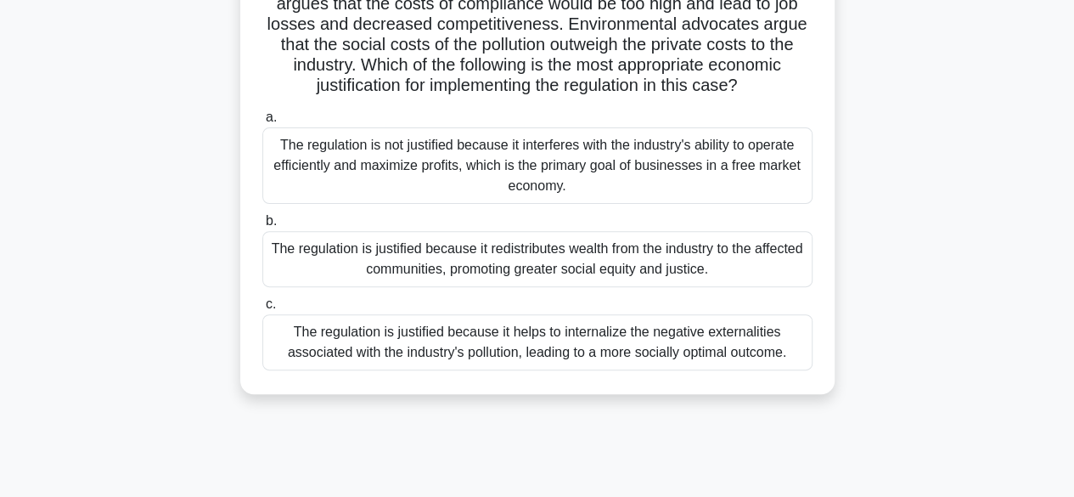
click at [605, 149] on div "The regulation is not justified because it interferes with the industry's abili…" at bounding box center [537, 165] width 550 height 76
click at [262, 123] on input "a. The regulation is not justified because it interferes with the industry's ab…" at bounding box center [262, 117] width 0 height 11
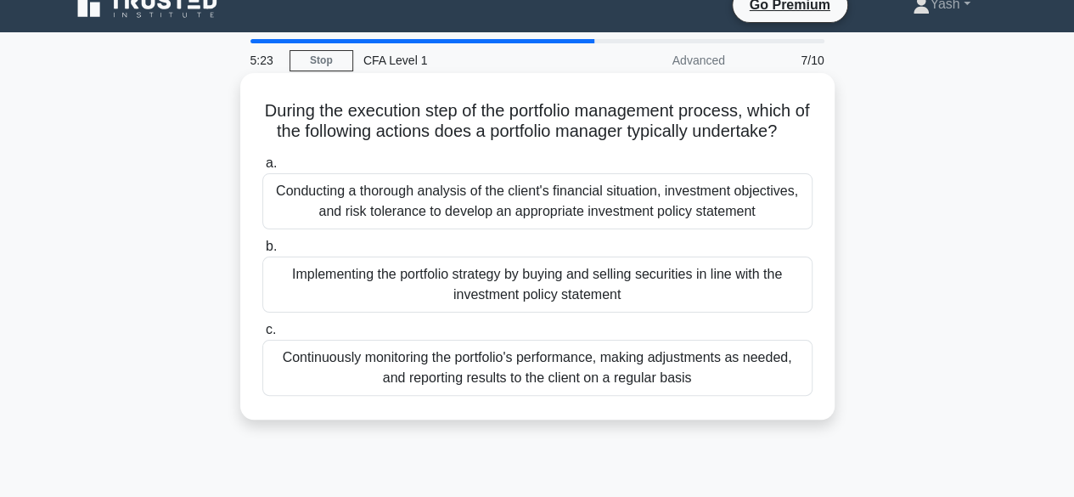
scroll to position [0, 0]
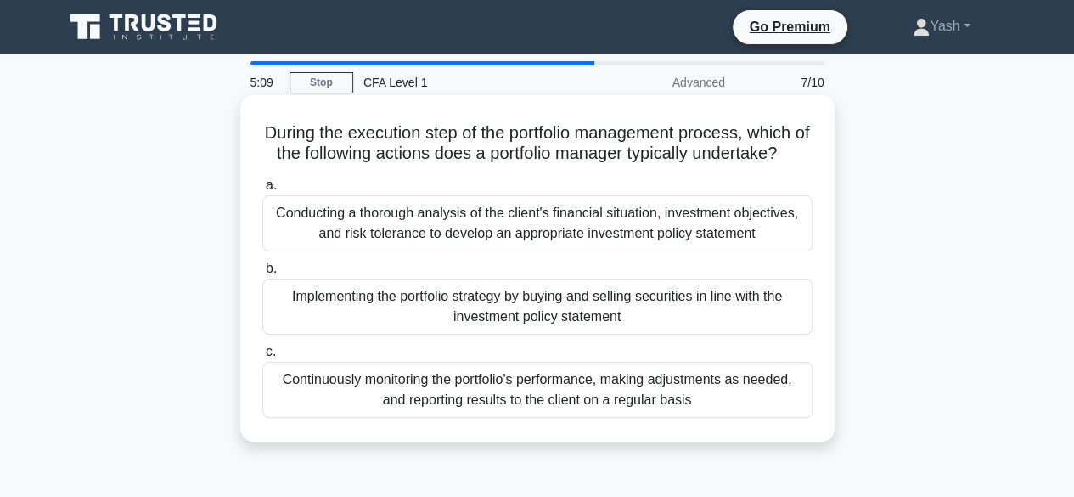
click at [467, 325] on div "Implementing the portfolio strategy by buying and selling securities in line wi…" at bounding box center [537, 306] width 550 height 56
click at [262, 274] on input "b. Implementing the portfolio strategy by buying and selling securities in line…" at bounding box center [262, 268] width 0 height 11
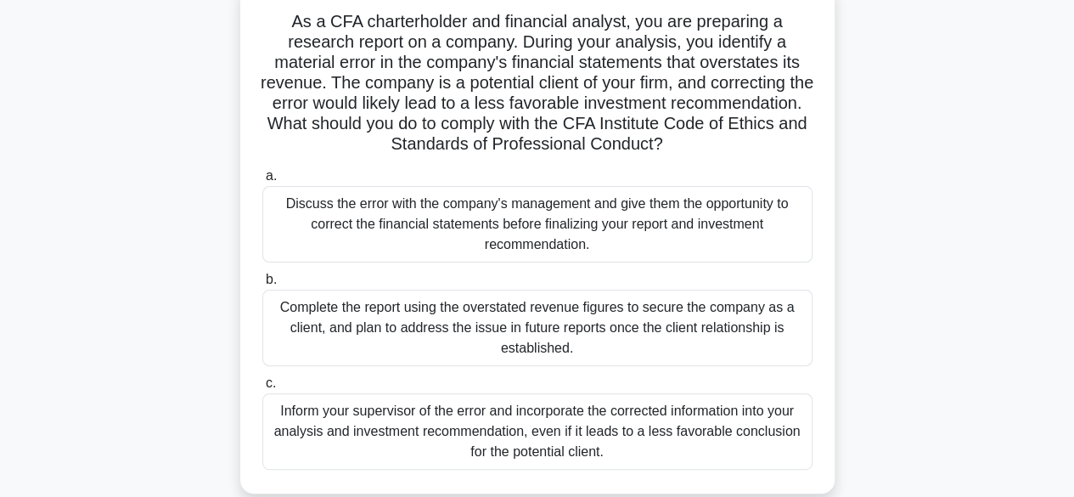
scroll to position [62, 0]
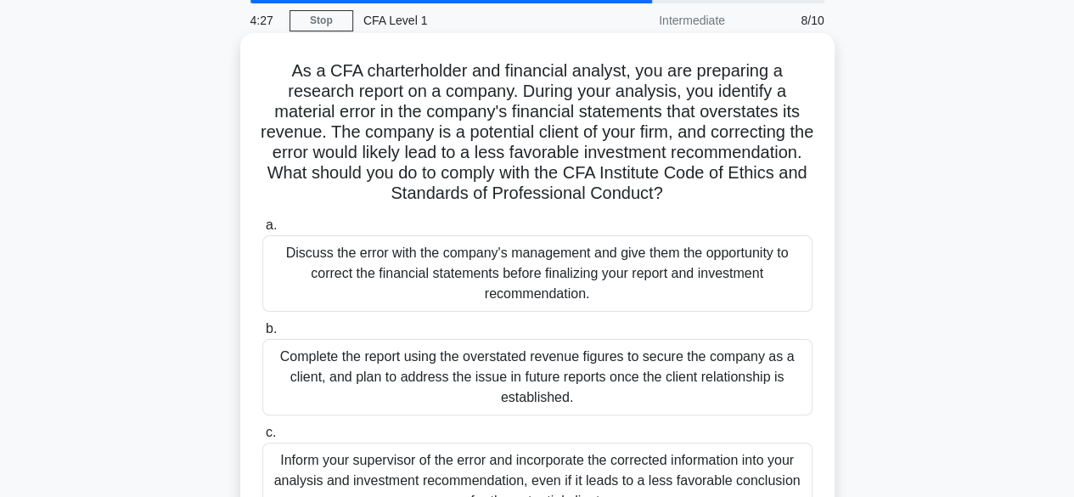
click at [523, 262] on div "Discuss the error with the company's management and give them the opportunity t…" at bounding box center [537, 273] width 550 height 76
click at [262, 231] on input "a. Discuss the error with the company's management and give them the opportunit…" at bounding box center [262, 225] width 0 height 11
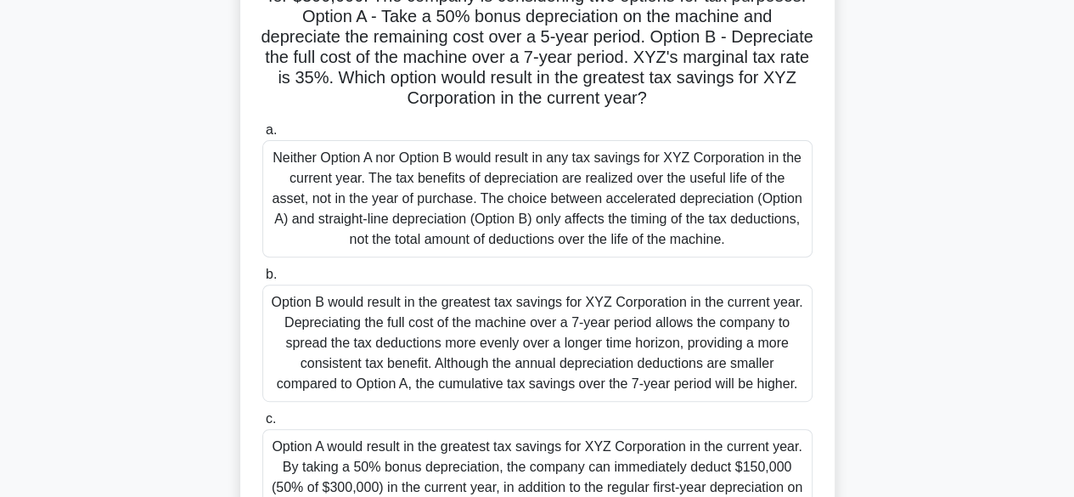
scroll to position [182, 0]
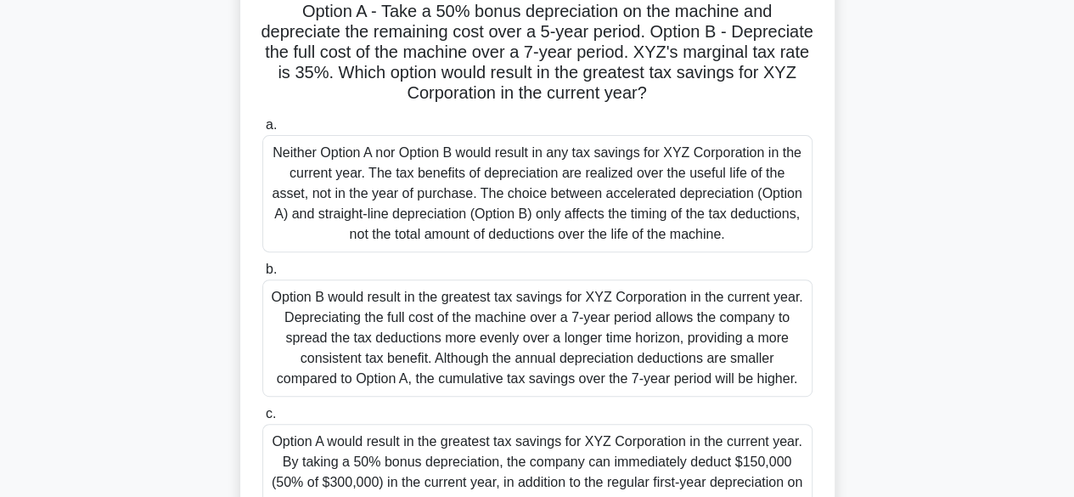
click at [425, 449] on div "Option A would result in the greatest tax savings for XYZ Corporation in the cu…" at bounding box center [537, 482] width 550 height 117
click at [262, 419] on input "c. Option A would result in the greatest tax savings for XYZ Corporation in the…" at bounding box center [262, 413] width 0 height 11
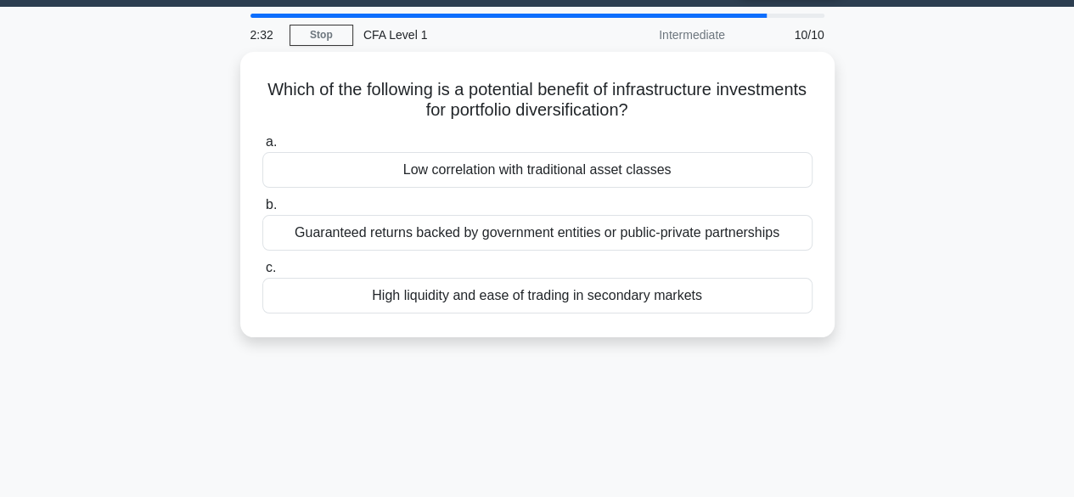
scroll to position [47, 0]
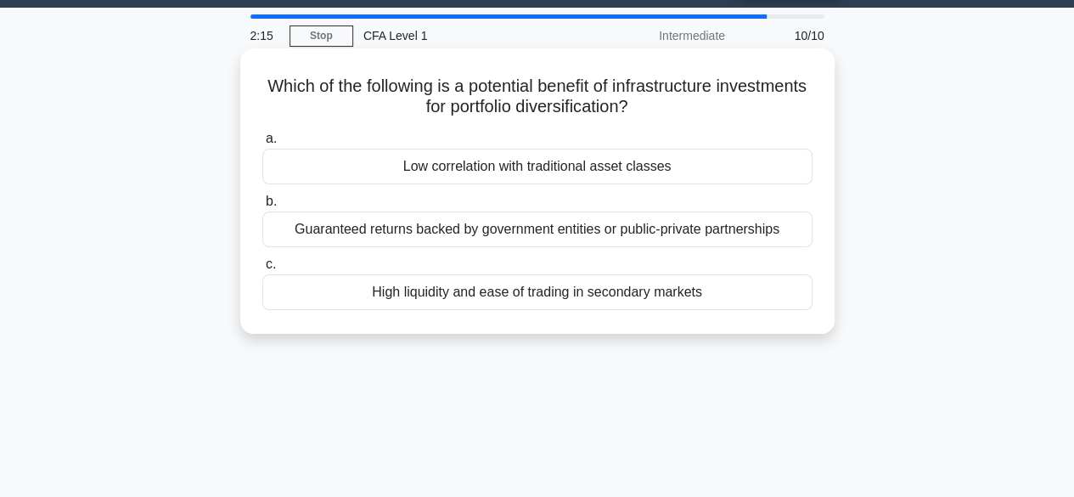
click at [580, 171] on div "Low correlation with traditional asset classes" at bounding box center [537, 167] width 550 height 36
click at [262, 144] on input "a. Low correlation with traditional asset classes" at bounding box center [262, 138] width 0 height 11
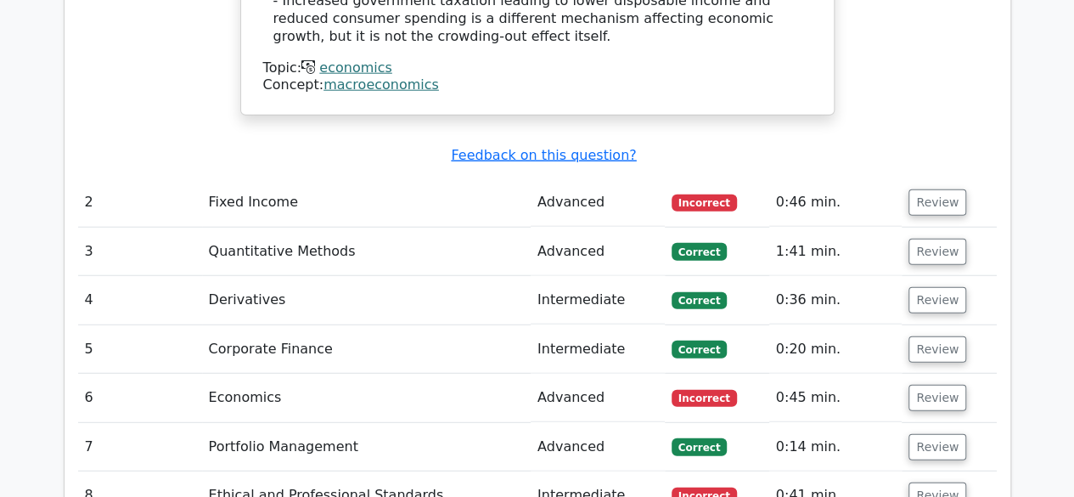
scroll to position [2108, 0]
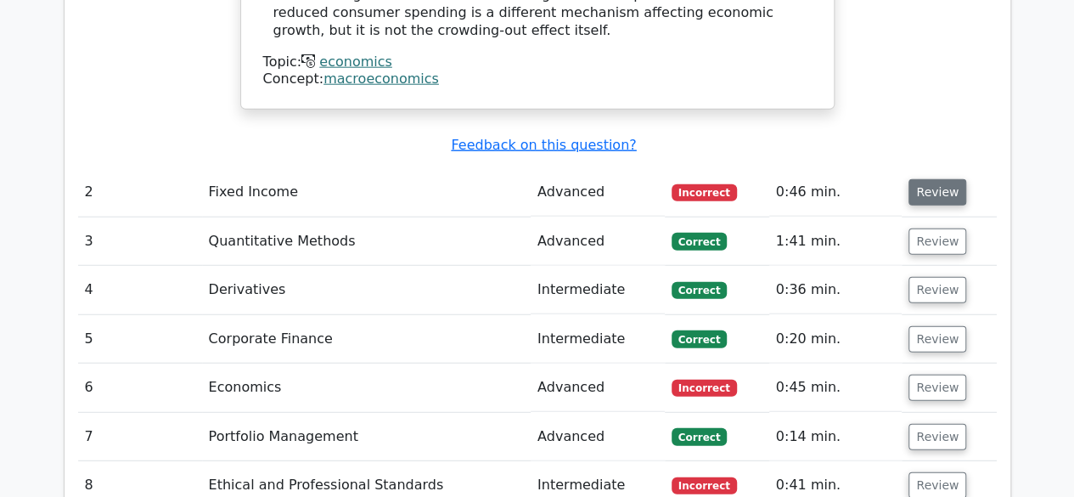
click at [932, 179] on button "Review" at bounding box center [937, 192] width 58 height 26
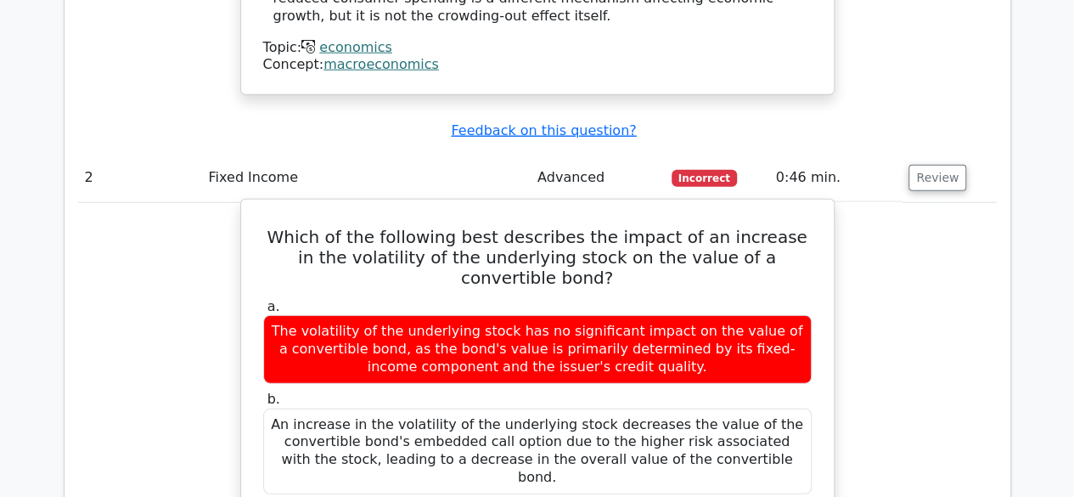
scroll to position [2124, 0]
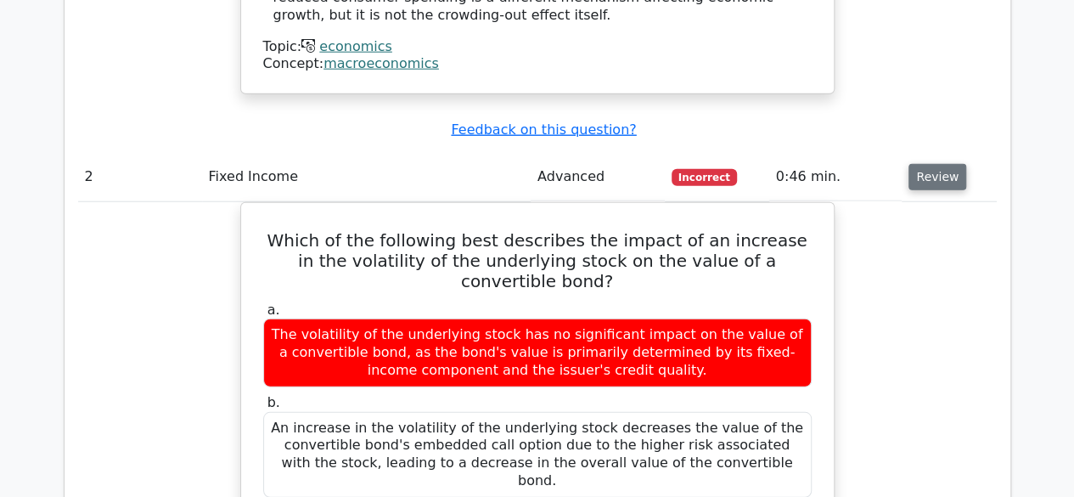
click at [924, 164] on button "Review" at bounding box center [937, 177] width 58 height 26
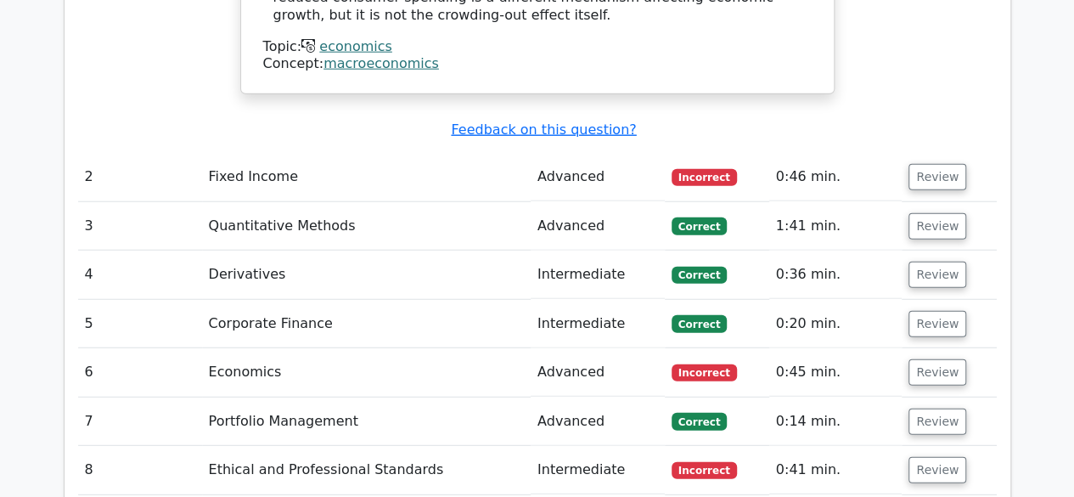
scroll to position [2187, 0]
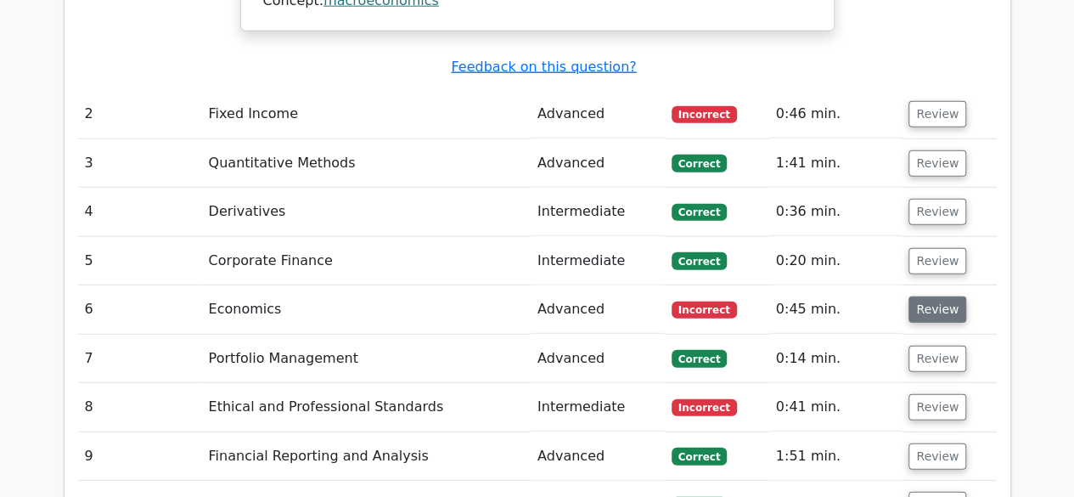
click at [929, 296] on button "Review" at bounding box center [937, 309] width 58 height 26
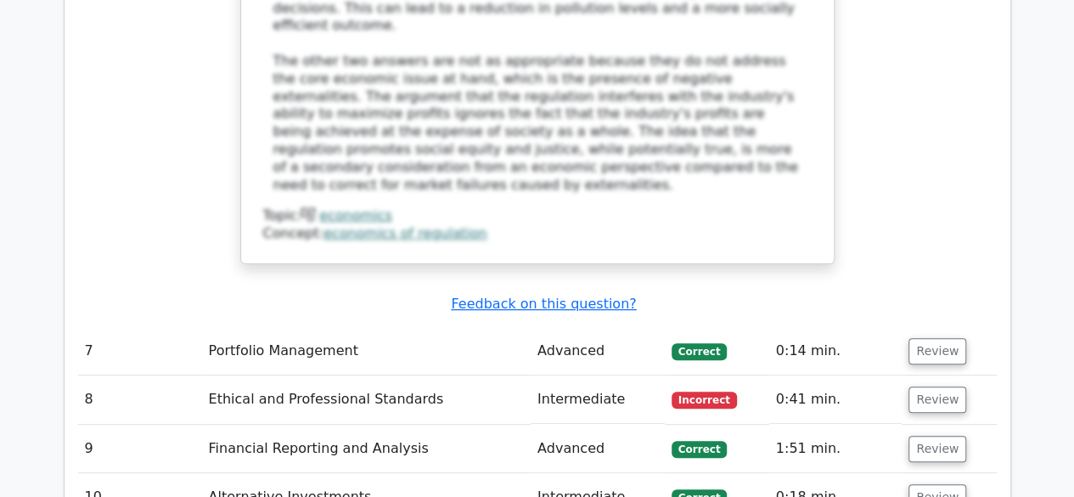
scroll to position [3341, 0]
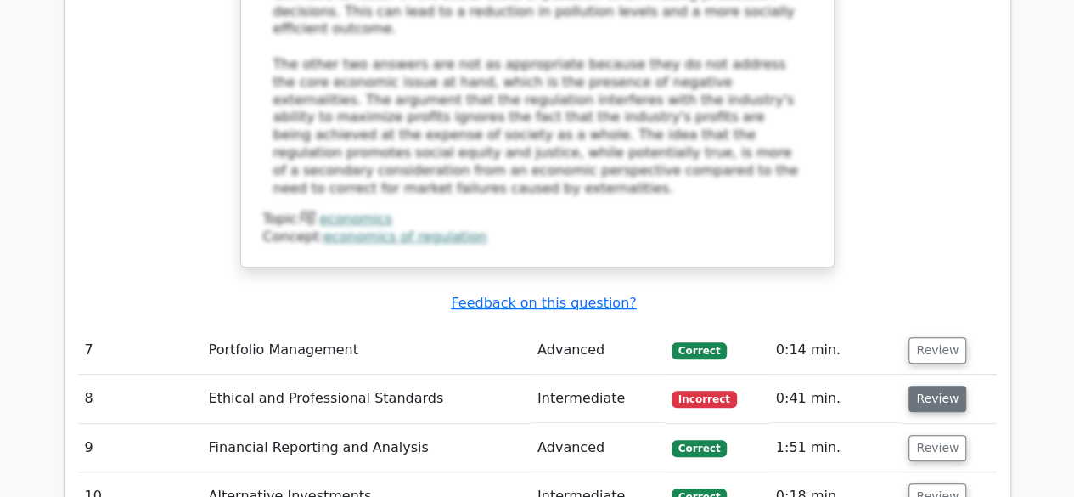
click at [947, 385] on button "Review" at bounding box center [937, 398] width 58 height 26
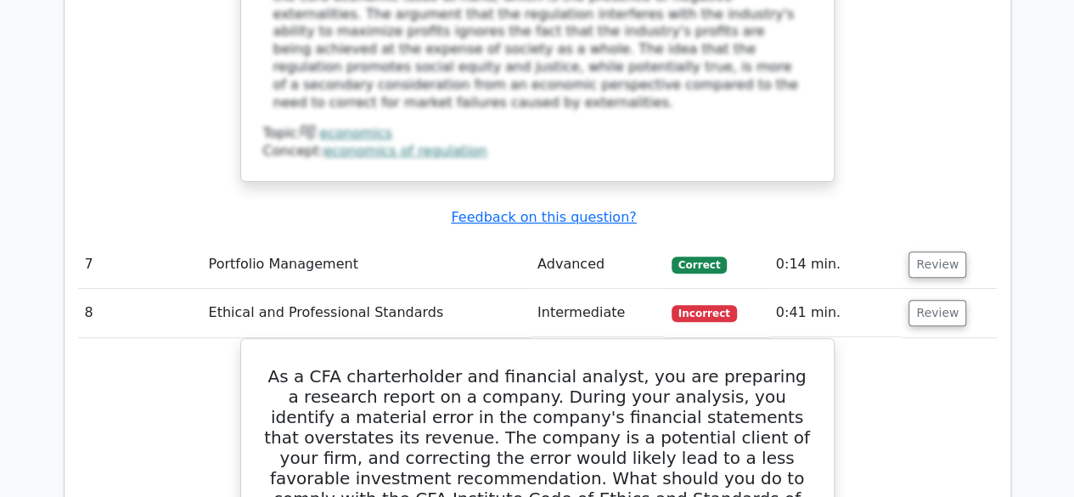
scroll to position [3426, 0]
click at [940, 300] on button "Review" at bounding box center [937, 313] width 58 height 26
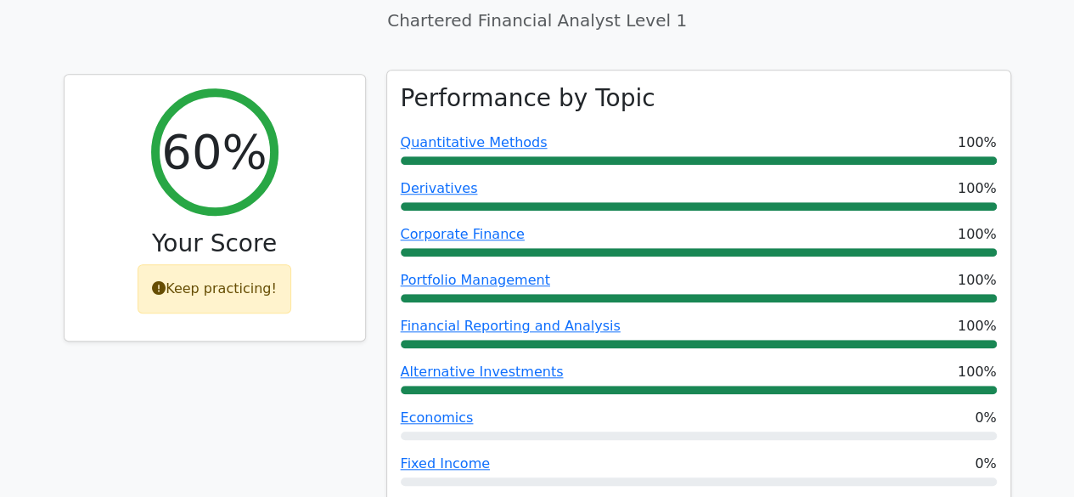
scroll to position [565, 0]
